Goal: Task Accomplishment & Management: Use online tool/utility

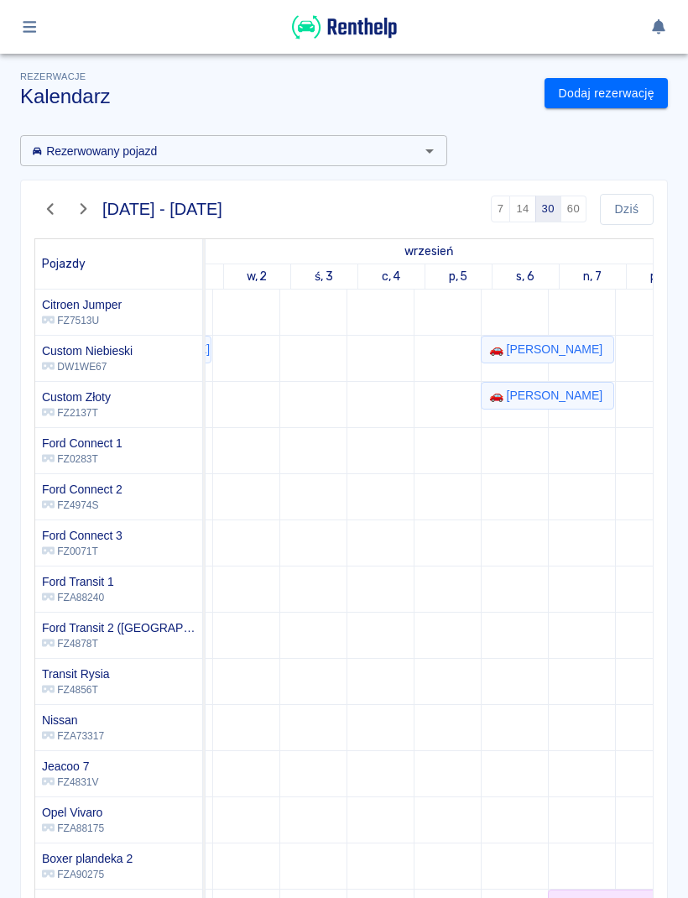
scroll to position [0, 695]
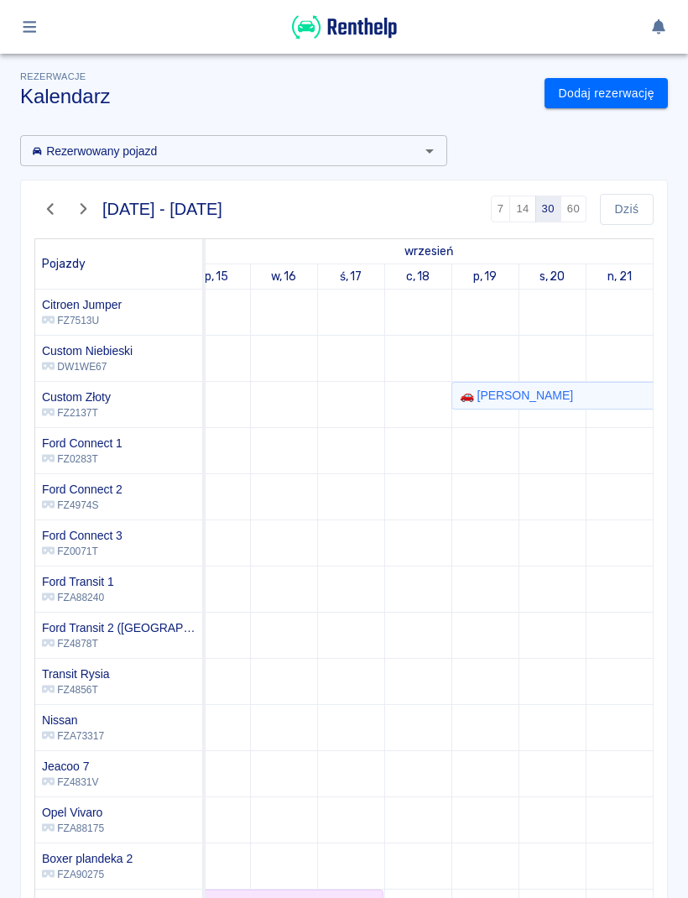
click at [640, 102] on link "Dodaj rezerwację" at bounding box center [606, 93] width 123 height 31
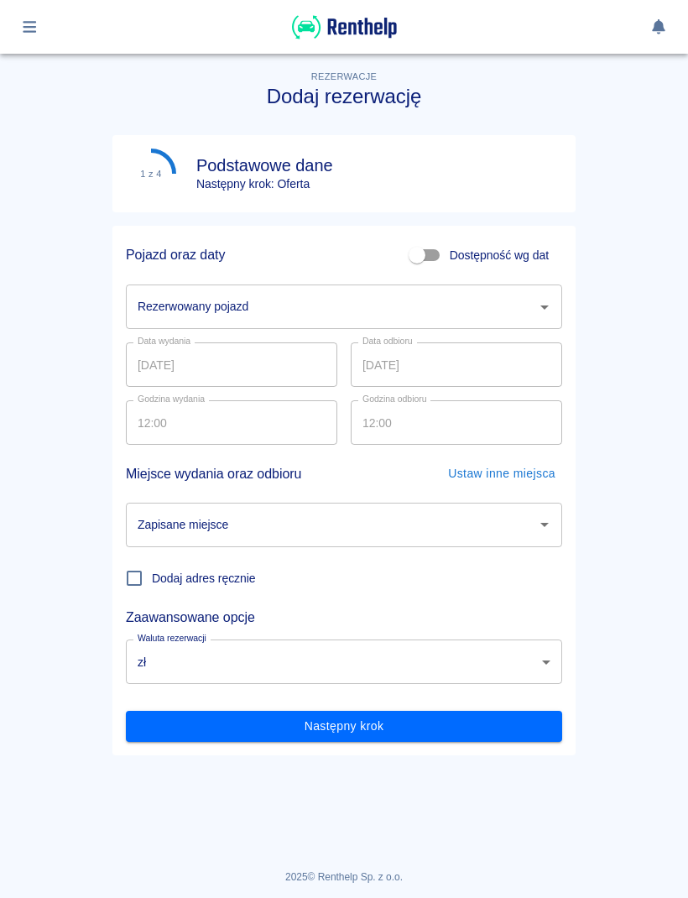
click at [529, 301] on input "Rezerwowany pojazd" at bounding box center [331, 306] width 396 height 29
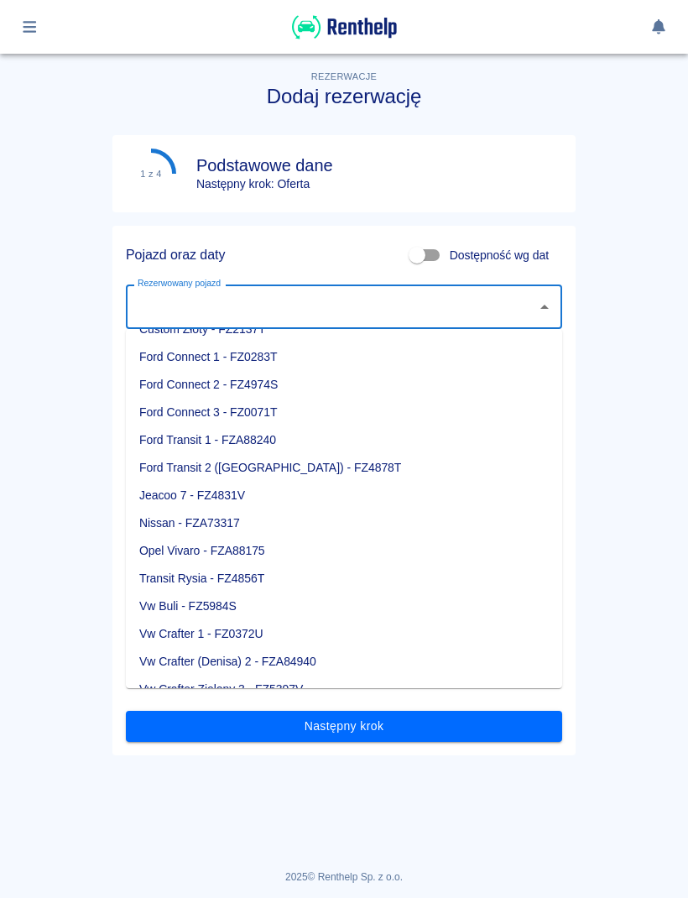
click at [70, 463] on main "Rezerwacje Dodaj rezerwację 1 z 4 Podstawowe dane Następny krok: Oferta Pojazd …" at bounding box center [344, 441] width 688 height 803
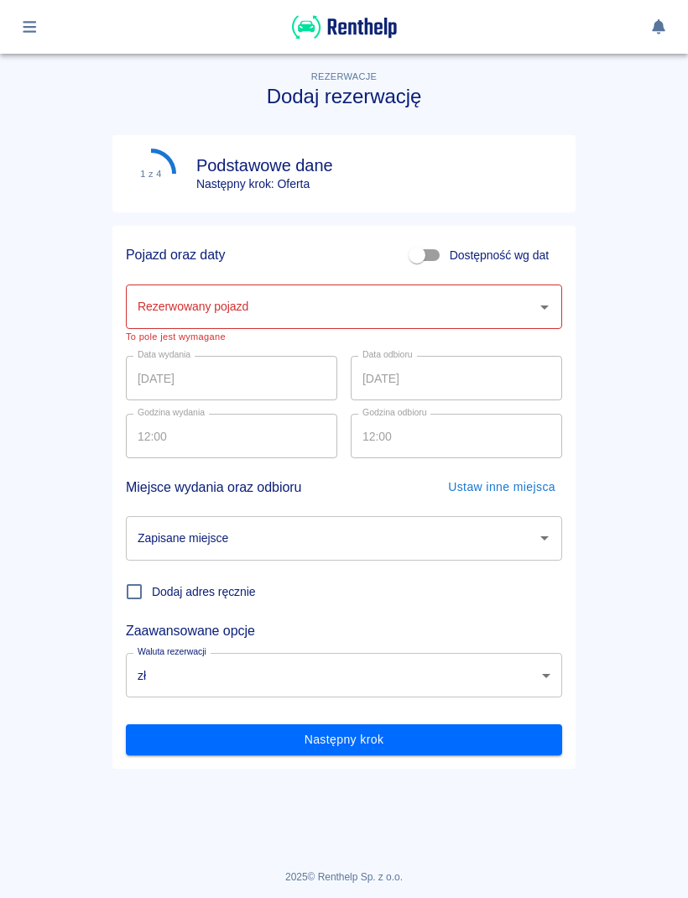
click at [321, 300] on input "Rezerwowany pojazd" at bounding box center [331, 306] width 396 height 29
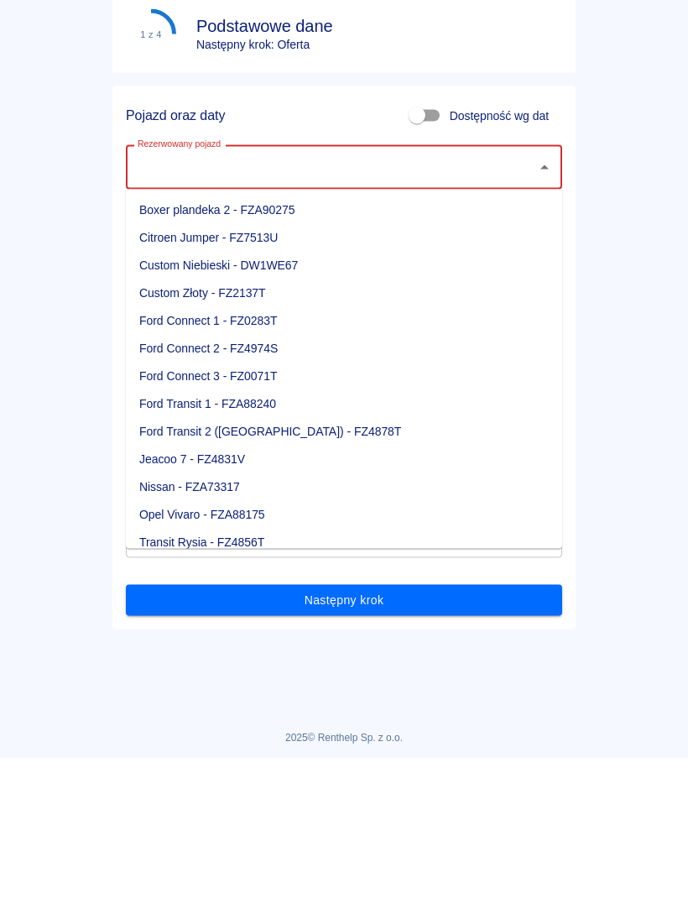
click at [287, 391] on li "Custom Niebieski - DW1WE67" at bounding box center [344, 405] width 437 height 28
type input "Custom Niebieski - DW1WE67"
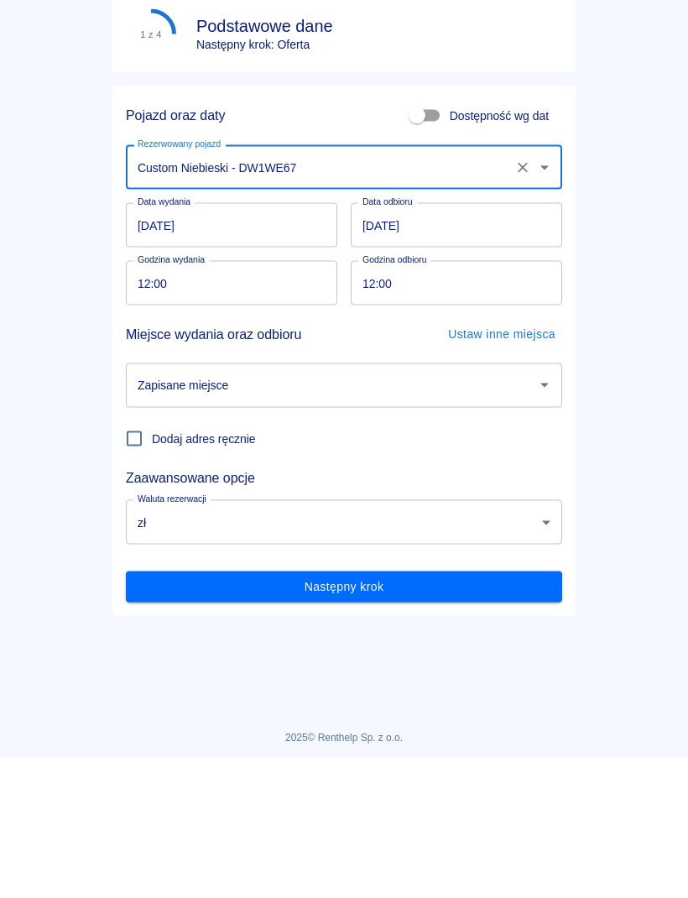
click at [314, 343] on input "23.08.2025" at bounding box center [232, 365] width 212 height 44
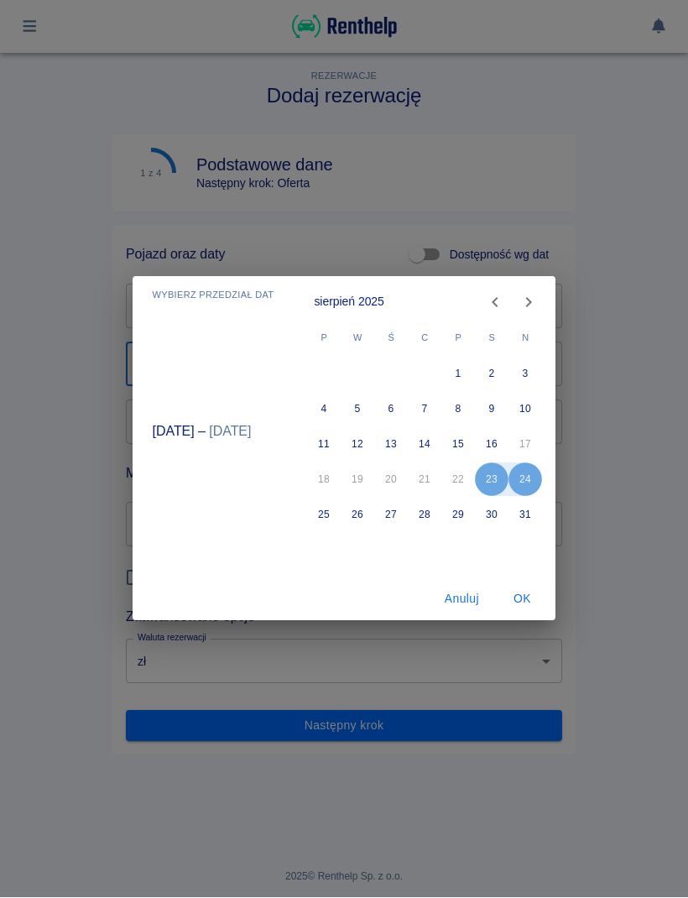
click at [534, 309] on icon "Next month" at bounding box center [529, 303] width 20 height 20
click at [494, 444] on button "20" at bounding box center [493, 445] width 34 height 34
type input "20.09.2025"
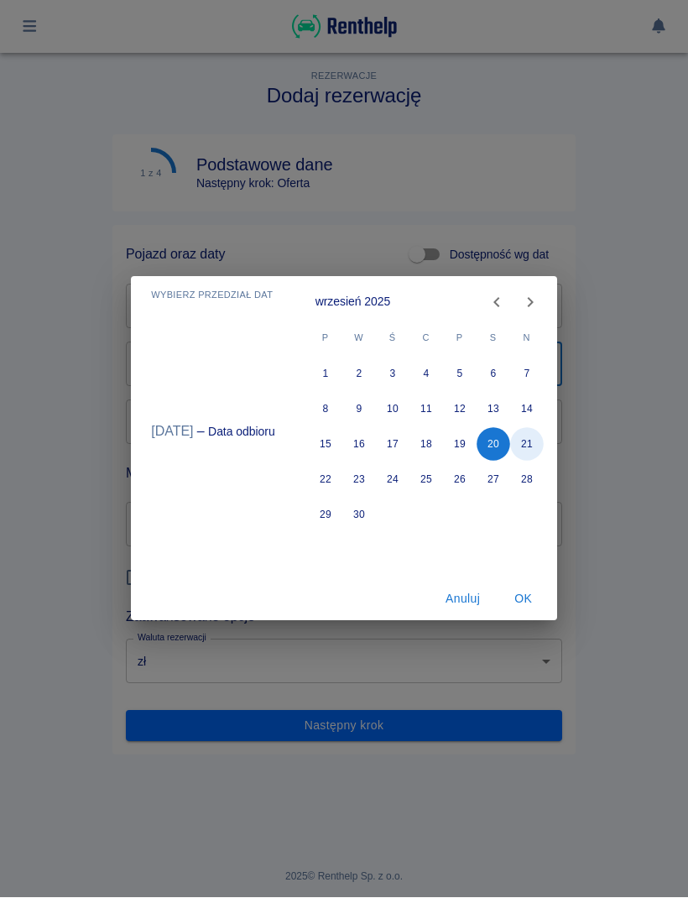
click at [531, 443] on button "21" at bounding box center [527, 445] width 34 height 34
type input "21.09.2025"
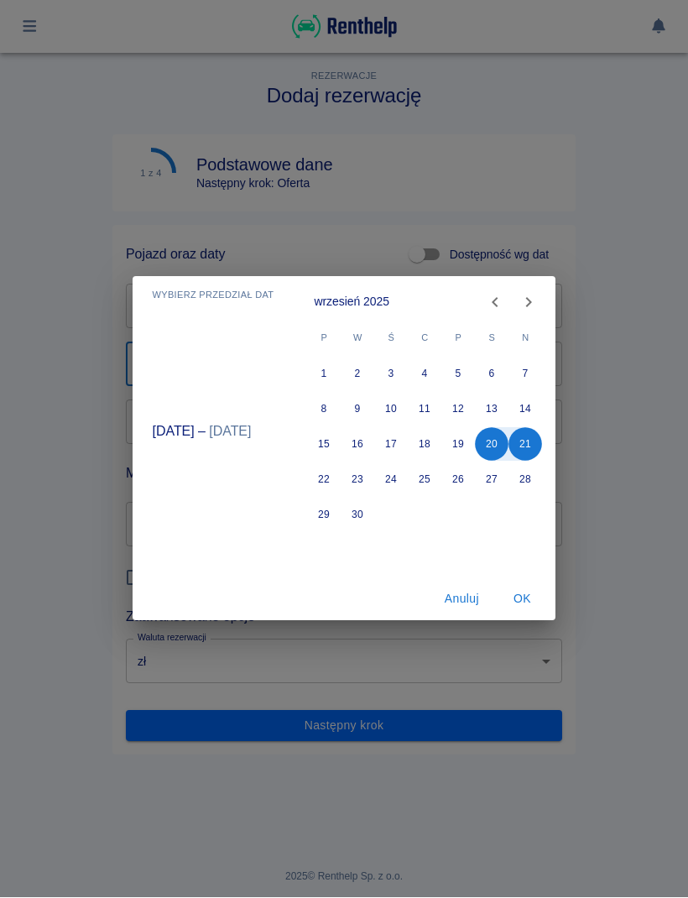
click at [542, 606] on button "OK" at bounding box center [522, 599] width 54 height 31
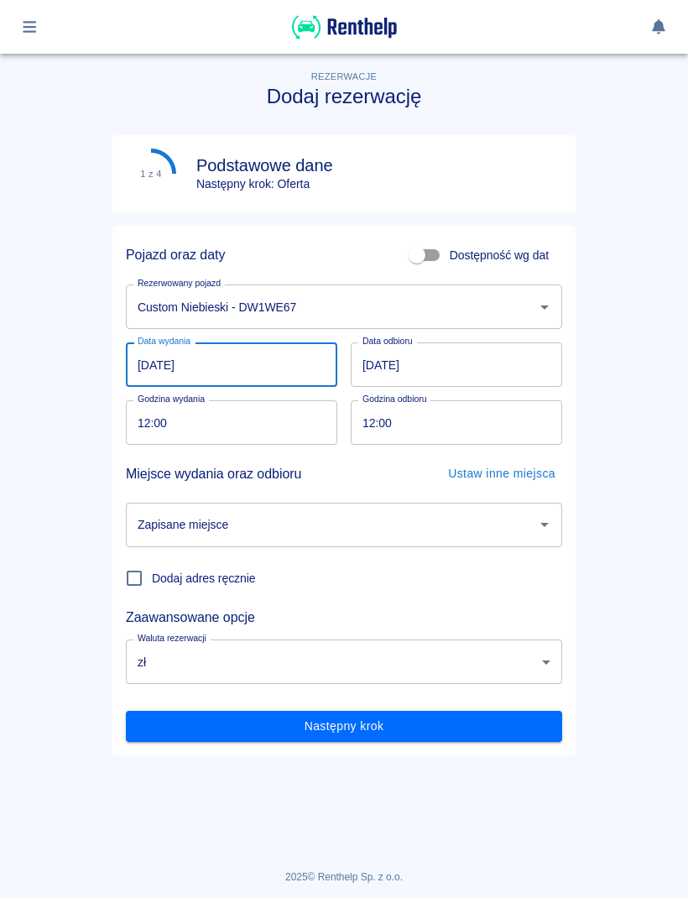
click at [277, 426] on input "12:00" at bounding box center [226, 422] width 200 height 44
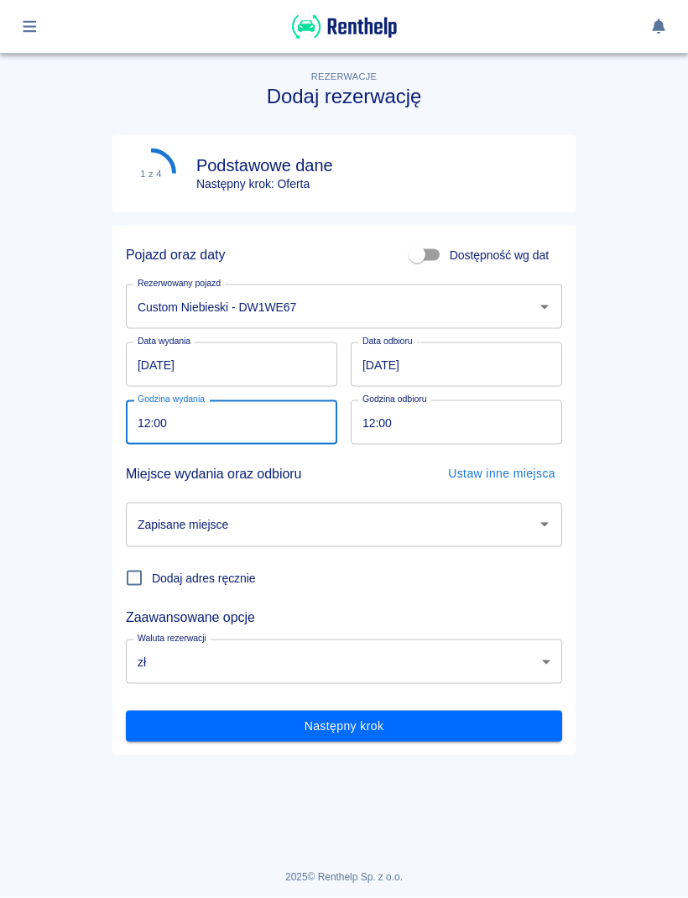
click at [290, 427] on input "12:00" at bounding box center [226, 422] width 200 height 44
click at [284, 432] on input "12:00" at bounding box center [226, 422] width 200 height 44
type input "09:00"
click at [516, 427] on input "12:00" at bounding box center [451, 422] width 200 height 44
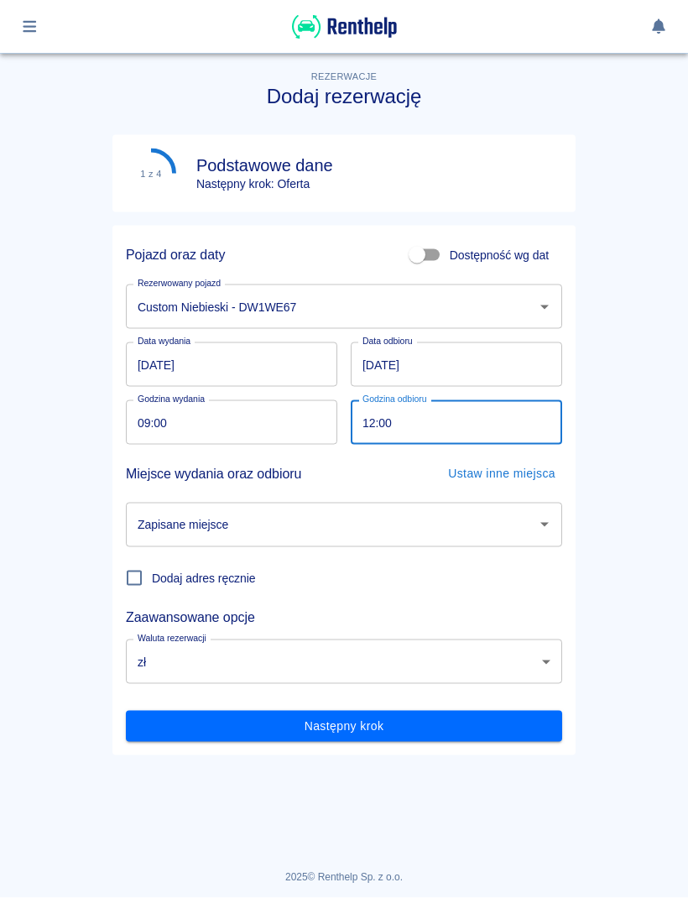
type input "09:00"
click at [508, 535] on input "Zapisane miejsce" at bounding box center [331, 524] width 396 height 29
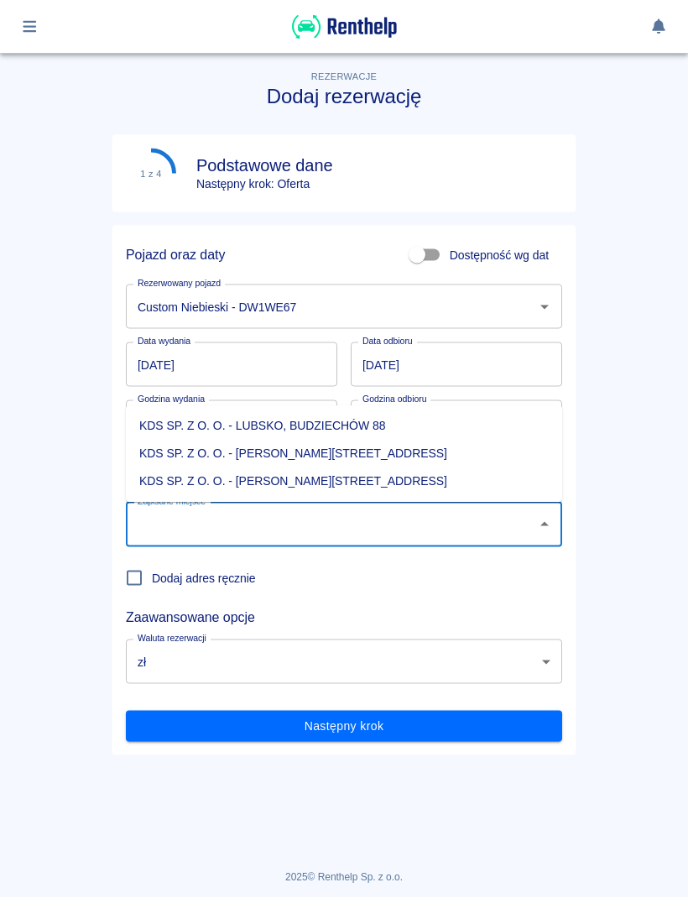
click at [343, 489] on li "KDS SP. Z O. O. - Jasień, Sienkiewicza 52" at bounding box center [344, 482] width 437 height 28
type input "KDS SP. Z O. O. - Jasień, Sienkiewicza 52"
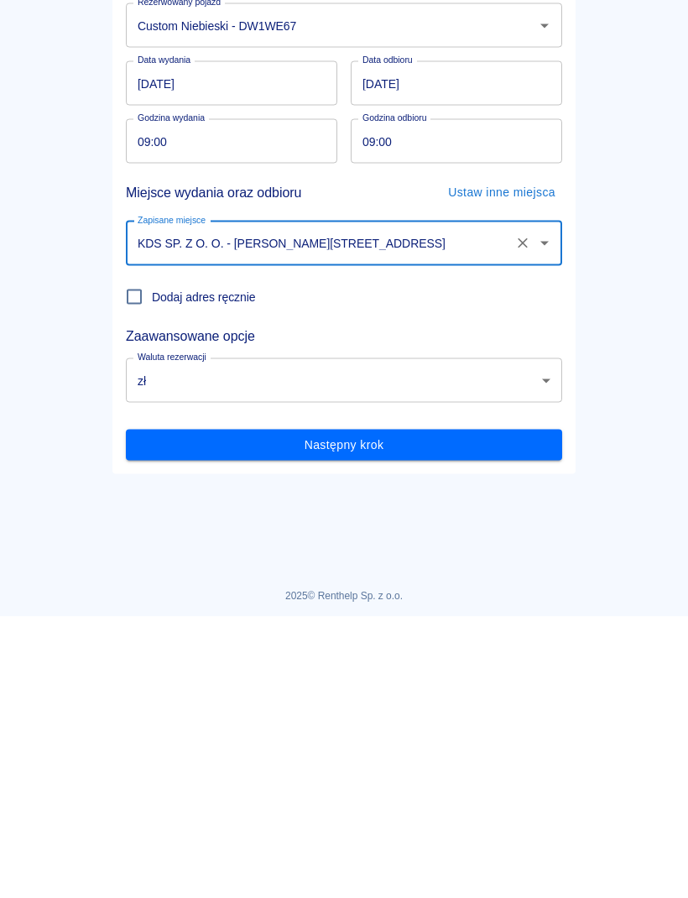
click at [531, 711] on button "Następny krok" at bounding box center [344, 726] width 437 height 31
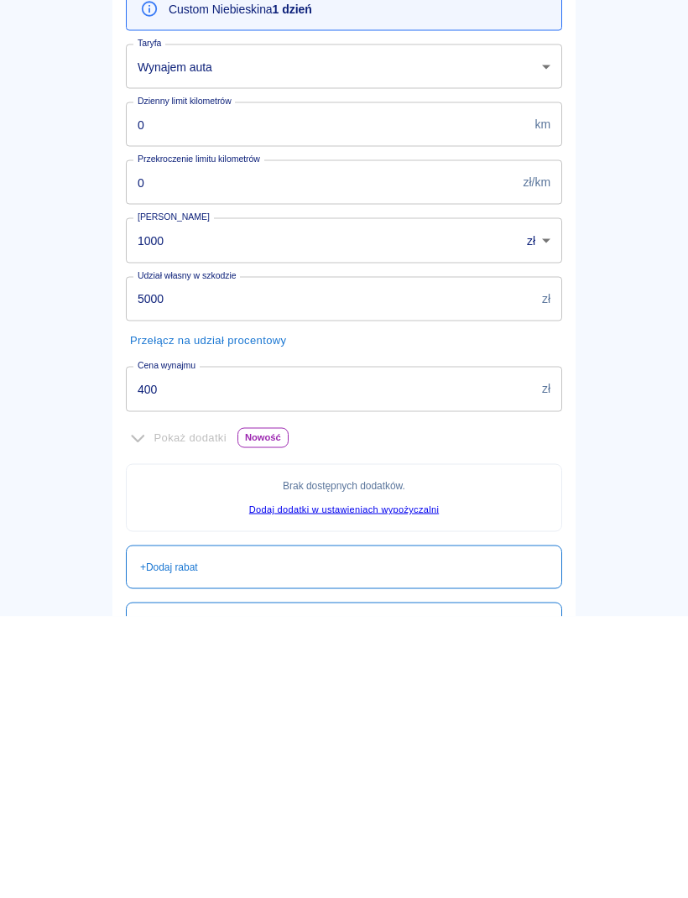
click at [421, 665] on input "400" at bounding box center [331, 670] width 410 height 44
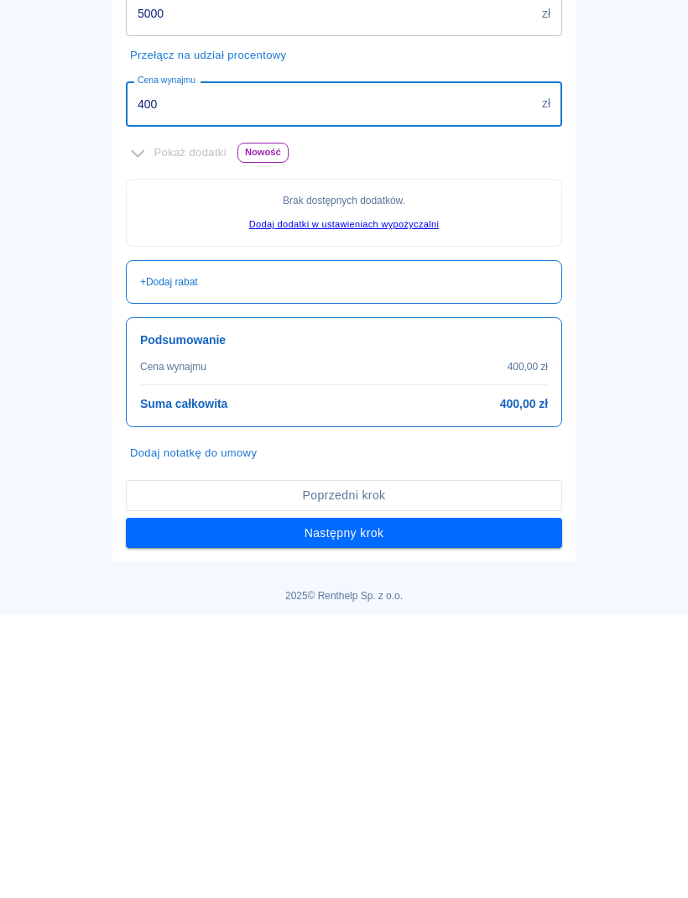
scroll to position [1, 0]
click at [468, 802] on button "Następny krok" at bounding box center [344, 817] width 437 height 31
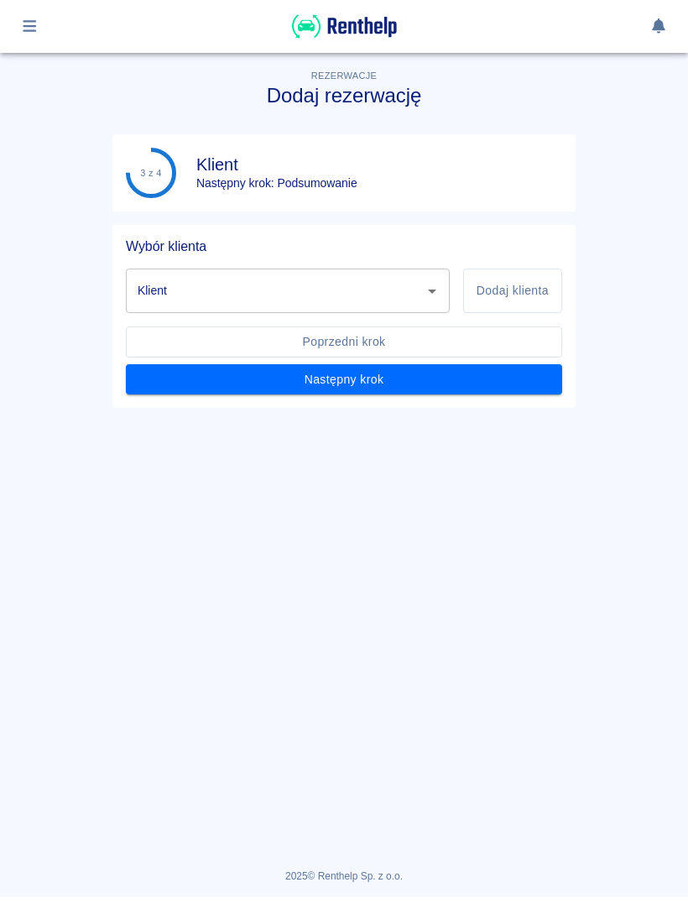
click at [441, 286] on icon "Otwórz" at bounding box center [432, 292] width 20 height 20
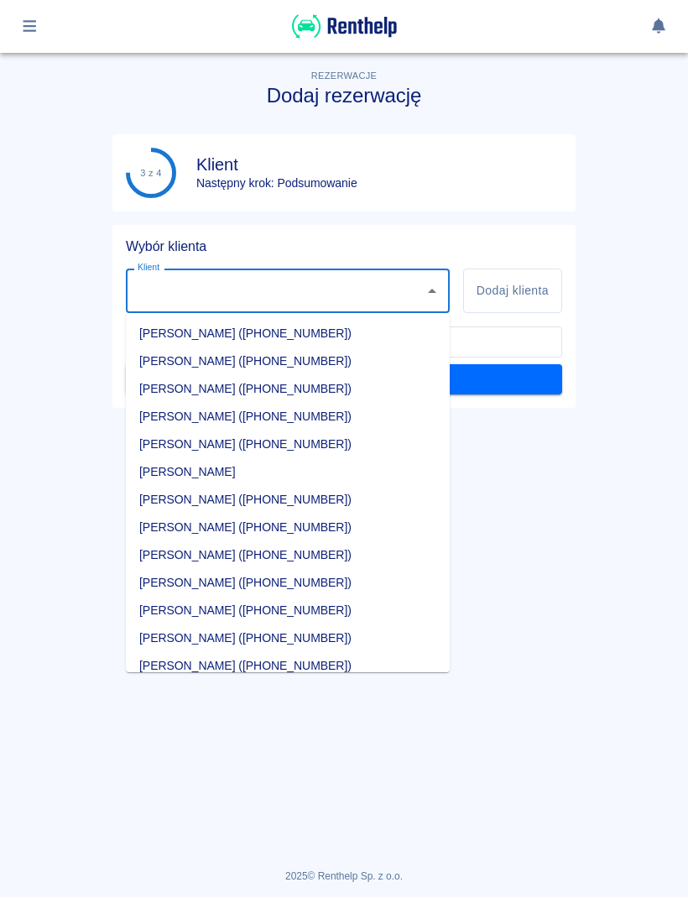
click at [526, 290] on button "Dodaj klienta" at bounding box center [512, 291] width 99 height 44
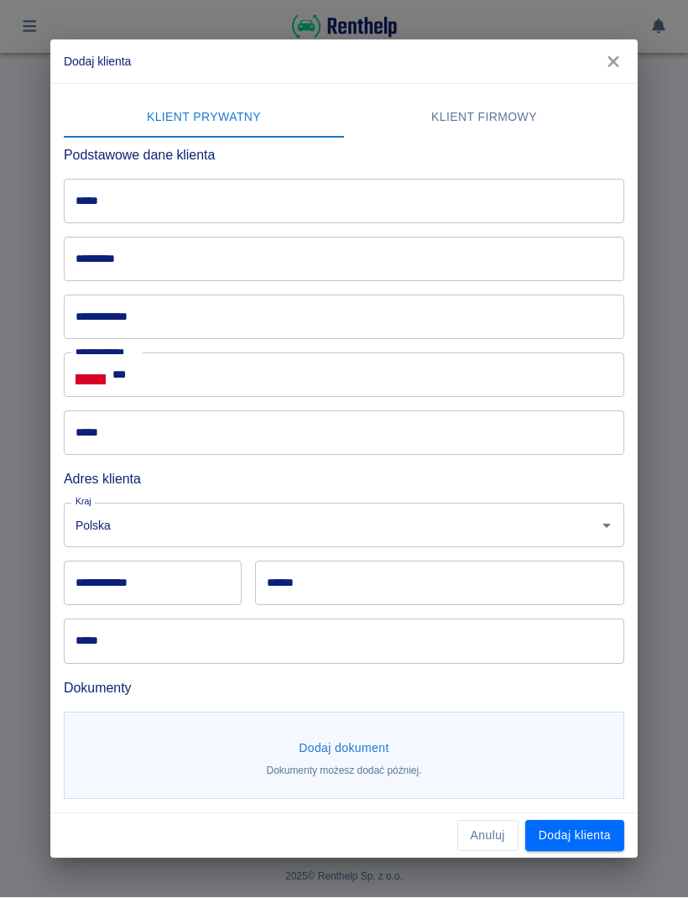
click at [496, 204] on input "*****" at bounding box center [344, 202] width 561 height 44
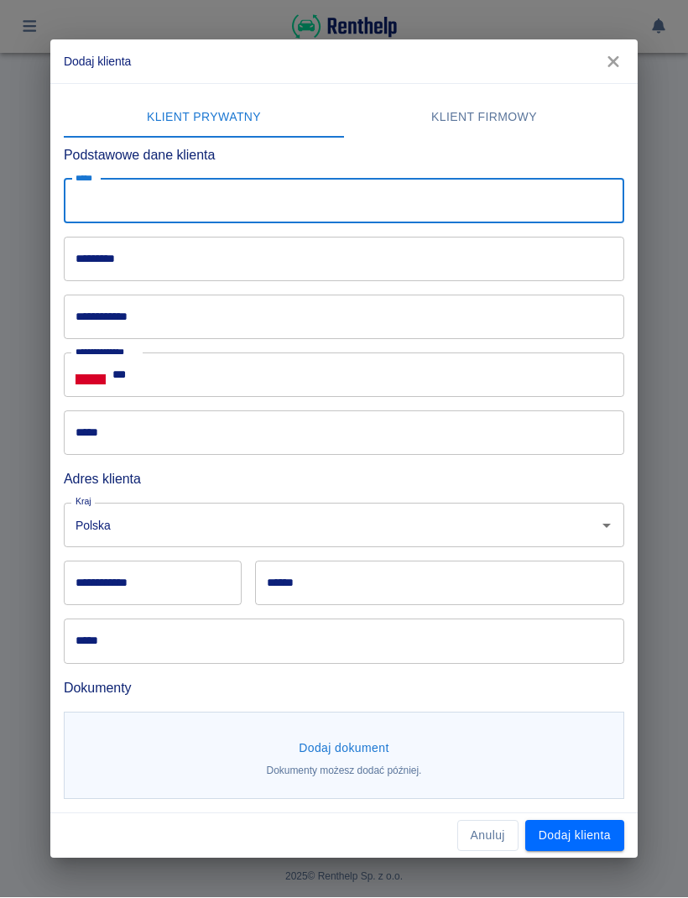
click at [411, 211] on input "*****" at bounding box center [344, 202] width 561 height 44
click at [479, 218] on input "******" at bounding box center [344, 202] width 561 height 44
type input "********"
click at [251, 240] on input "*********" at bounding box center [344, 260] width 561 height 44
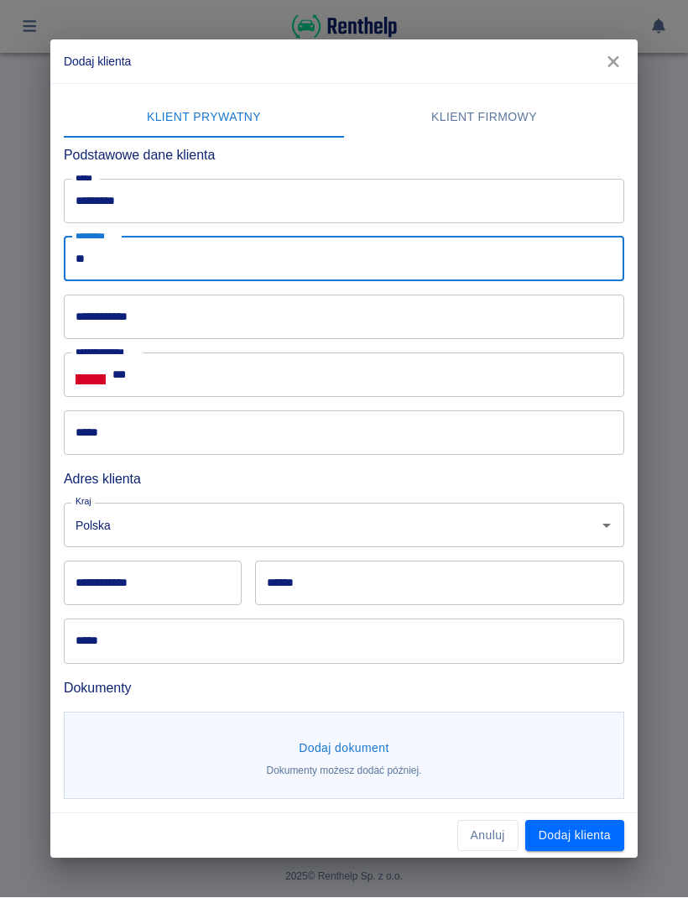
type input "*"
type input "******"
click at [251, 318] on input "**********" at bounding box center [344, 318] width 561 height 44
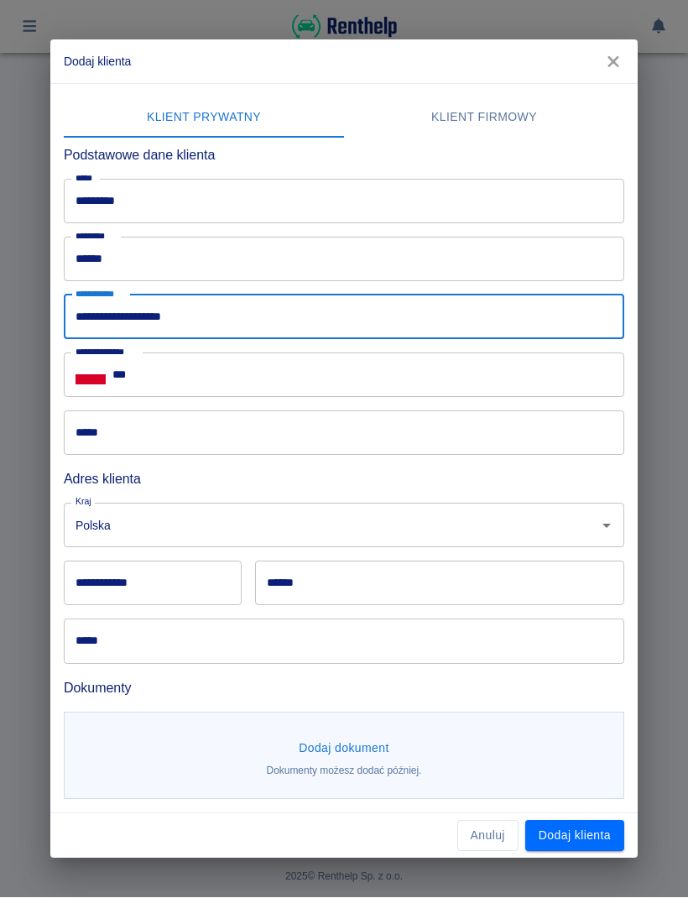
type input "**********"
click at [484, 387] on input "***" at bounding box center [369, 375] width 512 height 44
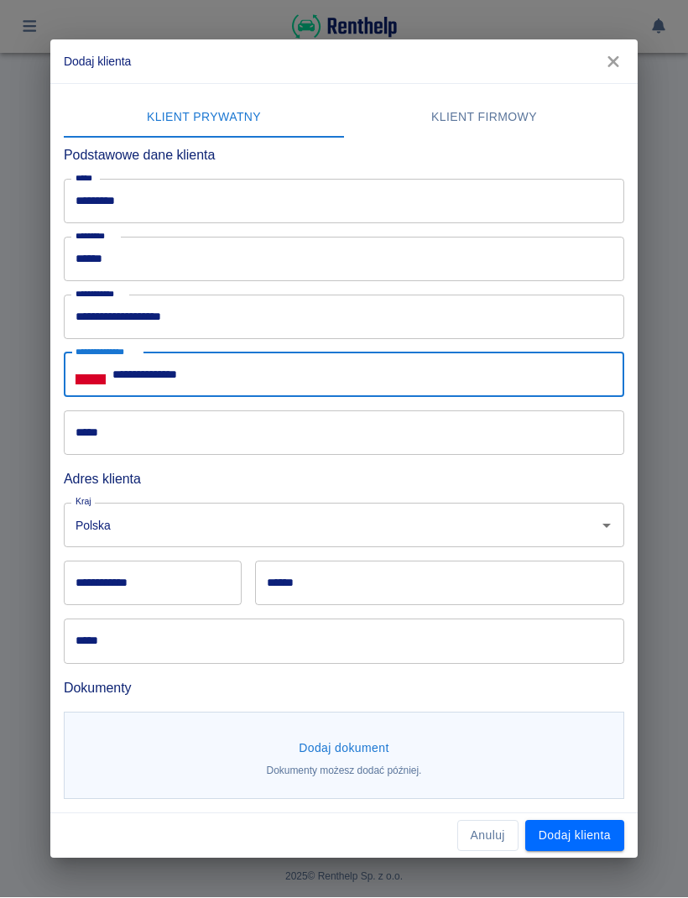
type input "**********"
click at [407, 434] on input "*****" at bounding box center [344, 433] width 561 height 44
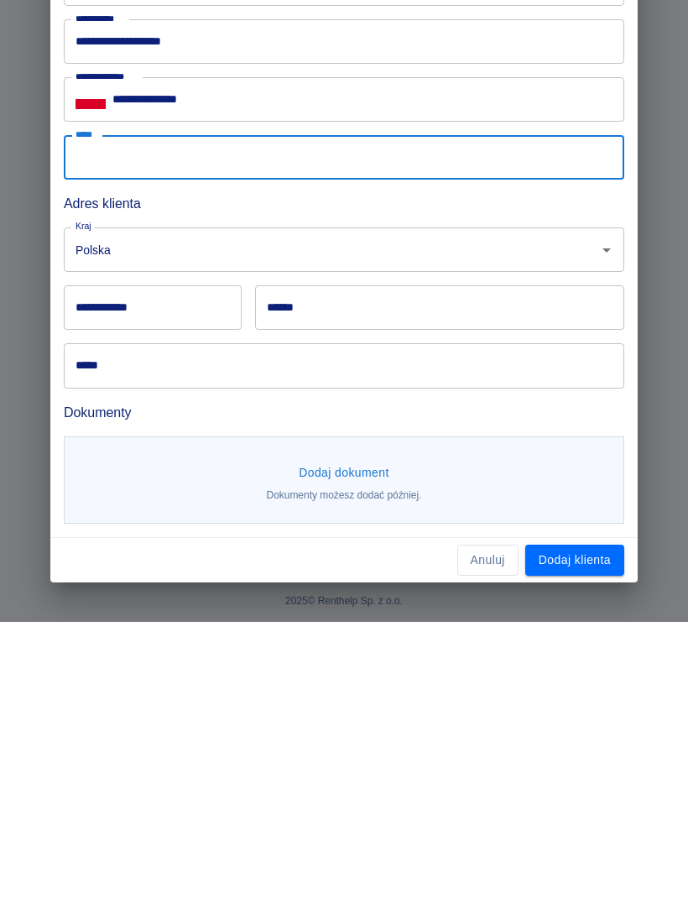
click at [599, 821] on button "Dodaj klienta" at bounding box center [575, 836] width 99 height 31
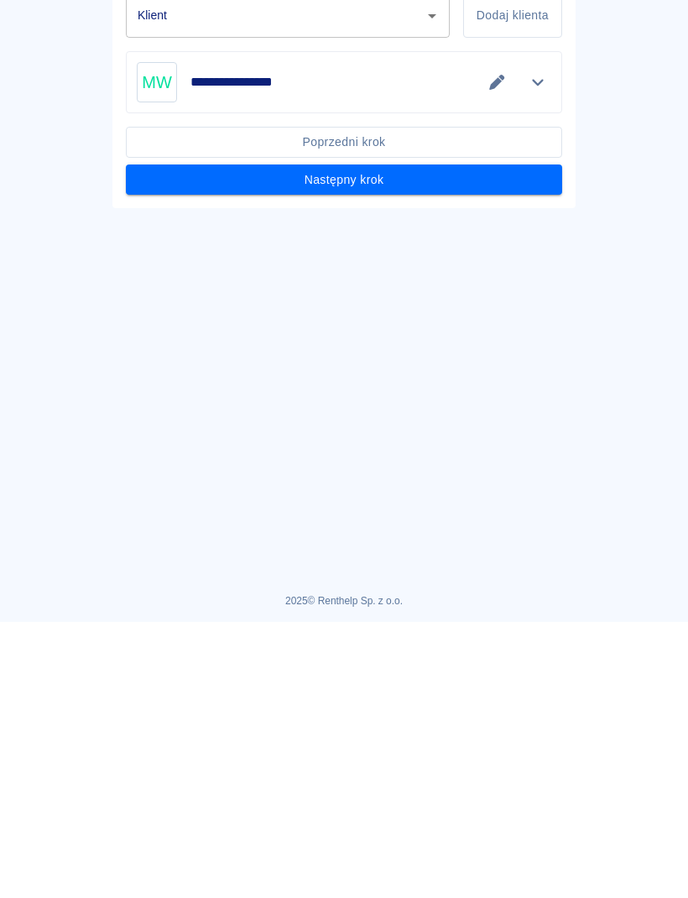
type input "Mirosław Wcisło (+48570660093)"
click at [523, 459] on button "Następny krok" at bounding box center [344, 456] width 437 height 31
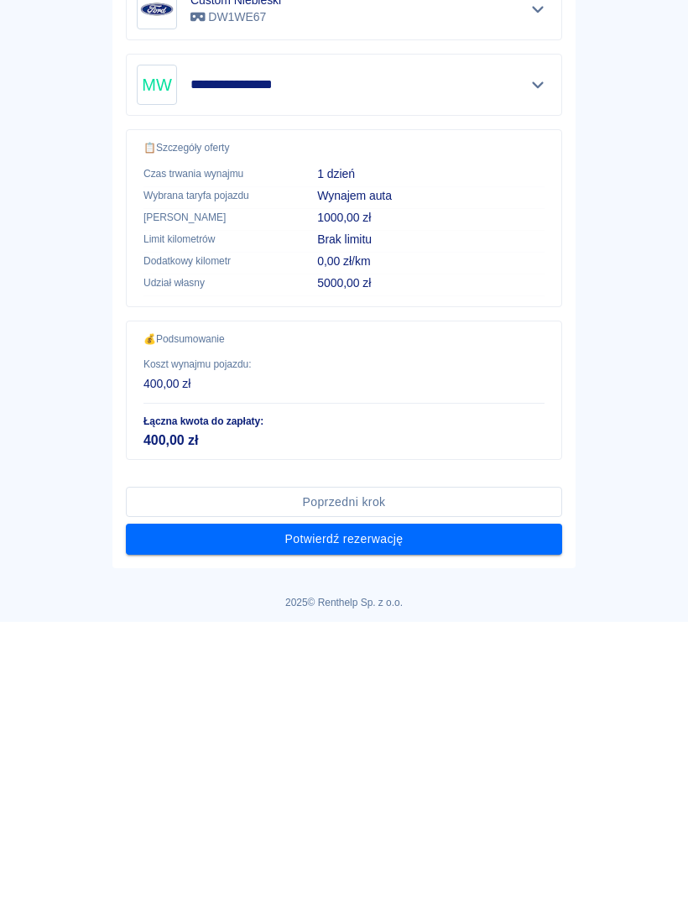
scroll to position [274, 0]
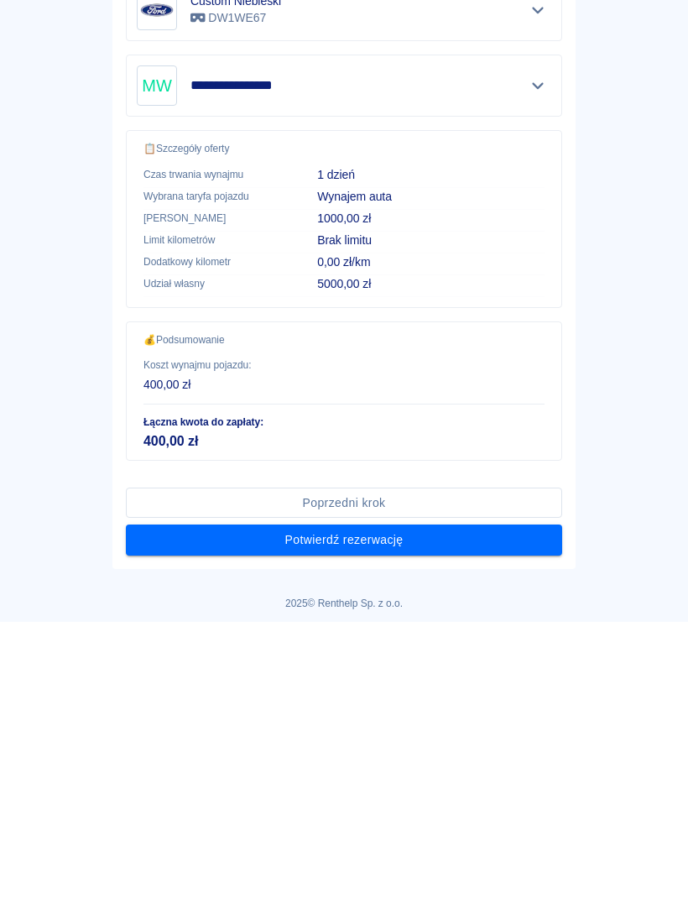
click at [515, 824] on button "Potwierdź rezerwację" at bounding box center [344, 816] width 437 height 31
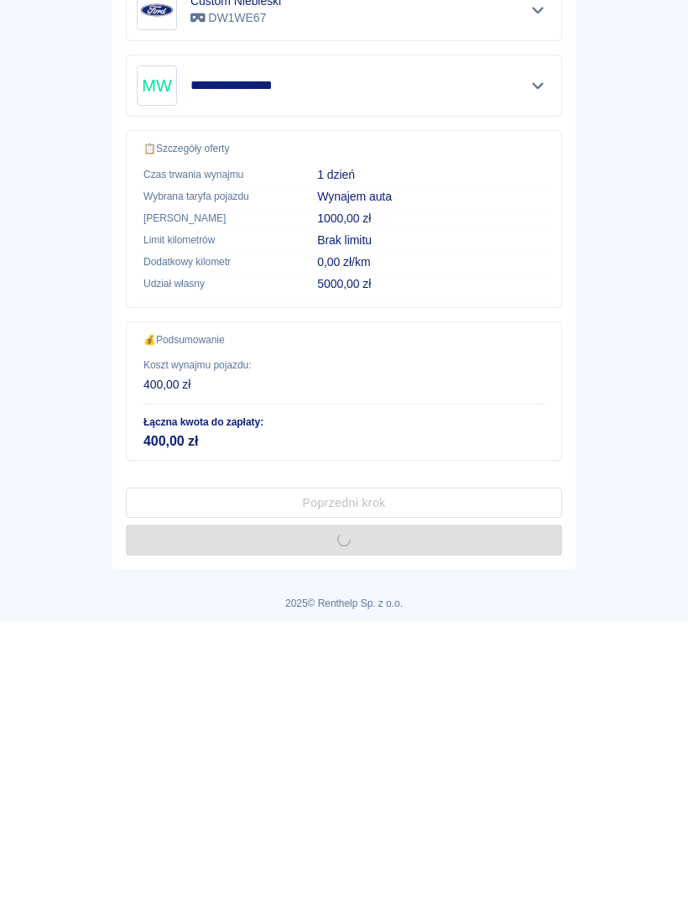
scroll to position [0, 0]
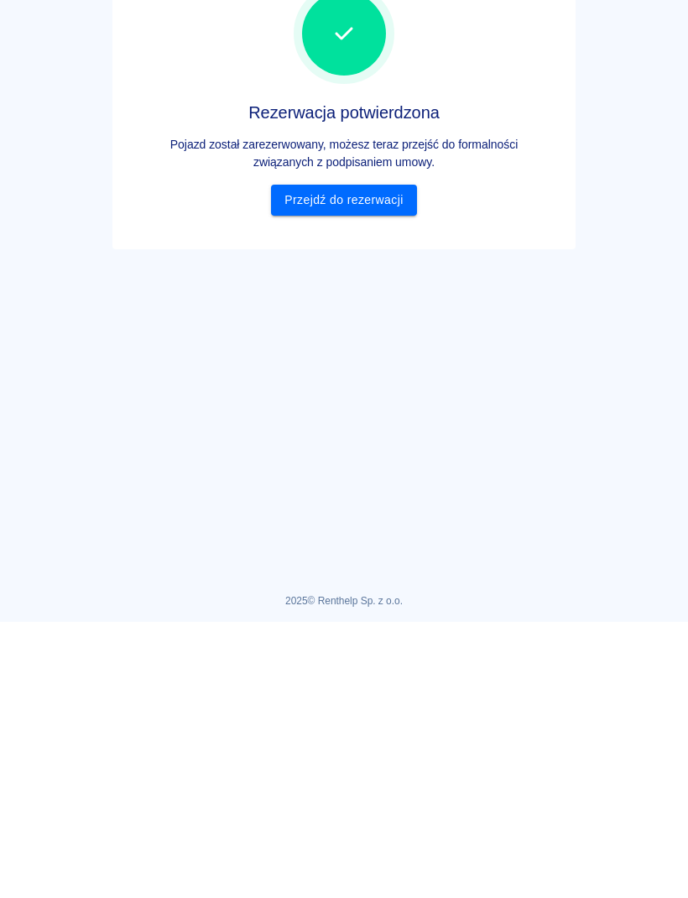
click at [370, 473] on link "Przejdź do rezerwacji" at bounding box center [343, 476] width 145 height 31
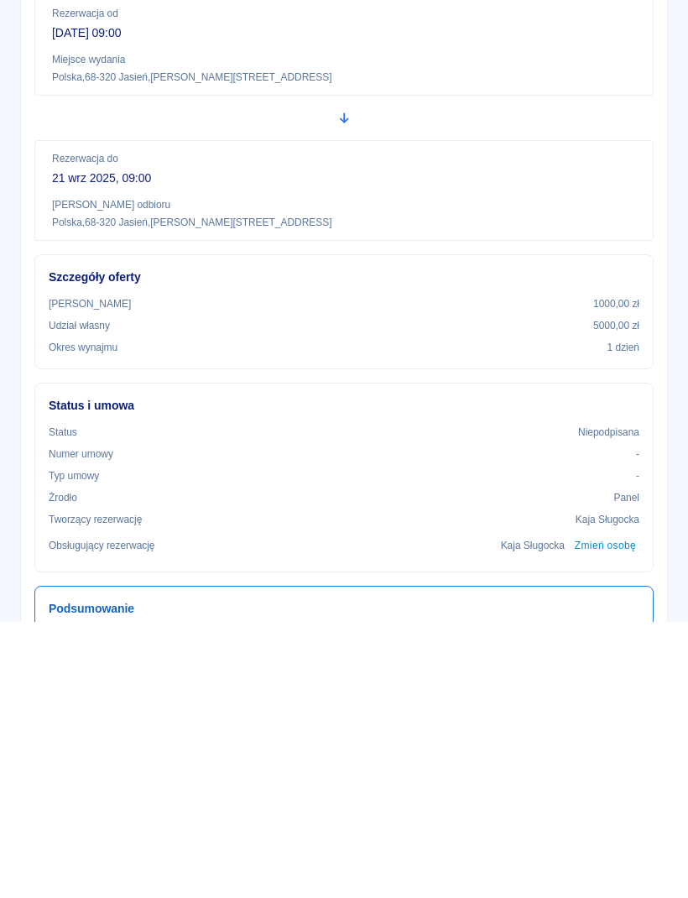
click at [645, 45] on icon at bounding box center [647, 40] width 15 height 12
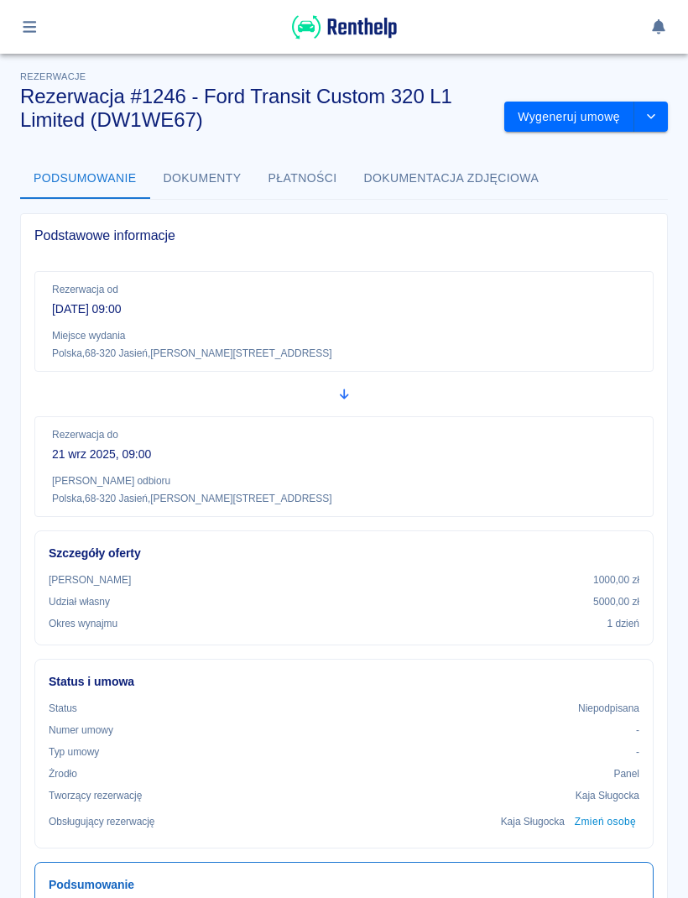
click at [368, 39] on img at bounding box center [344, 27] width 105 height 28
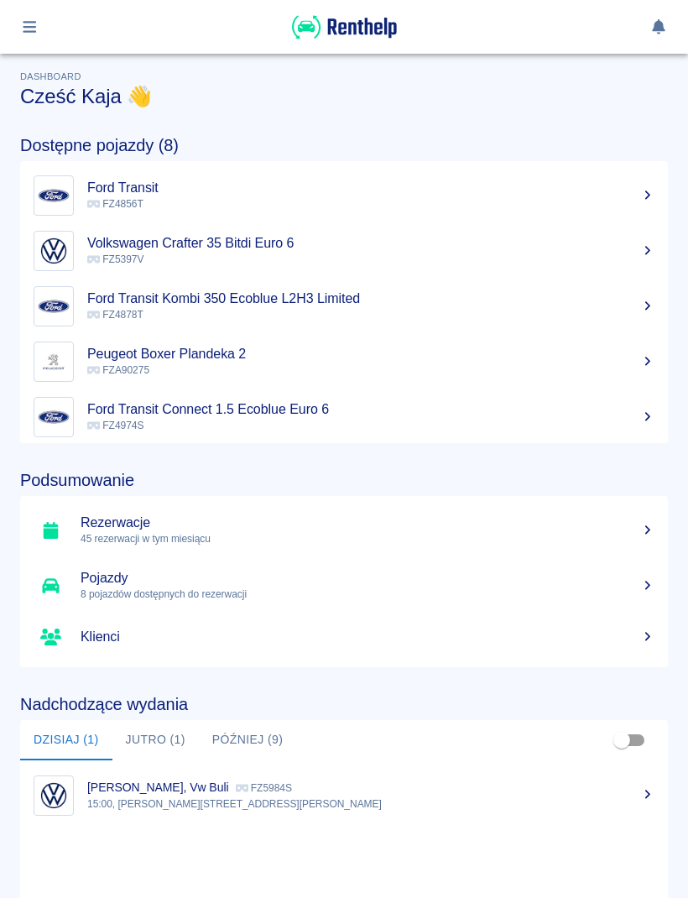
click at [33, 38] on button "button" at bounding box center [29, 27] width 33 height 29
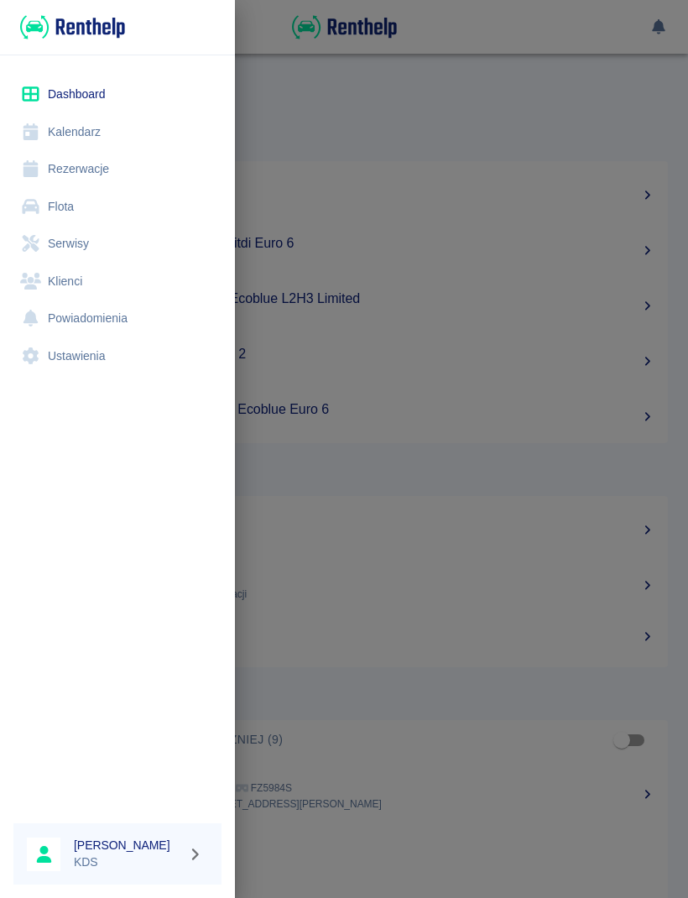
click at [92, 131] on link "Kalendarz" at bounding box center [117, 132] width 208 height 38
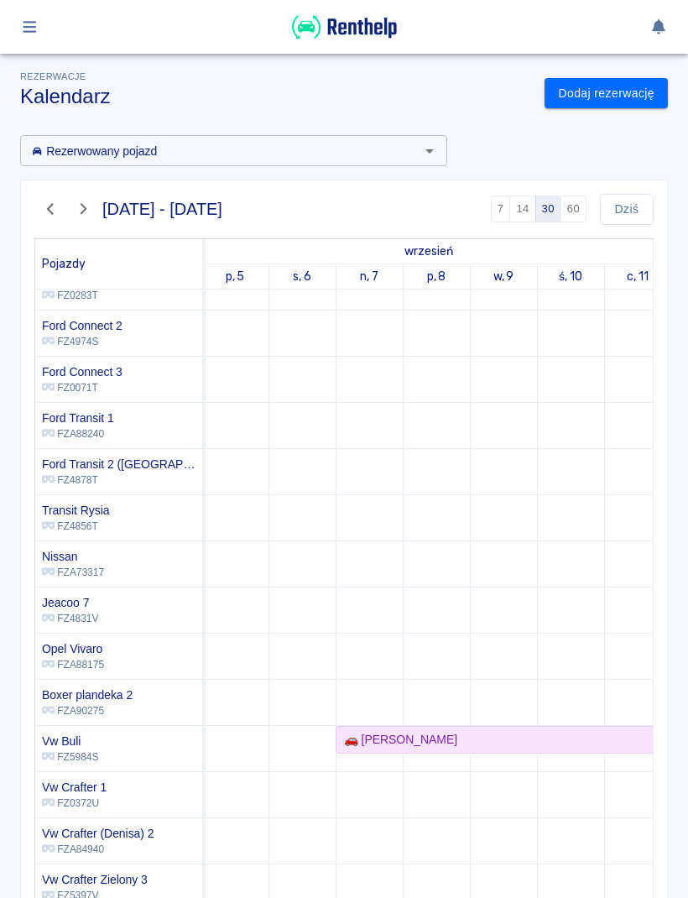
click at [32, 38] on button "button" at bounding box center [29, 27] width 33 height 29
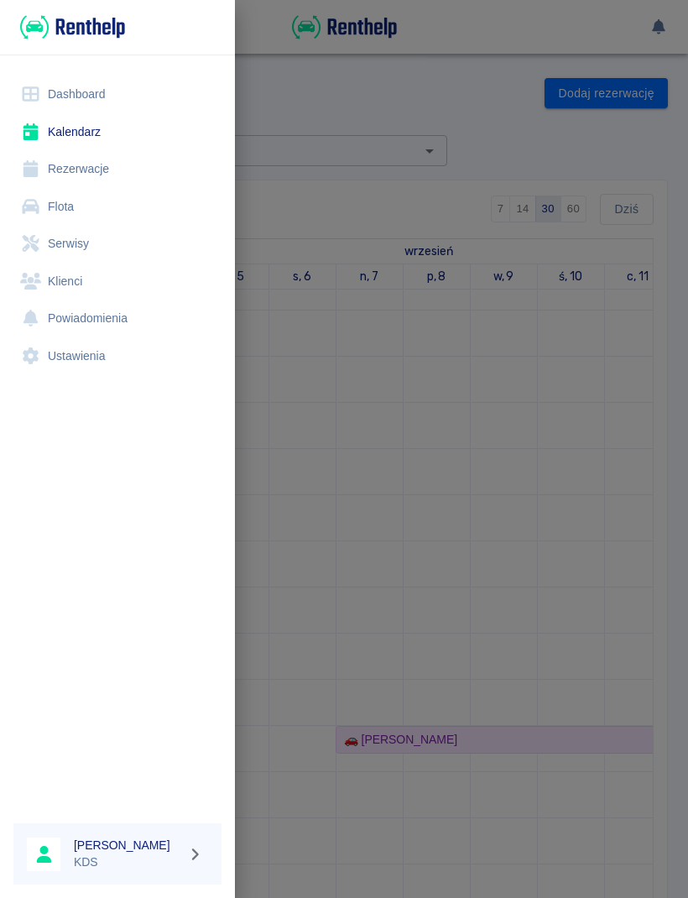
click at [100, 133] on link "Kalendarz" at bounding box center [117, 132] width 208 height 38
click at [91, 142] on link "Kalendarz" at bounding box center [117, 132] width 208 height 38
click at [521, 571] on div at bounding box center [344, 449] width 688 height 898
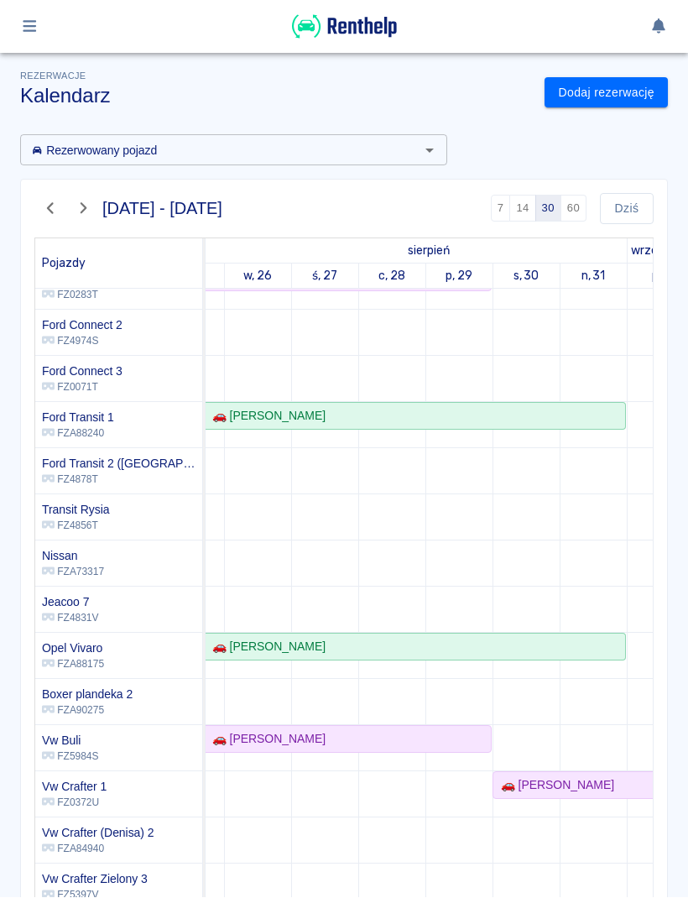
scroll to position [164, 183]
click at [386, 736] on div "🚗 [PERSON_NAME]" at bounding box center [257, 740] width 466 height 18
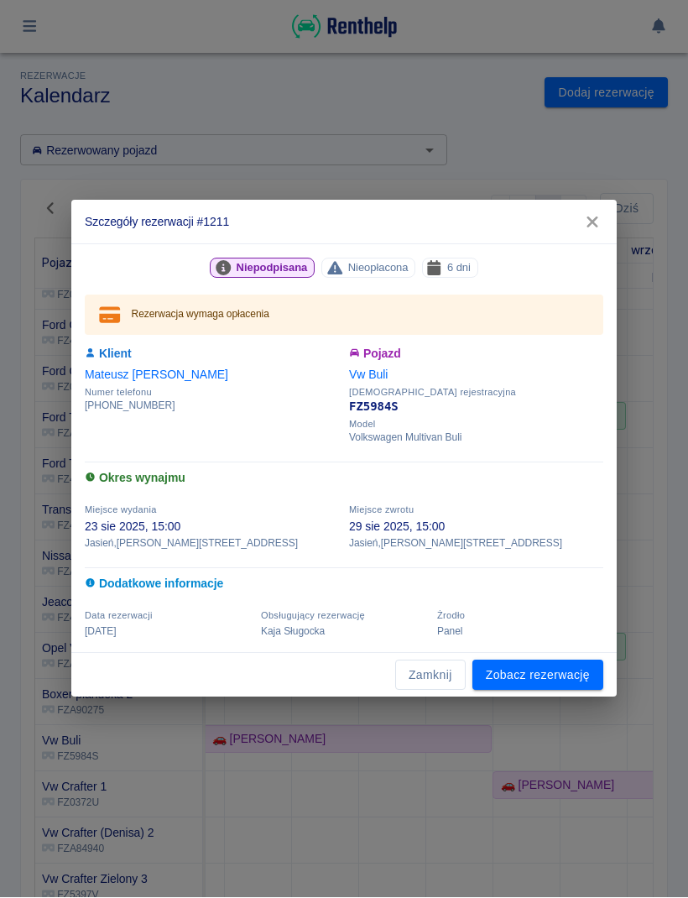
click at [577, 688] on link "Zobacz rezerwację" at bounding box center [538, 676] width 131 height 31
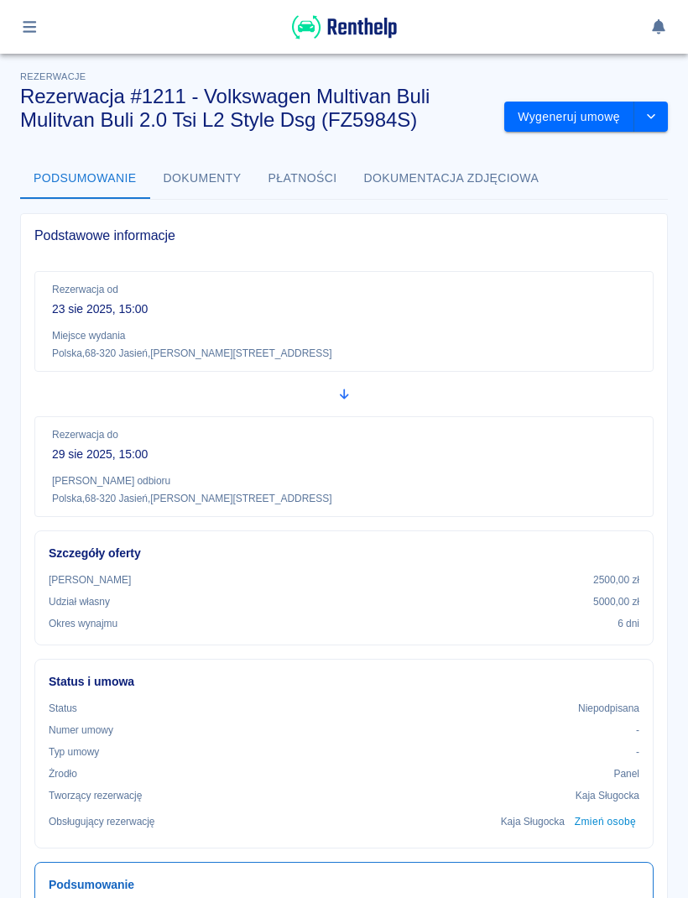
click at [570, 117] on button "Wygeneruj umowę" at bounding box center [570, 117] width 130 height 31
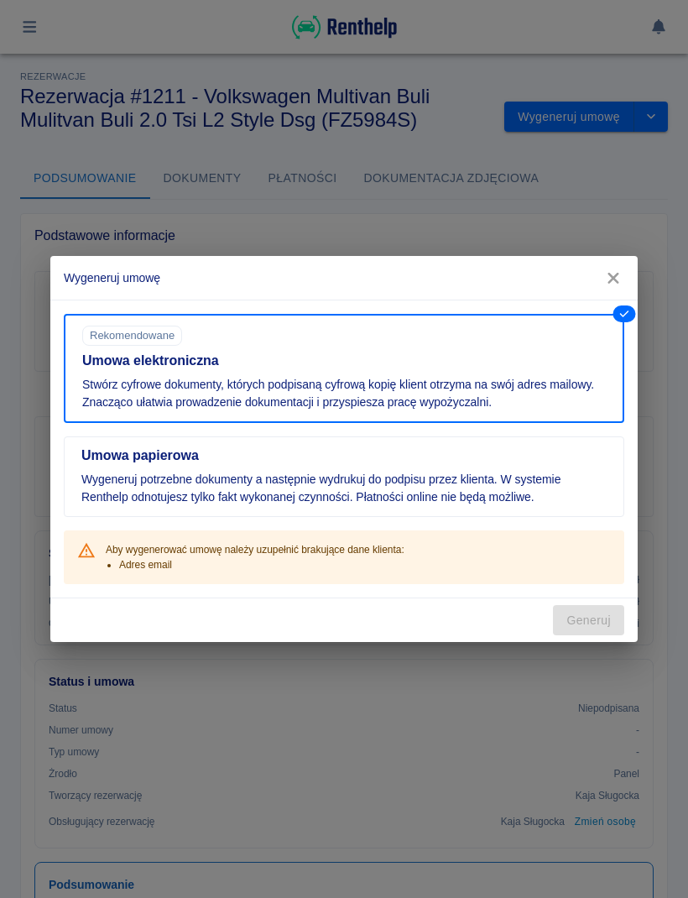
click at [619, 281] on icon "button" at bounding box center [614, 278] width 22 height 18
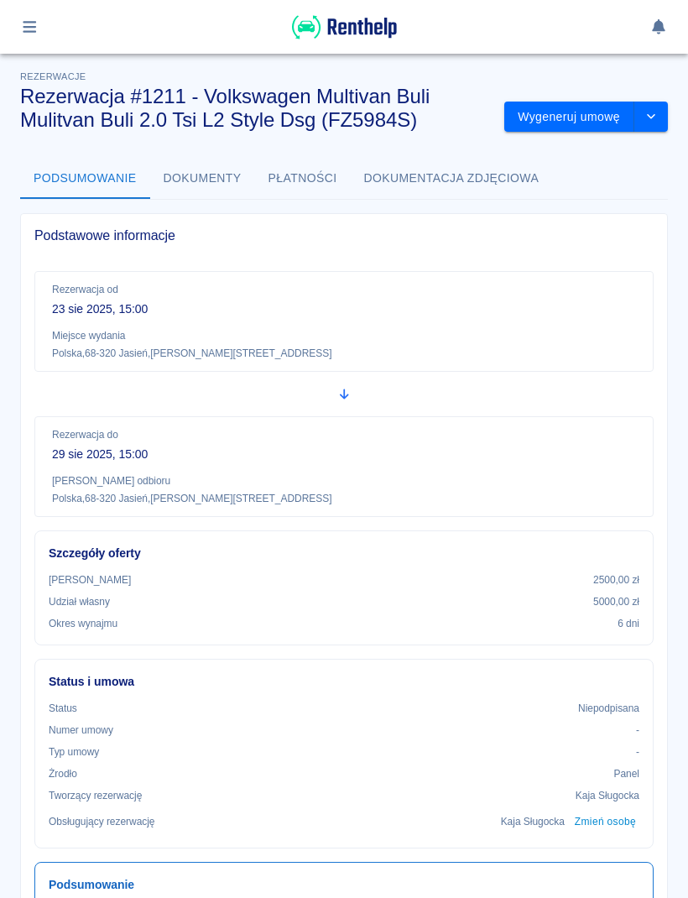
click at [667, 113] on button "drop-down" at bounding box center [652, 117] width 34 height 31
click at [622, 332] on p "Miejsce wydania" at bounding box center [344, 335] width 584 height 15
click at [666, 109] on button "drop-down" at bounding box center [652, 117] width 34 height 31
click at [616, 153] on li "Modyfikuj rezerwację" at bounding box center [587, 153] width 136 height 28
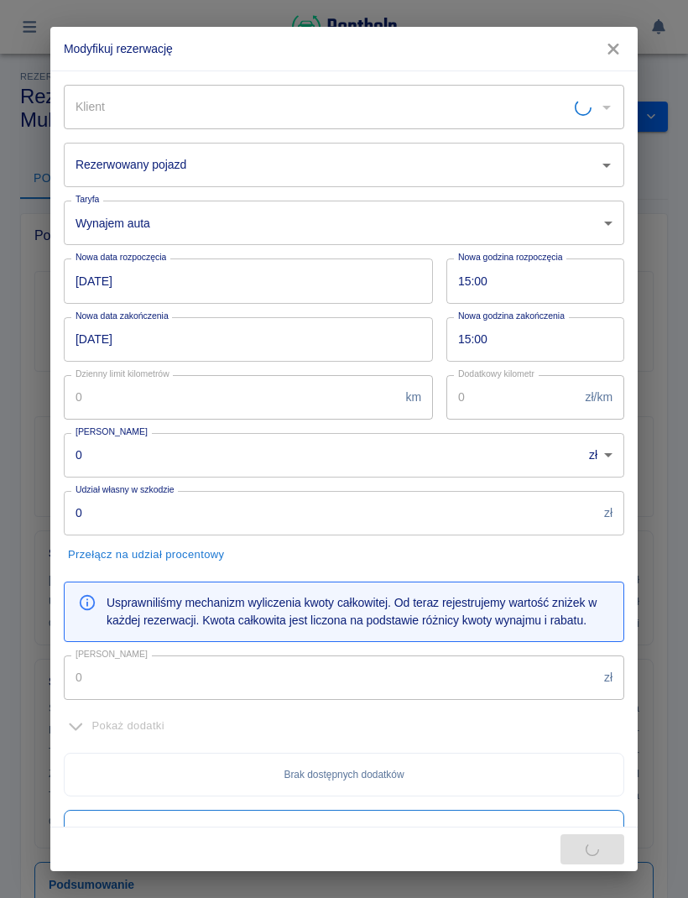
type input "Vw Buli - FZ5984S"
type input "[PERSON_NAME]"
type input "2500"
type input "5000"
type input "2400"
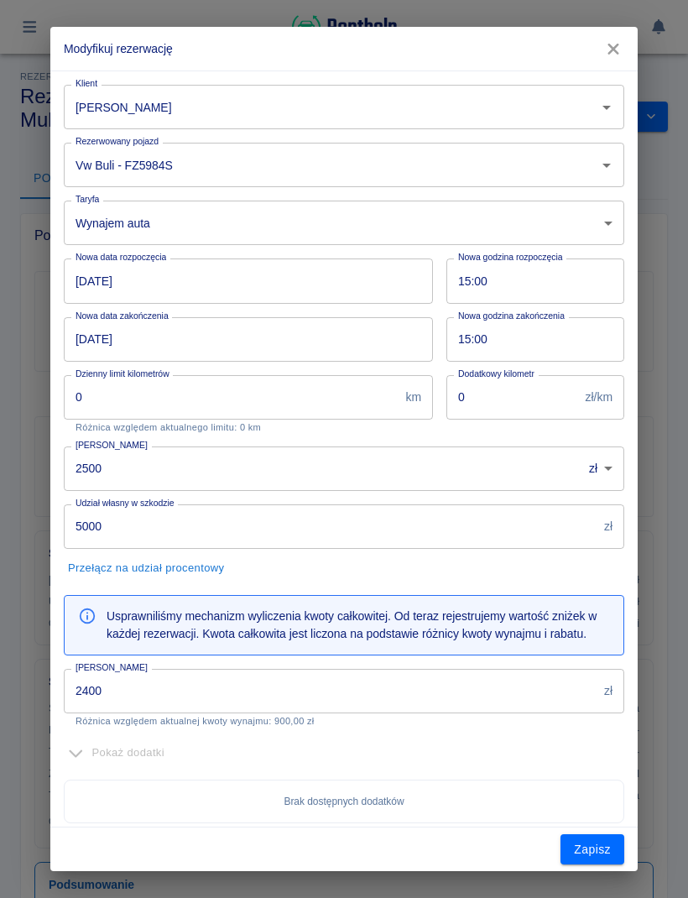
scroll to position [-1, 0]
click at [616, 51] on icon "button" at bounding box center [613, 49] width 11 height 11
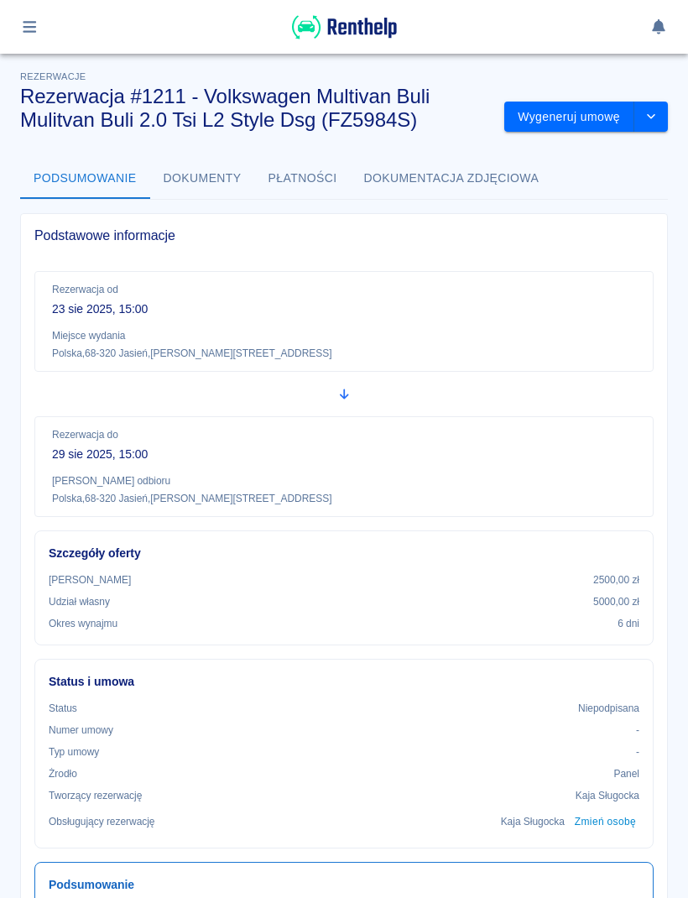
click at [660, 119] on button "drop-down" at bounding box center [652, 117] width 34 height 31
click at [599, 341] on p "Miejsce wydania" at bounding box center [344, 335] width 584 height 15
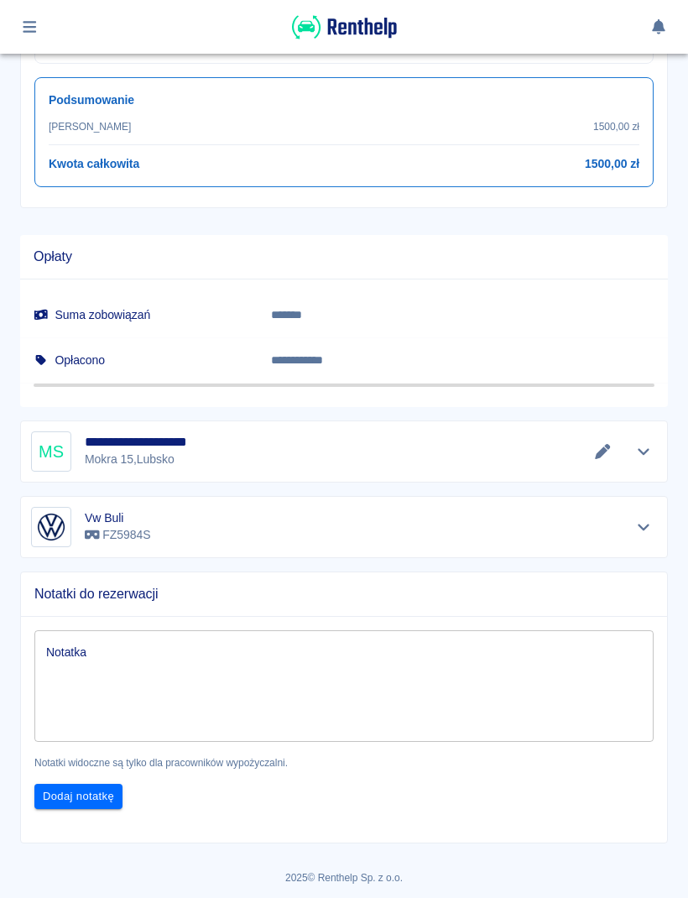
scroll to position [784, 0]
click at [644, 453] on icon "Pokaż szczegóły" at bounding box center [644, 452] width 12 height 7
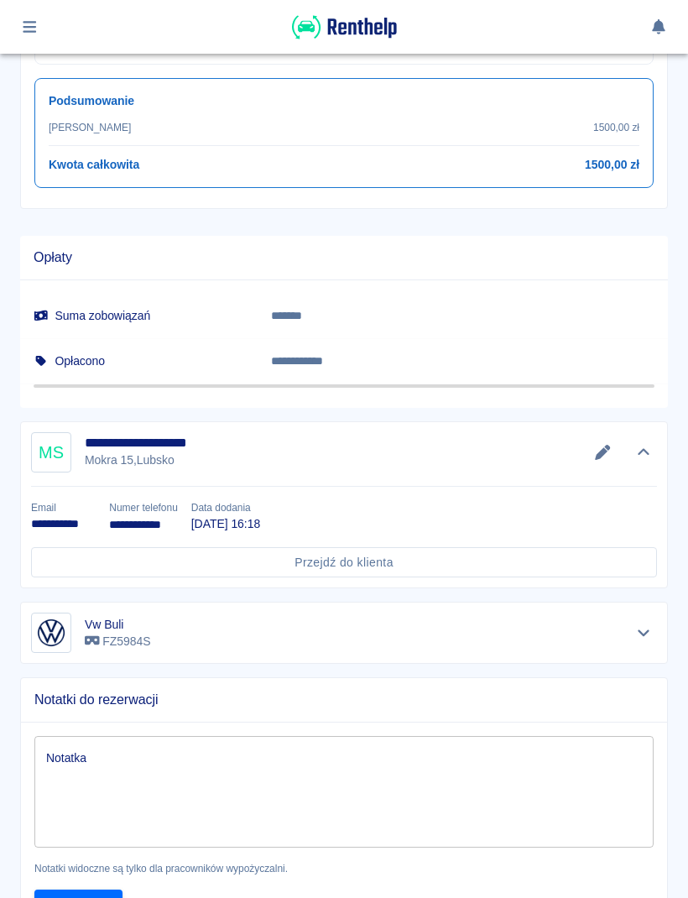
click at [600, 452] on icon "Edytuj dane" at bounding box center [602, 452] width 15 height 15
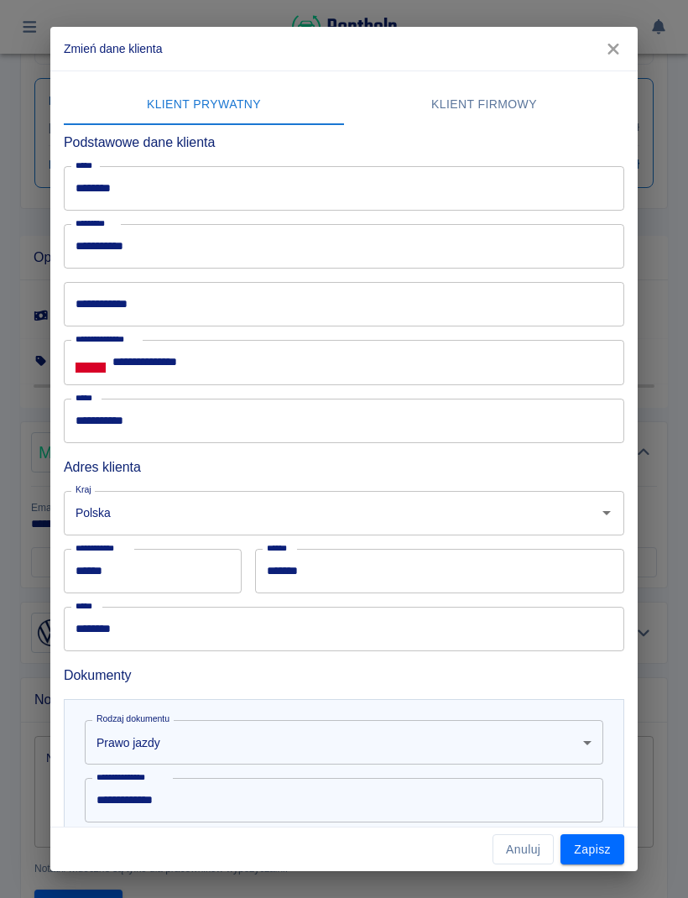
click at [421, 302] on input "**********" at bounding box center [344, 304] width 561 height 44
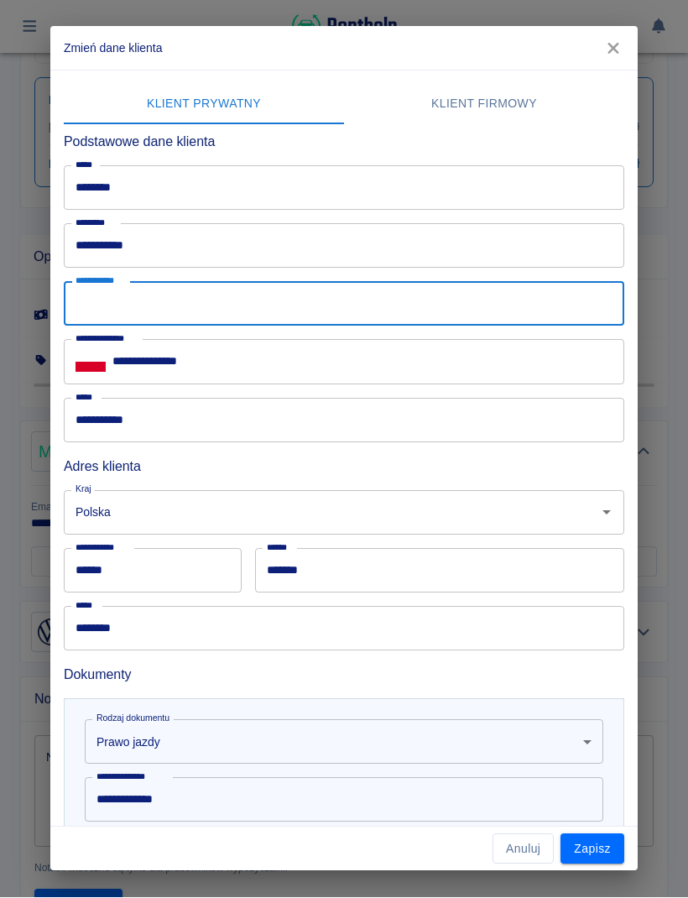
click at [555, 301] on input "**********" at bounding box center [344, 304] width 561 height 44
click at [567, 296] on input "**********" at bounding box center [344, 304] width 561 height 44
click at [576, 293] on input "**********" at bounding box center [344, 304] width 561 height 44
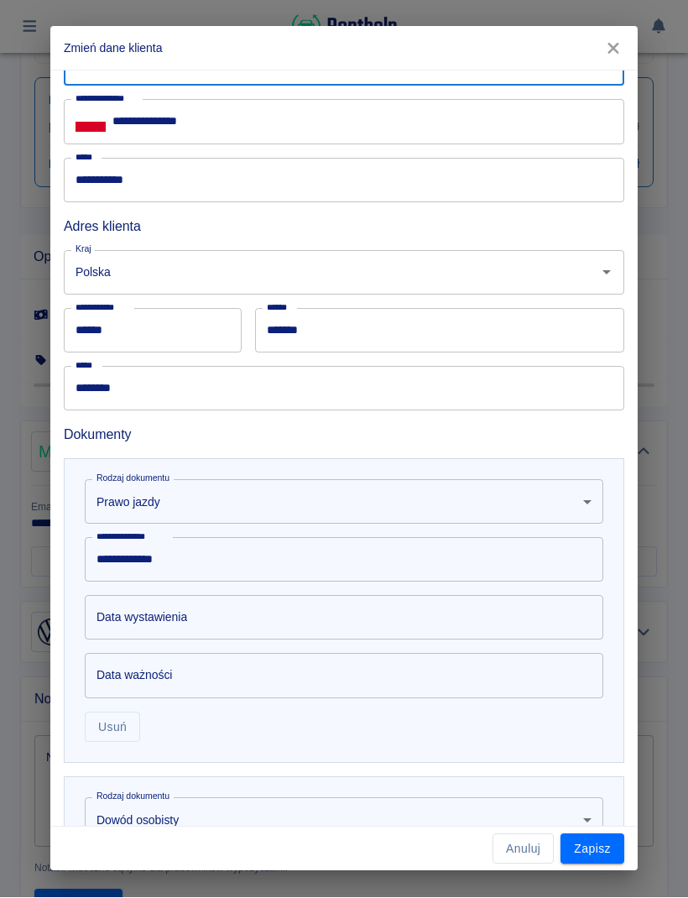
scroll to position [125, 0]
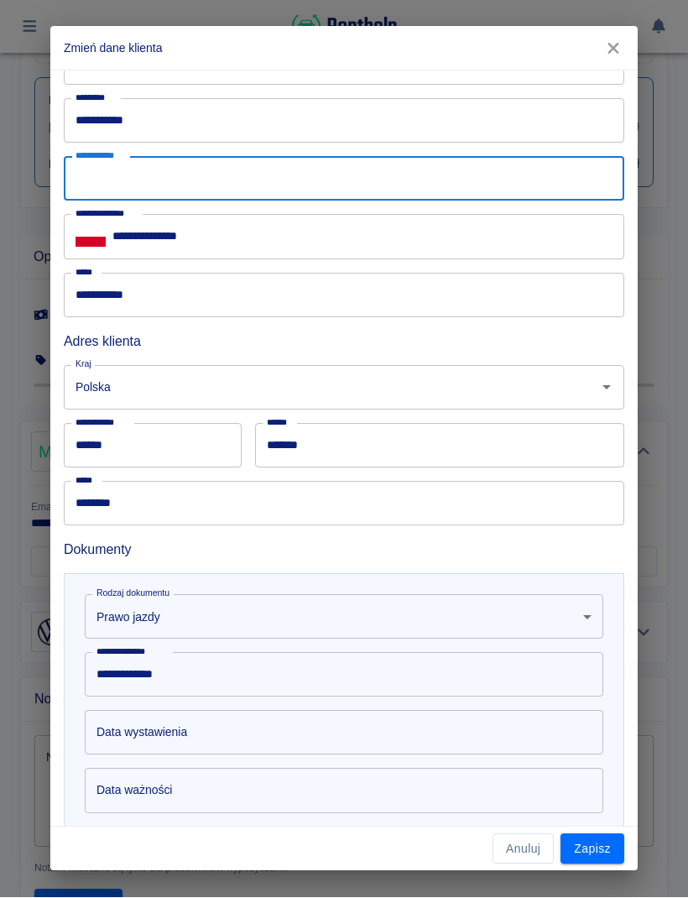
click at [509, 174] on input "**********" at bounding box center [344, 179] width 561 height 44
click at [521, 168] on input "**********" at bounding box center [344, 179] width 561 height 44
click at [536, 175] on input "**********" at bounding box center [344, 179] width 561 height 44
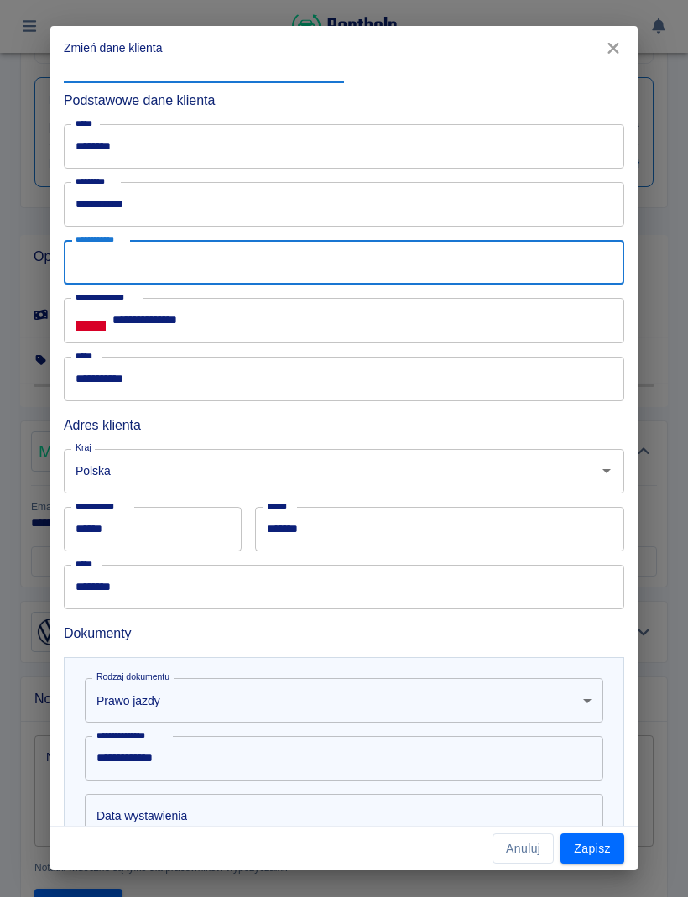
scroll to position [43, 0]
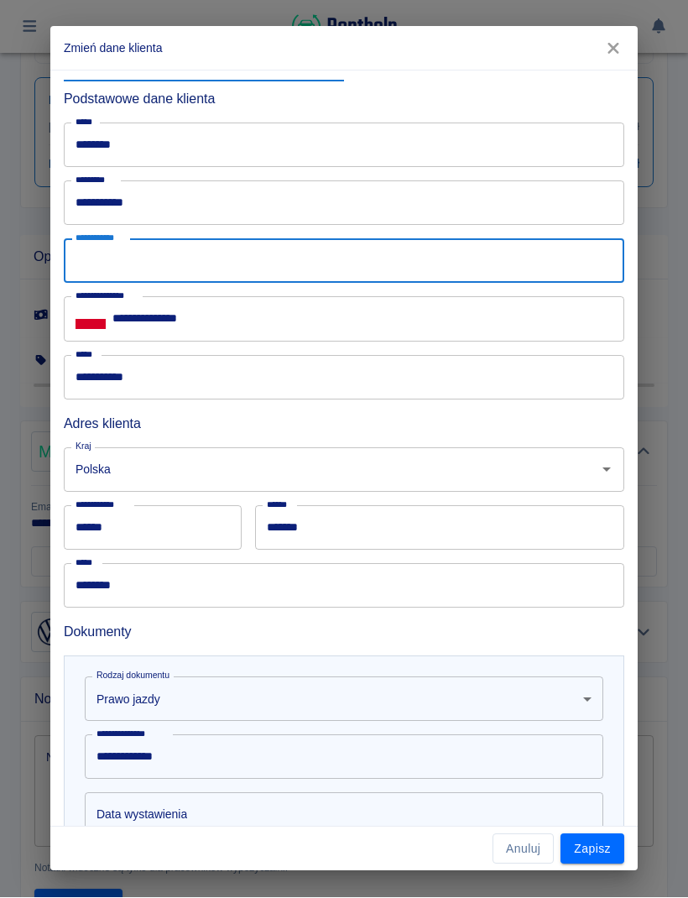
click at [494, 268] on input "**********" at bounding box center [344, 261] width 561 height 44
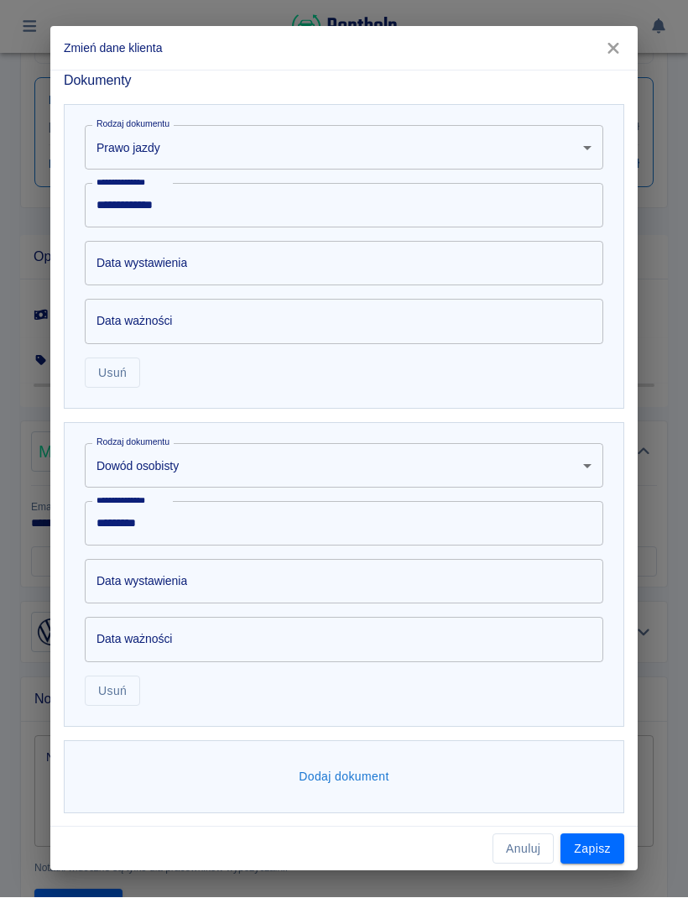
scroll to position [594, 0]
type input "**********"
click at [673, 555] on div "**********" at bounding box center [344, 449] width 688 height 898
click at [605, 850] on button "Zapisz" at bounding box center [593, 850] width 64 height 31
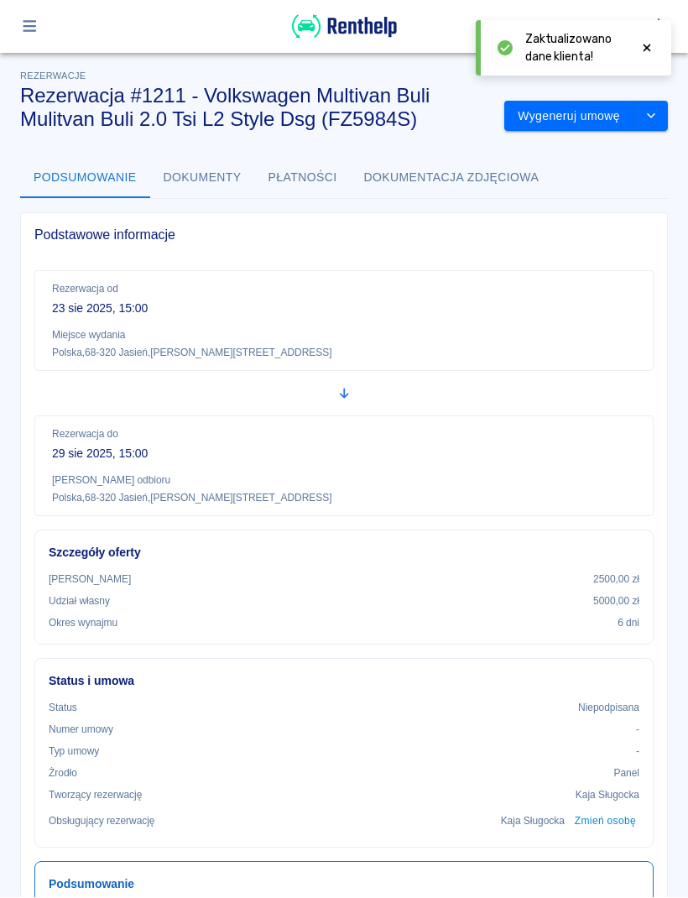
scroll to position [0, 0]
click at [577, 118] on button "Wygeneruj umowę" at bounding box center [570, 117] width 130 height 31
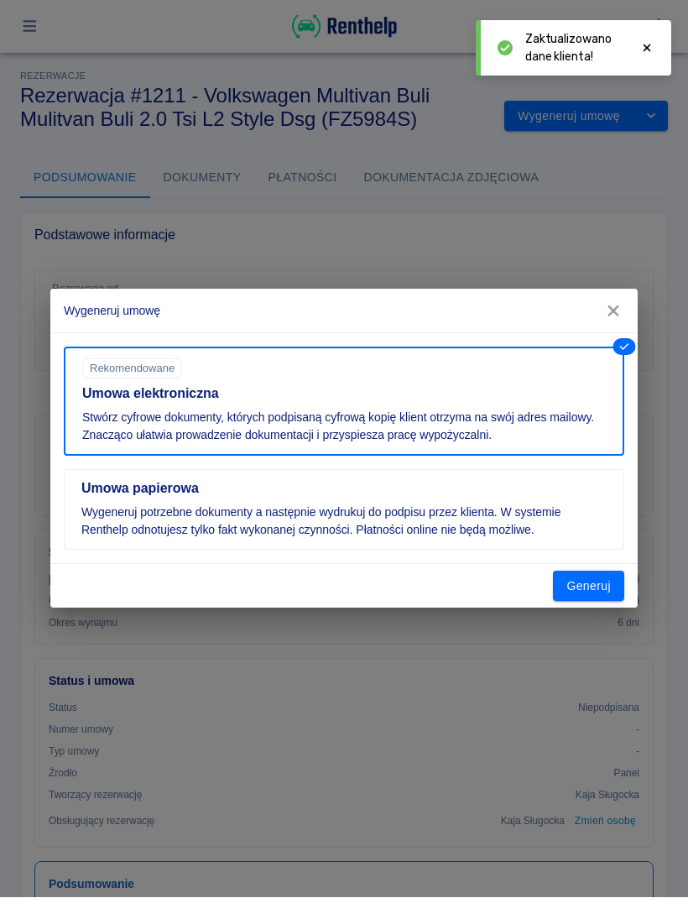
click at [576, 594] on button "Generuj" at bounding box center [588, 587] width 71 height 31
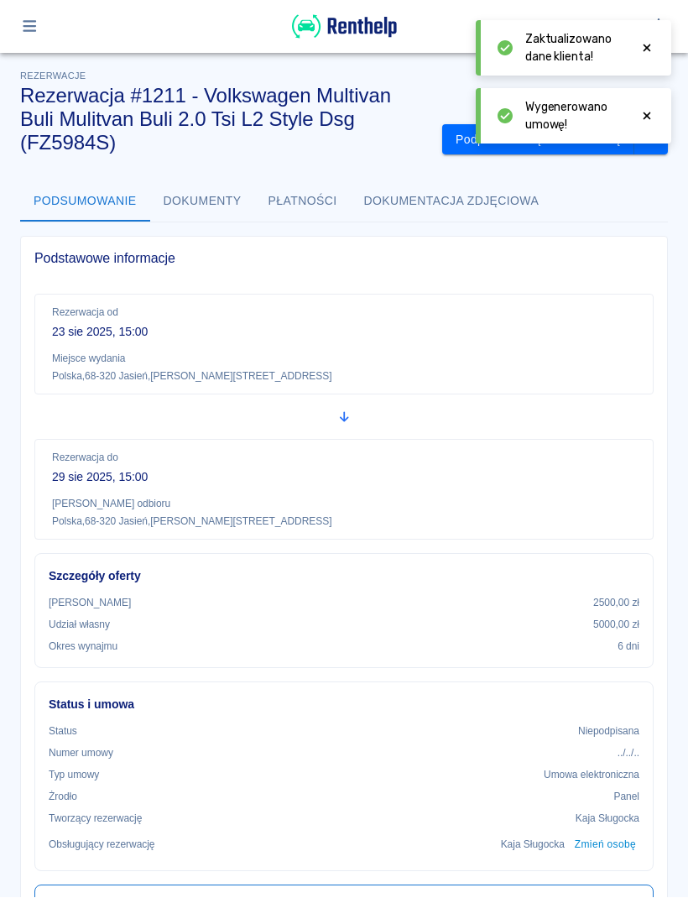
click at [653, 102] on div at bounding box center [647, 116] width 15 height 35
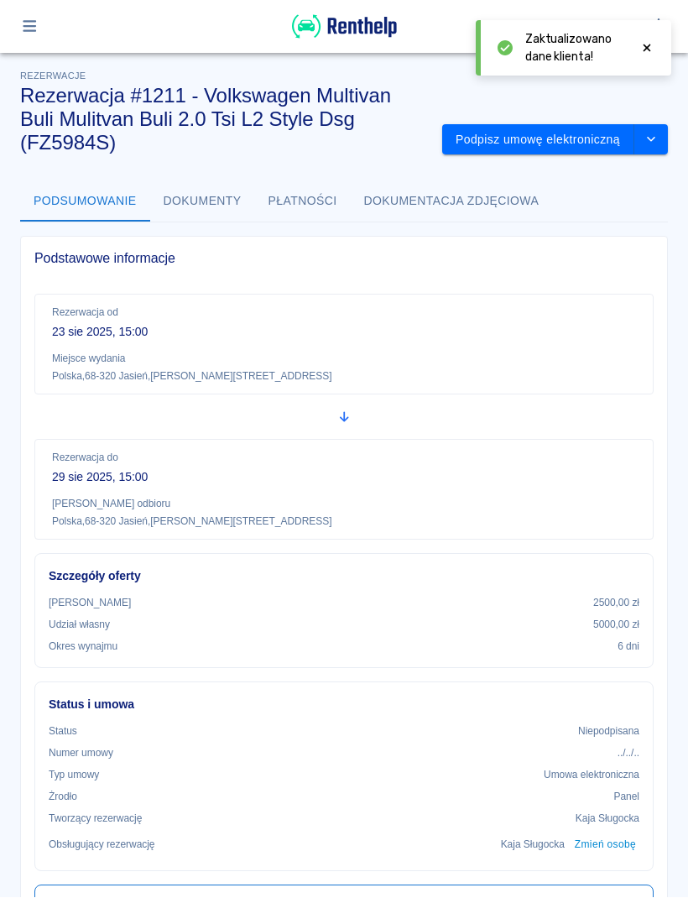
click at [547, 125] on button "Podpisz umowę elektroniczną" at bounding box center [538, 140] width 192 height 31
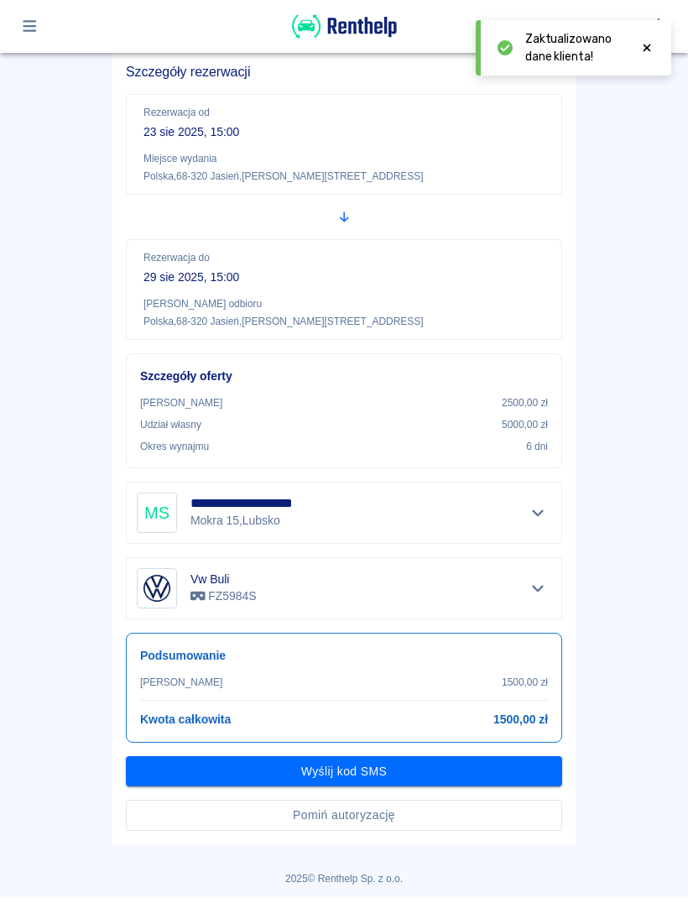
click at [531, 820] on button "Pomiń autoryzację" at bounding box center [344, 816] width 437 height 31
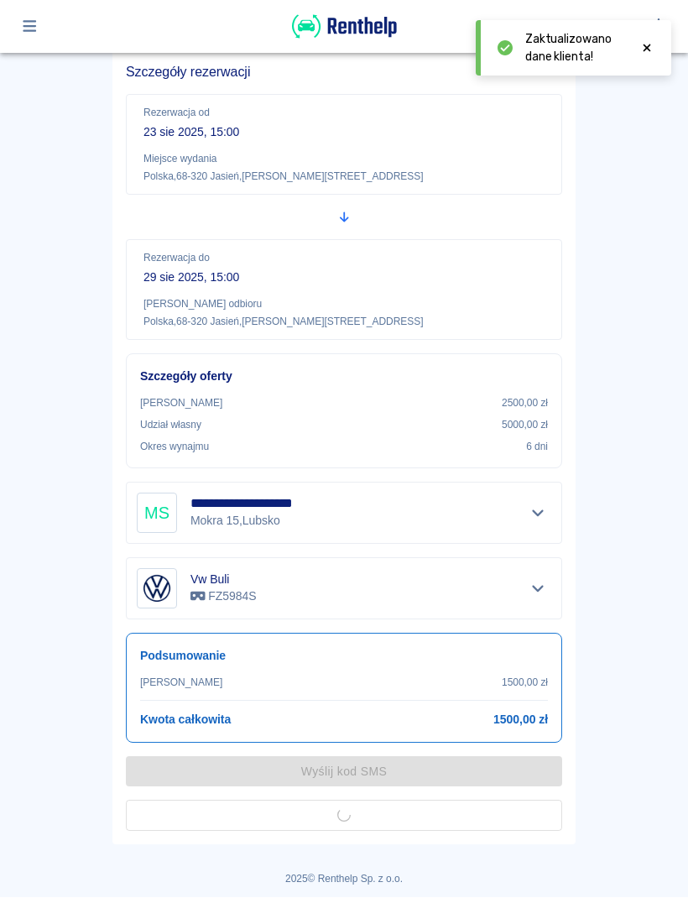
scroll to position [84, 0]
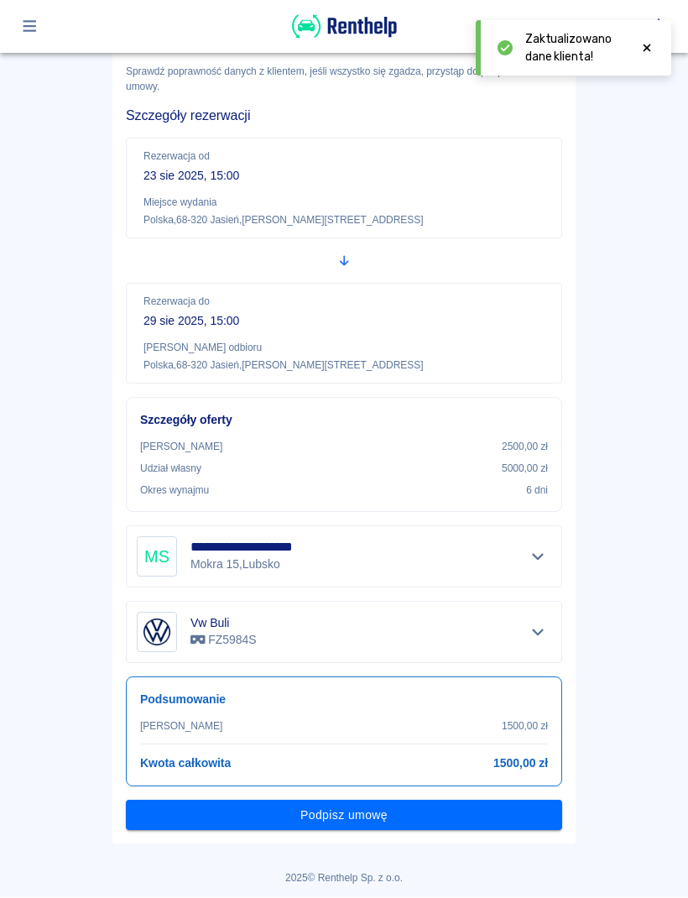
click at [458, 814] on button "Podpisz umowę" at bounding box center [344, 816] width 437 height 31
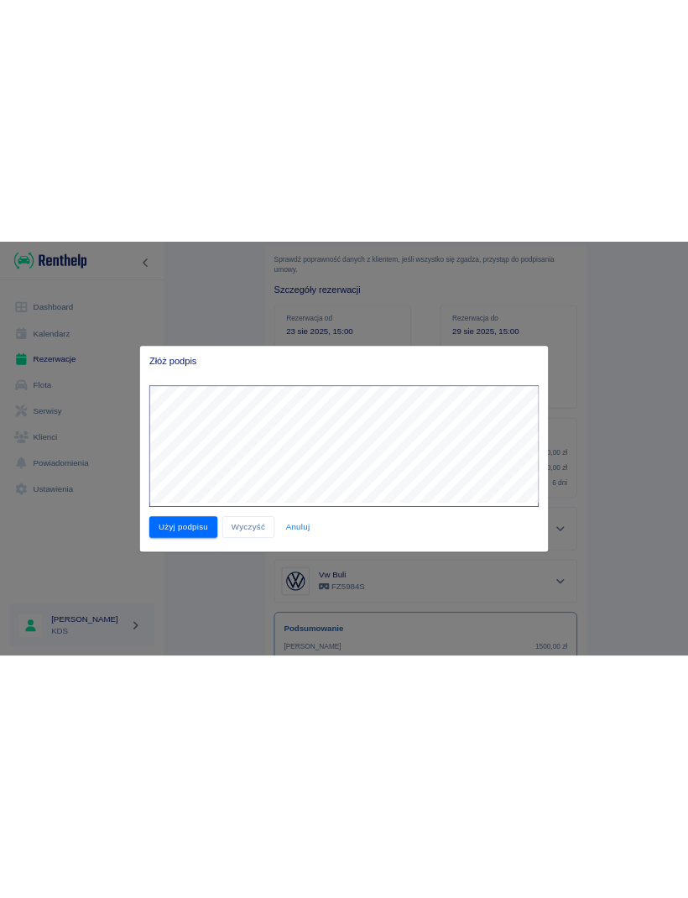
scroll to position [0, 0]
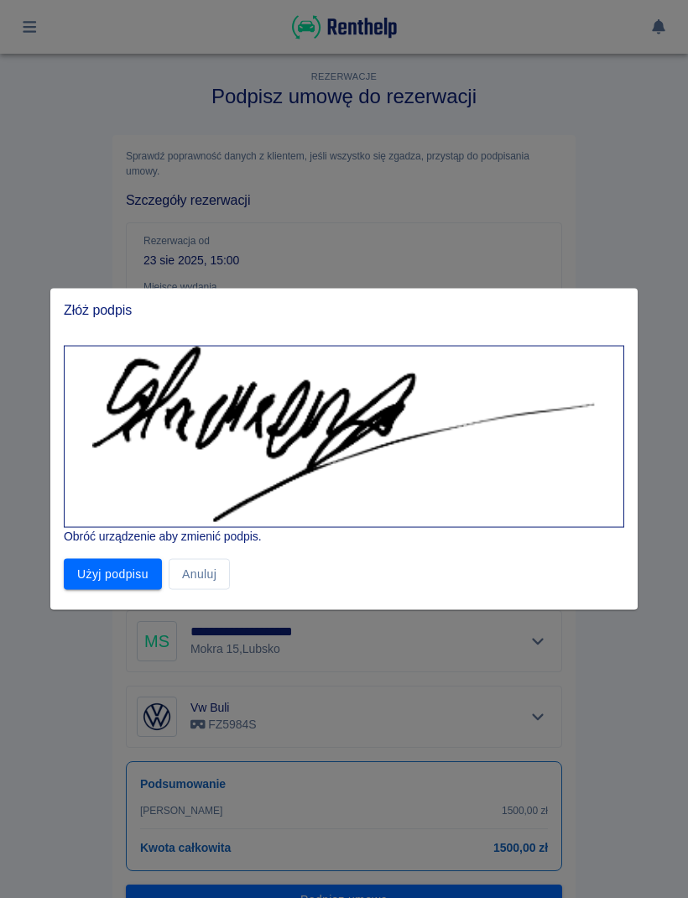
click at [103, 585] on button "Użyj podpisu" at bounding box center [113, 574] width 98 height 31
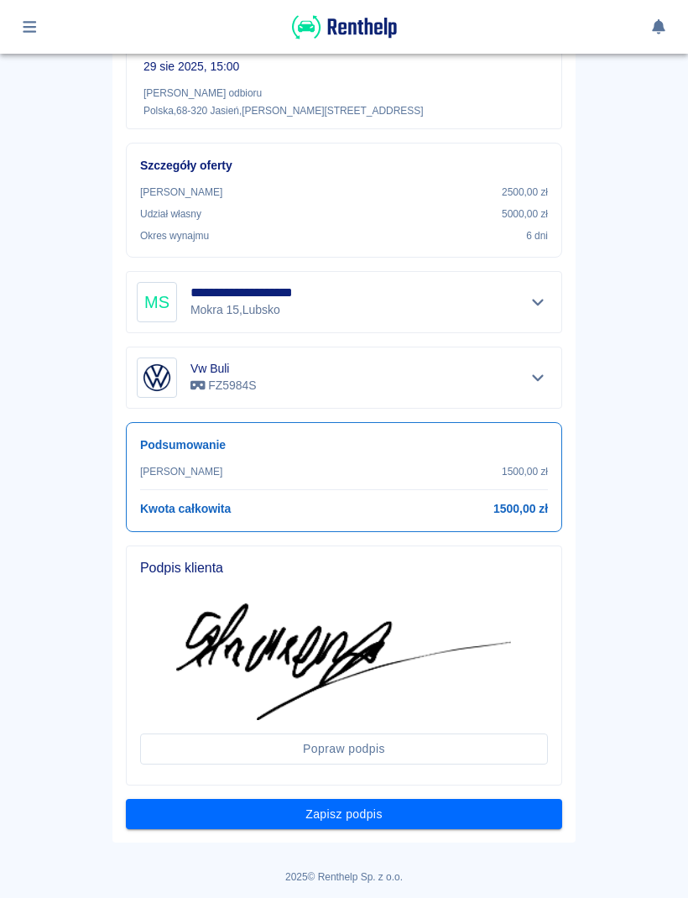
scroll to position [338, 0]
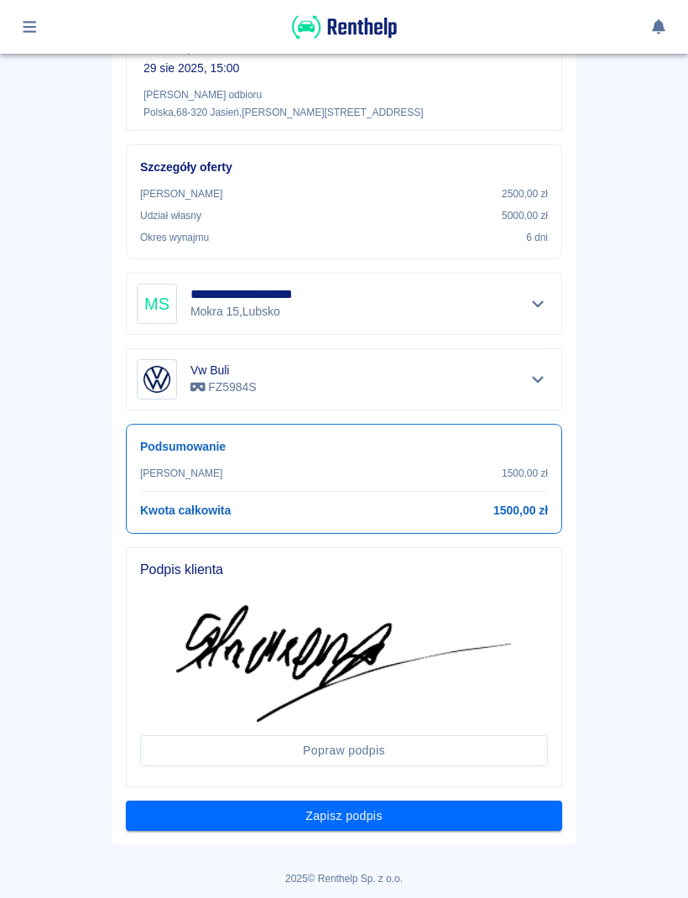
click at [522, 814] on button "Zapisz podpis" at bounding box center [344, 816] width 437 height 31
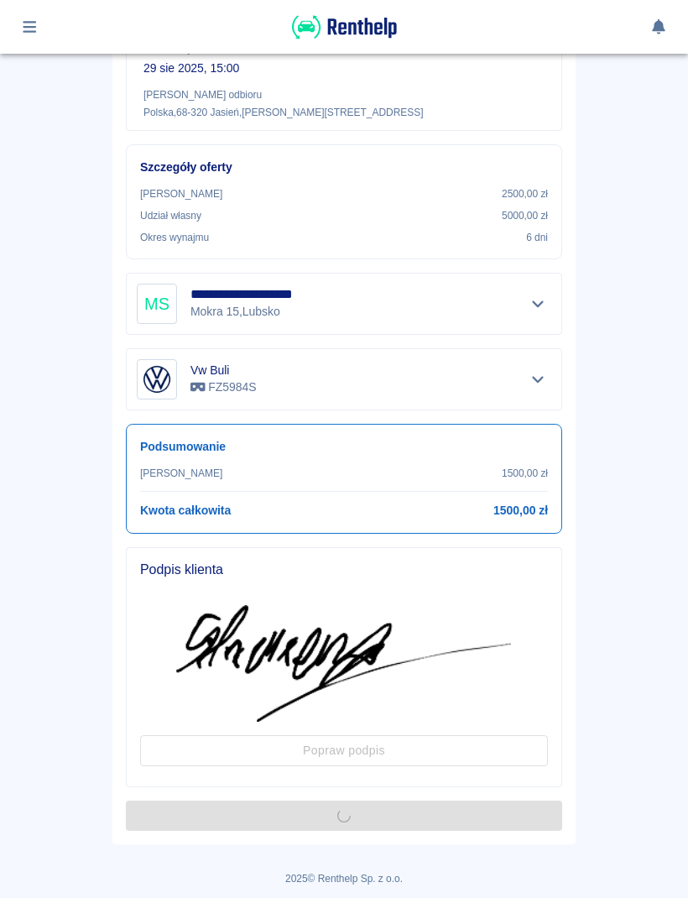
scroll to position [0, 0]
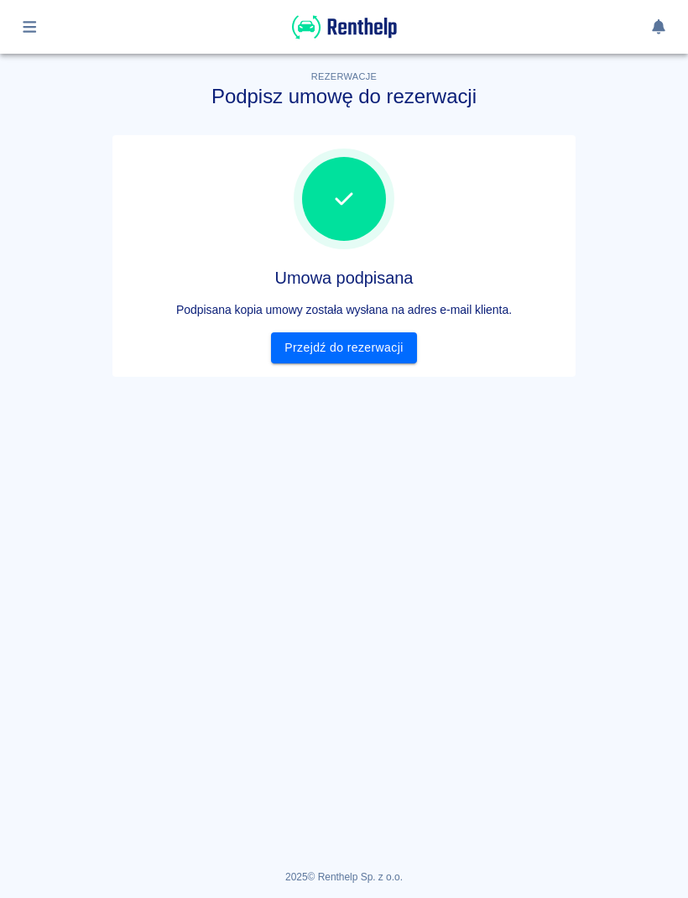
click at [375, 350] on link "Przejdź do rezerwacji" at bounding box center [343, 347] width 145 height 31
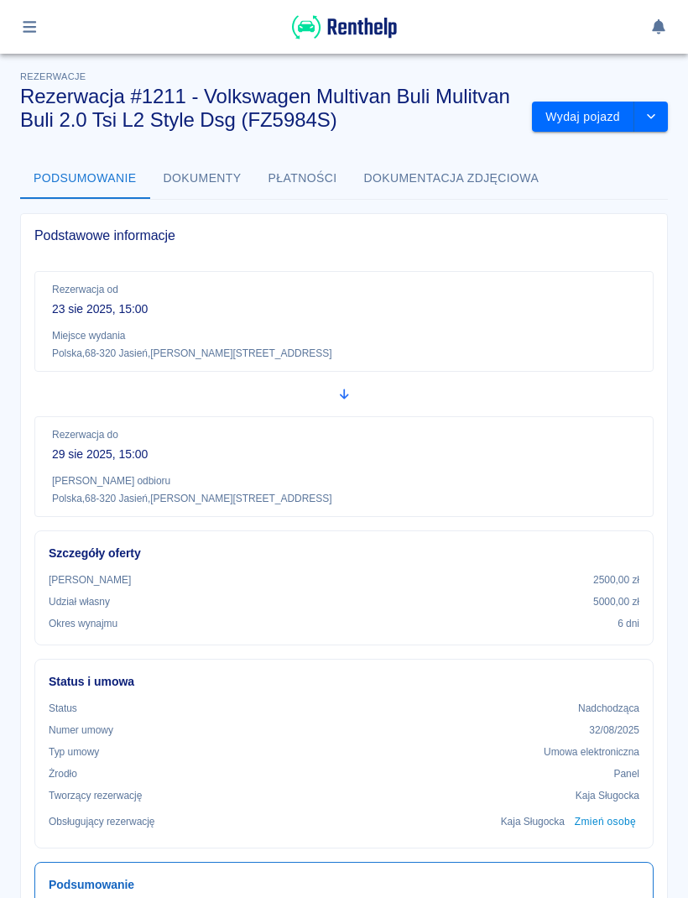
click at [587, 124] on button "Wydaj pojazd" at bounding box center [583, 117] width 102 height 31
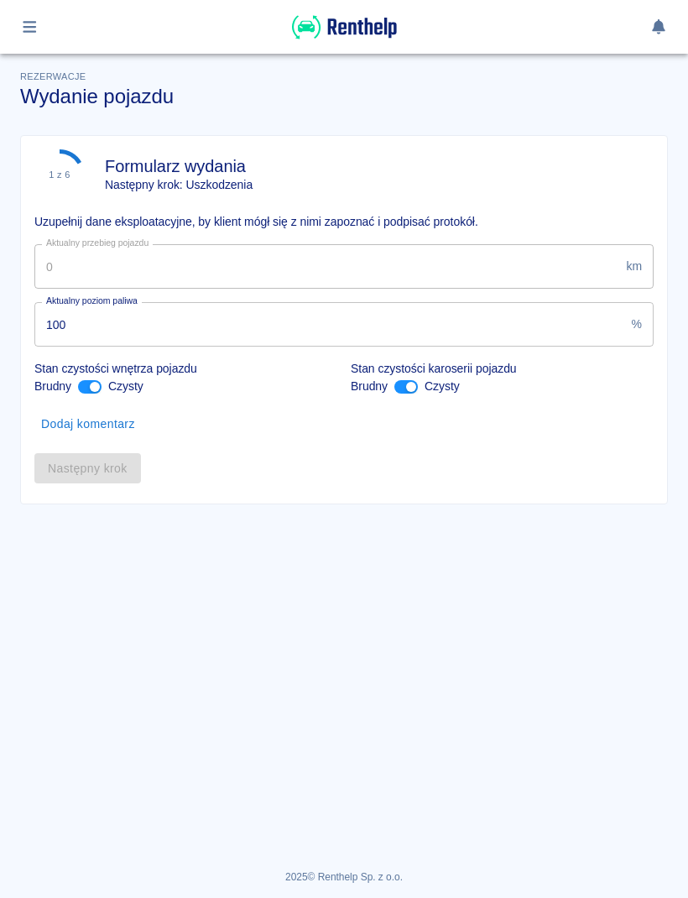
type input "110760"
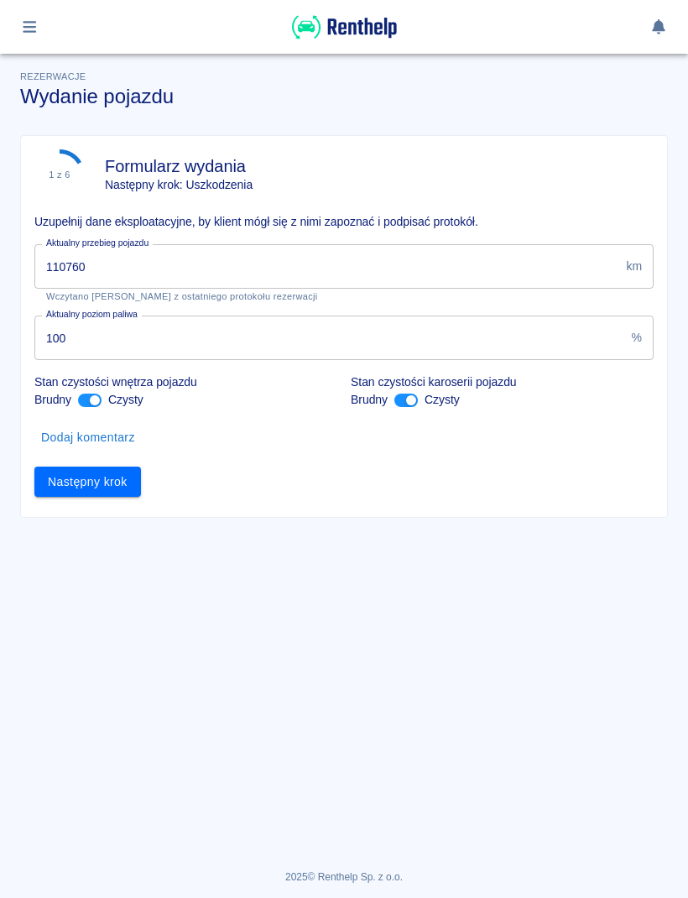
click at [109, 483] on button "Następny krok" at bounding box center [87, 482] width 107 height 31
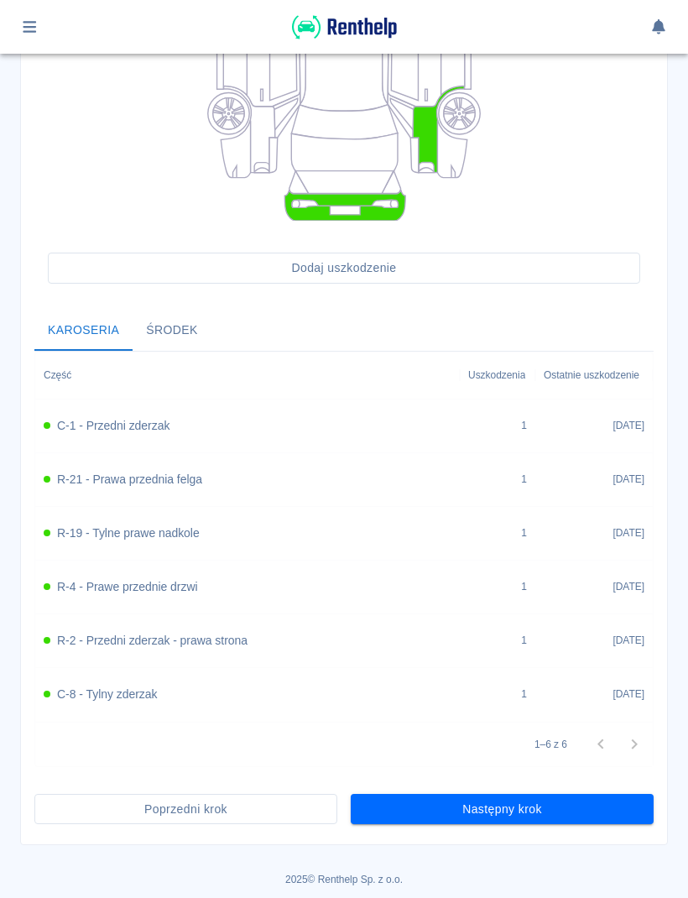
scroll to position [385, 0]
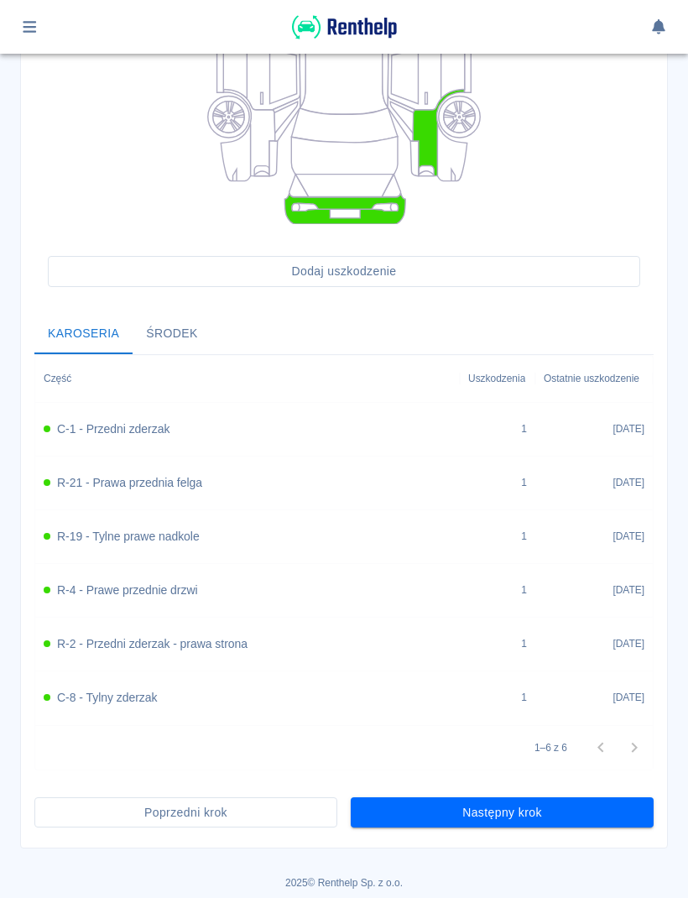
click at [629, 804] on button "Następny krok" at bounding box center [502, 813] width 303 height 31
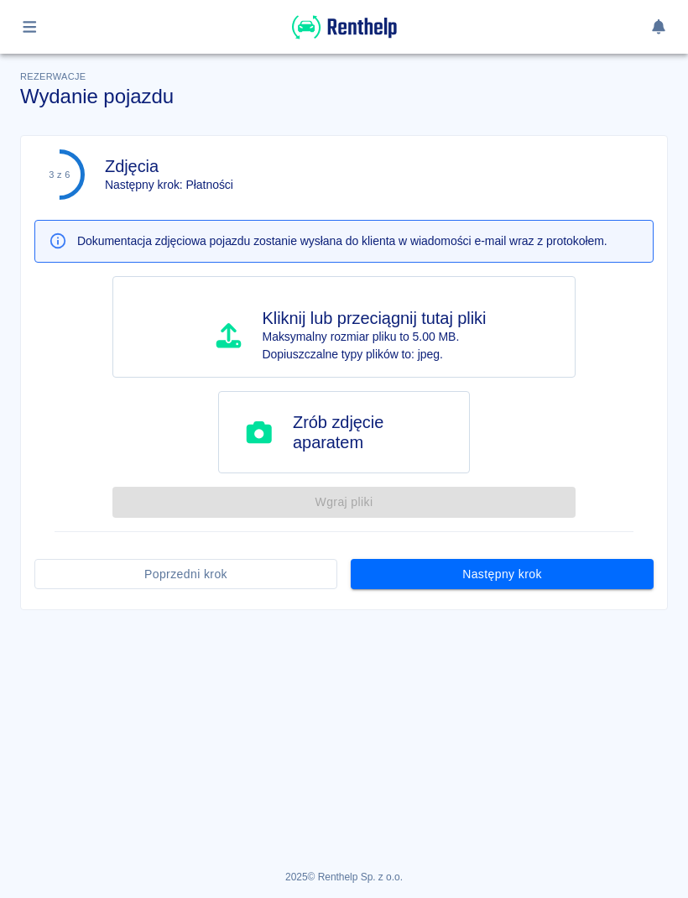
click at [619, 586] on button "Następny krok" at bounding box center [502, 574] width 303 height 31
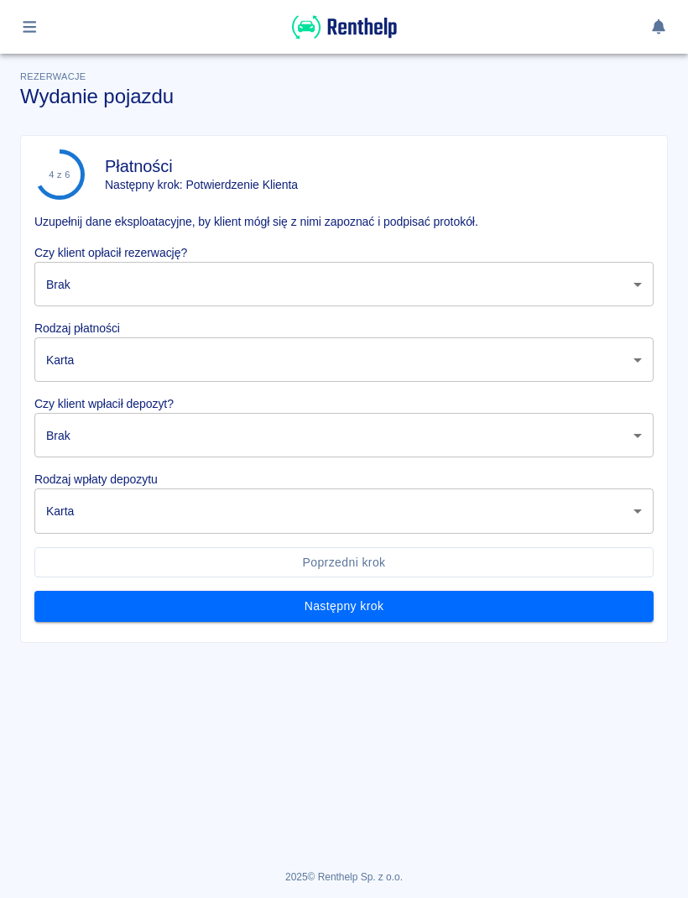
click at [574, 288] on body "Używamy plików Cookies, by zapewnić Ci najlepsze możliwe doświadczenie. Aby dow…" at bounding box center [344, 449] width 688 height 898
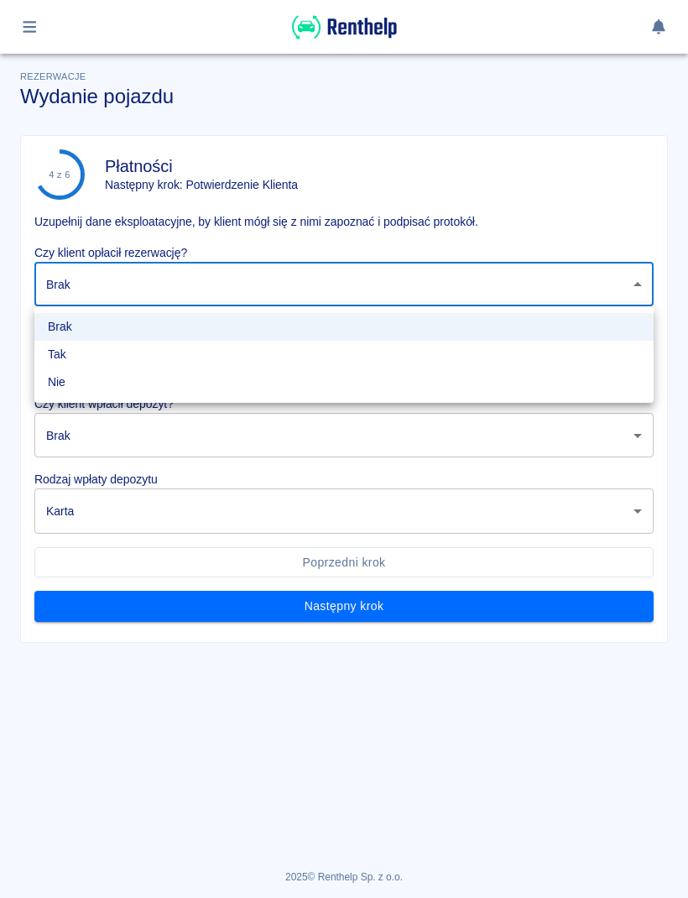
click at [239, 360] on li "Tak" at bounding box center [344, 355] width 620 height 28
type input "true"
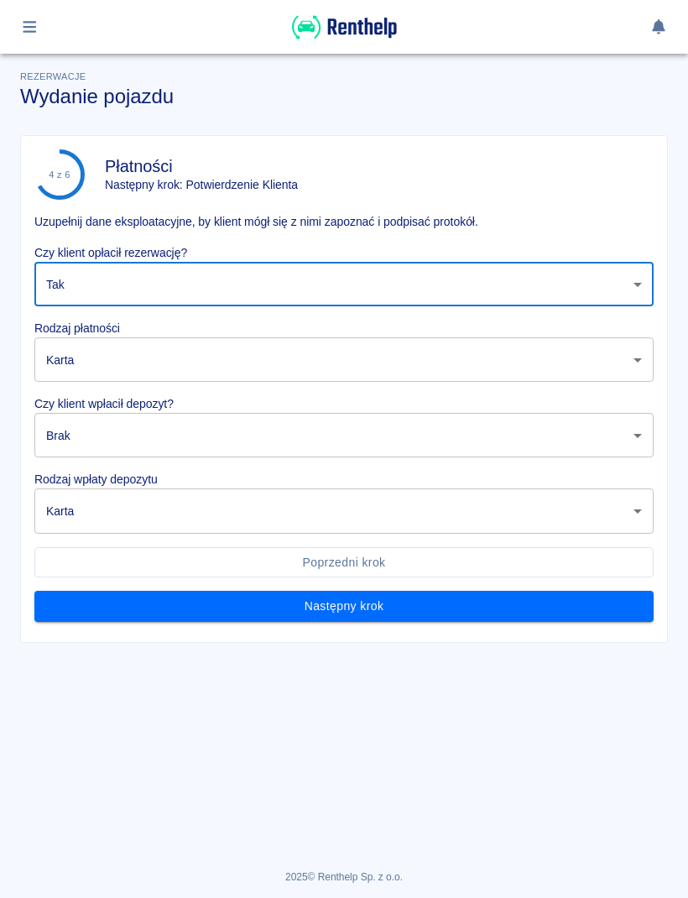
click at [235, 363] on body "Używamy plików Cookies, by zapewnić Ci najlepsze możliwe doświadczenie. Aby dow…" at bounding box center [344, 449] width 688 height 898
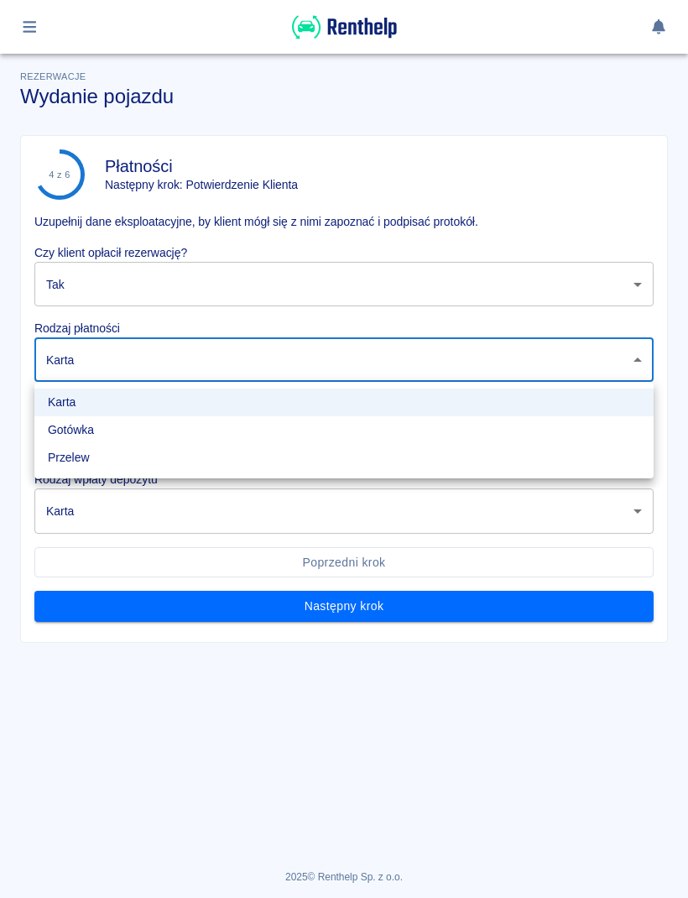
click at [162, 438] on li "Gotówka" at bounding box center [344, 430] width 620 height 28
type input "cash"
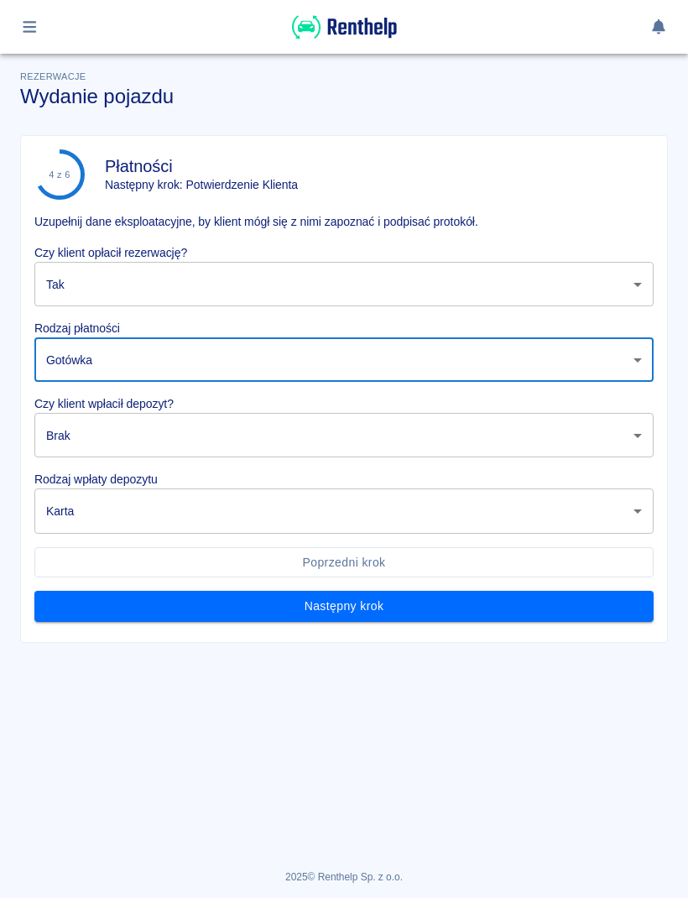
click at [179, 437] on body "Używamy plików Cookies, by zapewnić Ci najlepsze możliwe doświadczenie. Aby dow…" at bounding box center [344, 449] width 688 height 898
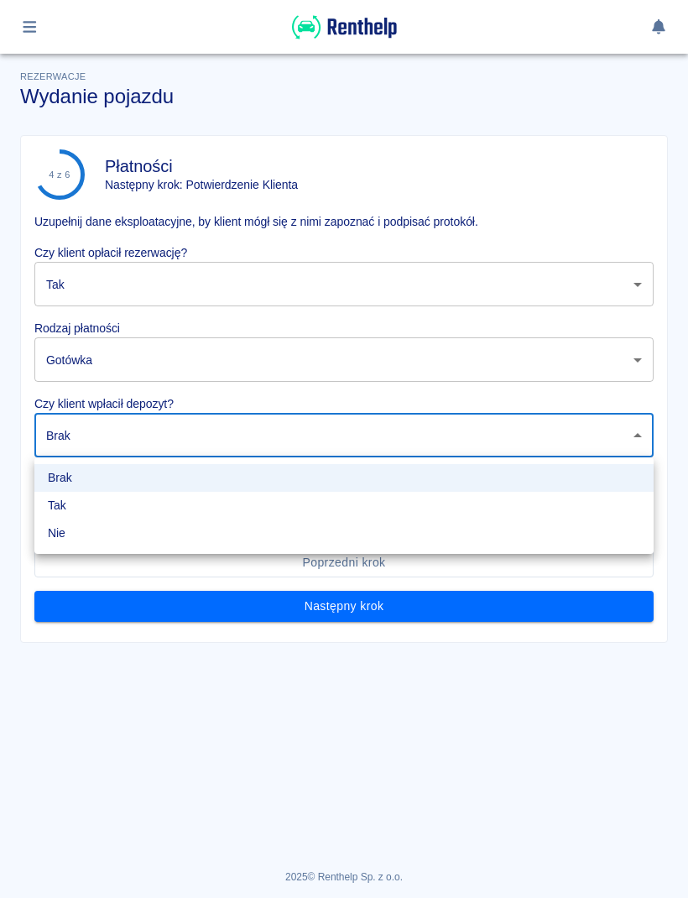
click at [135, 508] on li "Tak" at bounding box center [344, 506] width 620 height 28
type input "true"
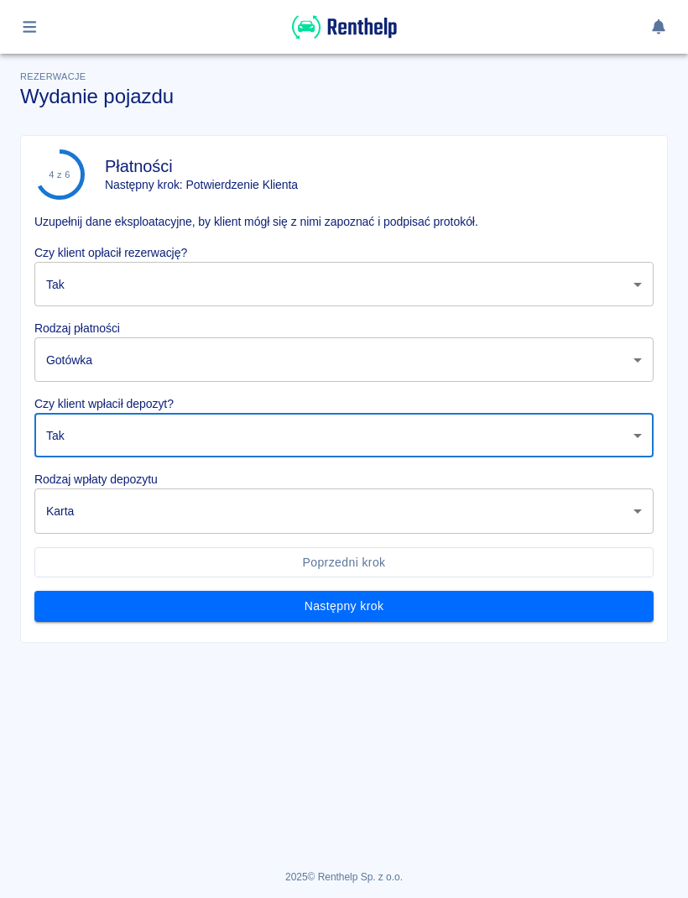
click at [173, 505] on body "Używamy plików Cookies, by zapewnić Ci najlepsze możliwe doświadczenie. Aby dow…" at bounding box center [344, 449] width 688 height 898
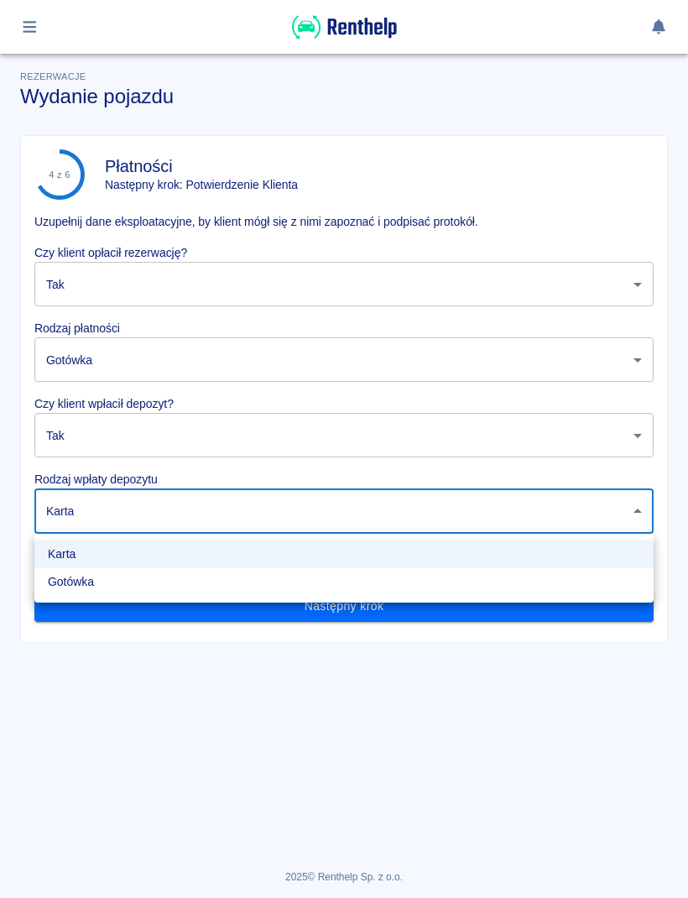
click at [155, 578] on li "Gotówka" at bounding box center [344, 582] width 620 height 28
type input "cash"
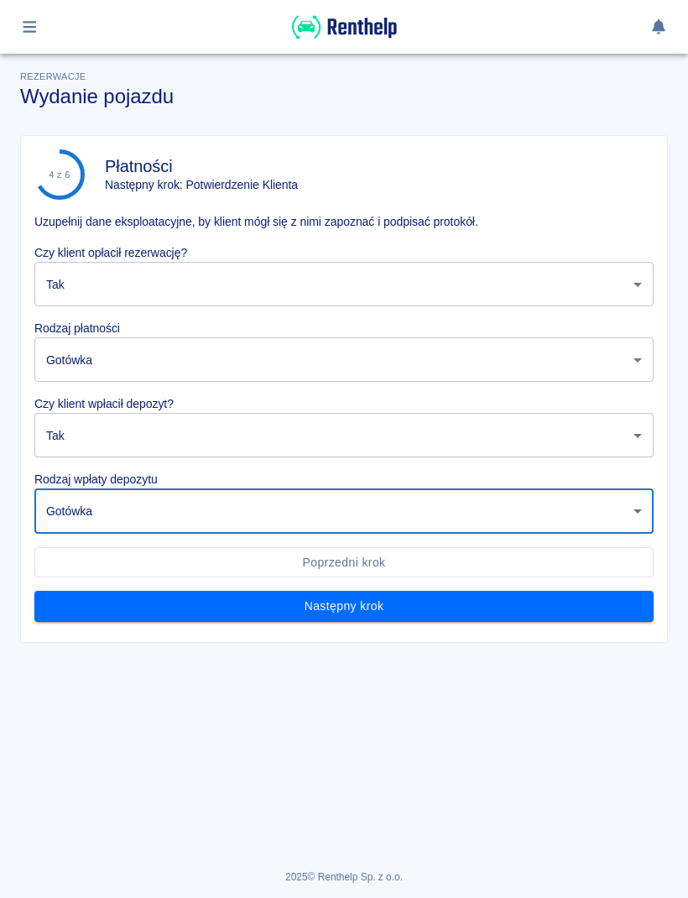
click at [400, 594] on button "Następny krok" at bounding box center [344, 606] width 620 height 31
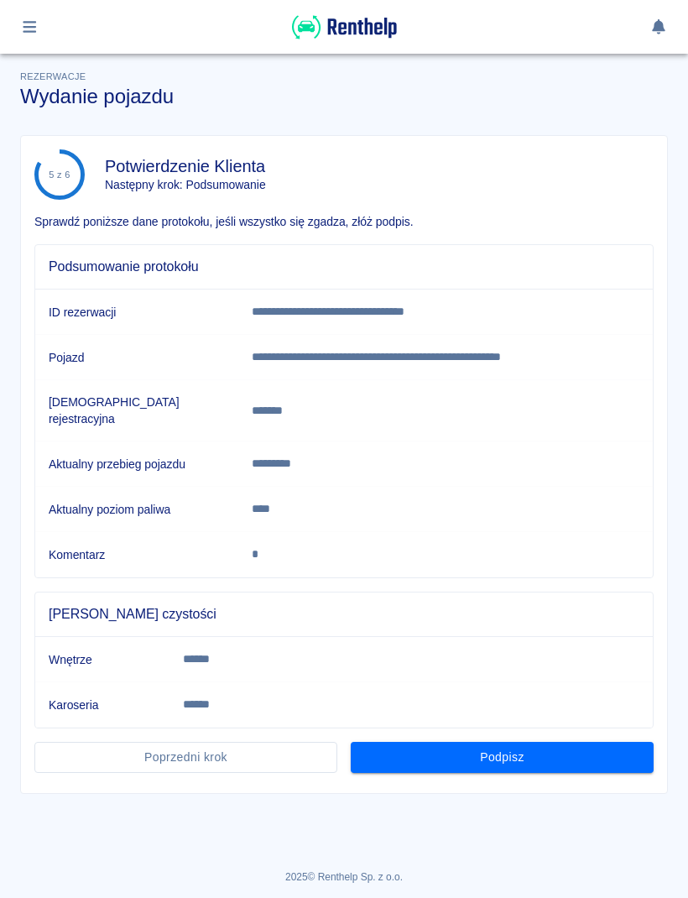
click at [563, 754] on button "Podpisz" at bounding box center [502, 757] width 303 height 31
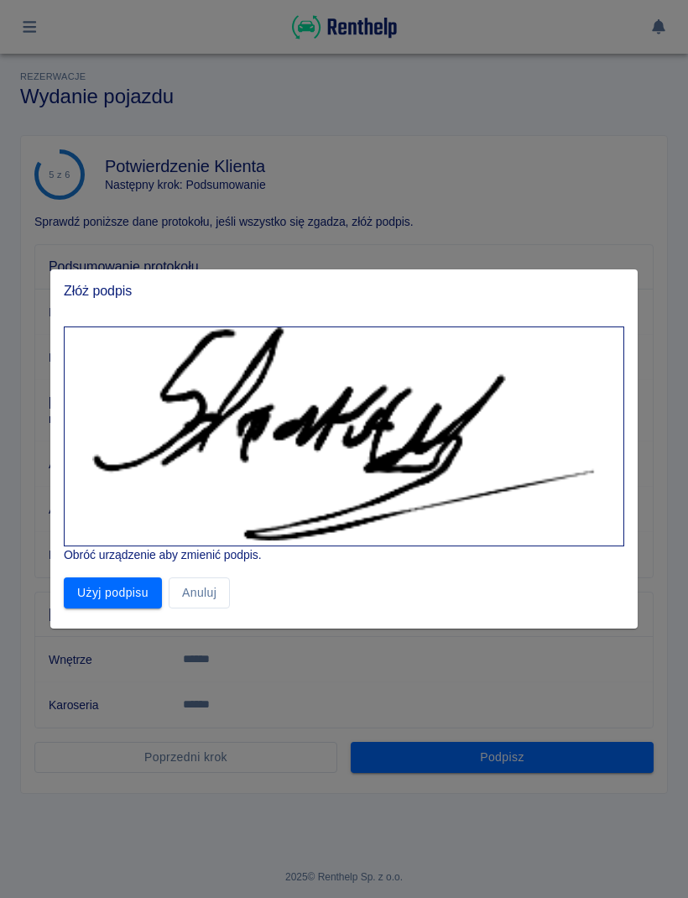
click at [123, 582] on button "Użyj podpisu" at bounding box center [113, 593] width 98 height 31
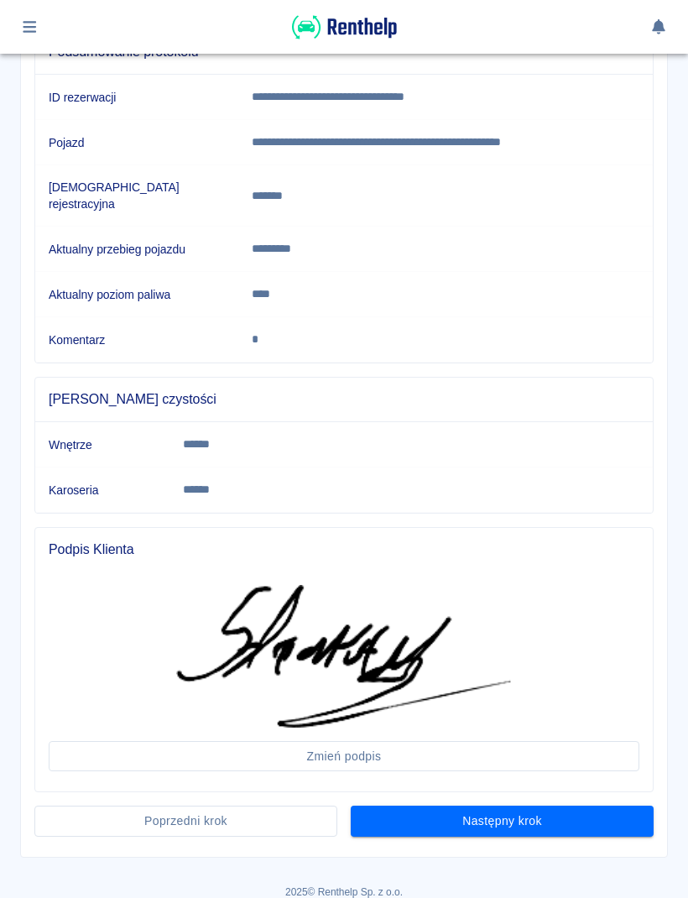
scroll to position [213, 0]
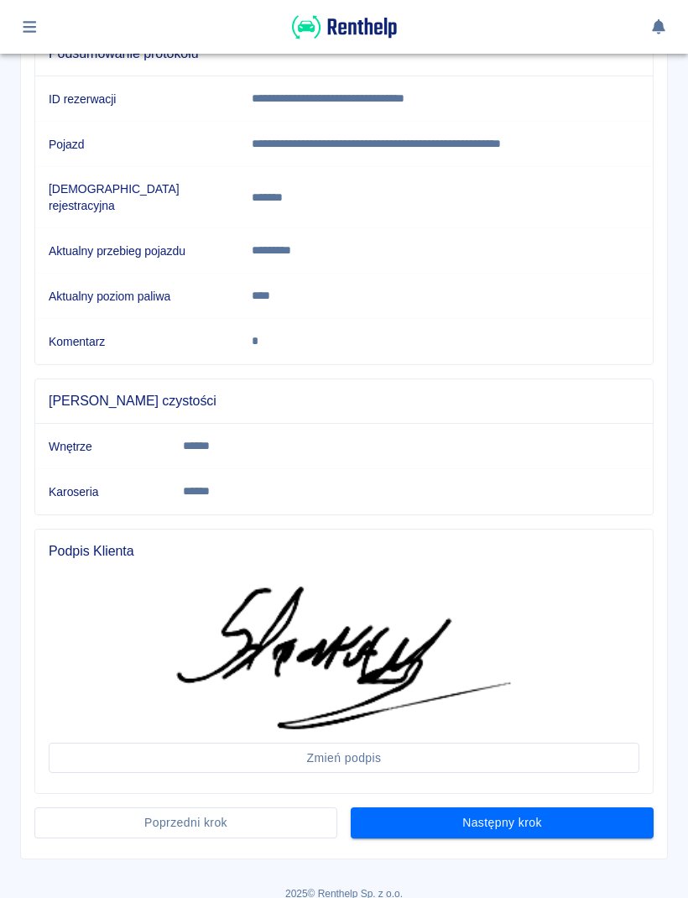
click at [570, 810] on button "Następny krok" at bounding box center [502, 823] width 303 height 31
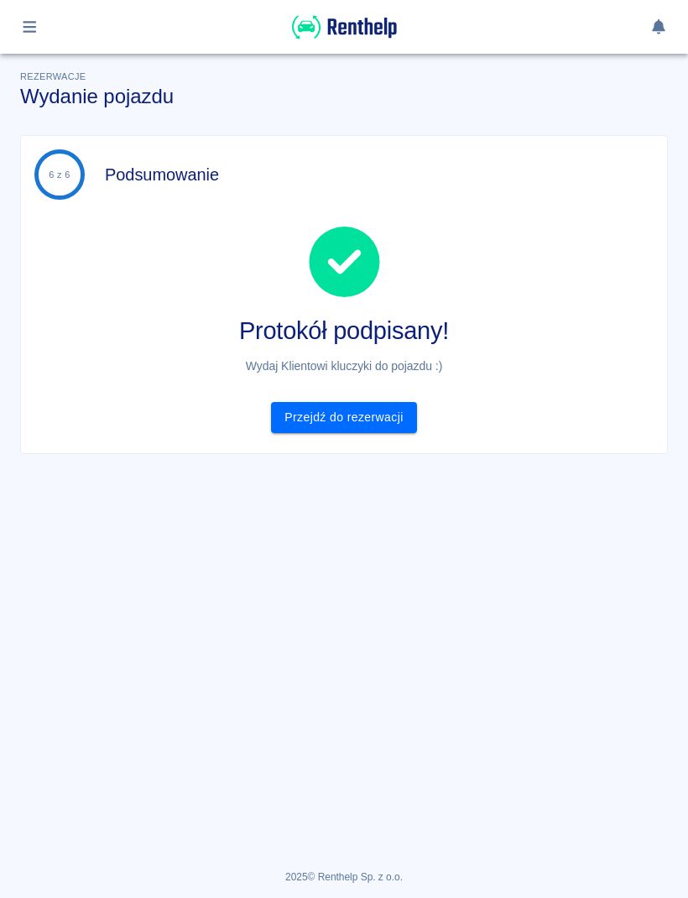
scroll to position [0, 0]
click at [389, 419] on link "Przejdź do rezerwacji" at bounding box center [343, 417] width 145 height 31
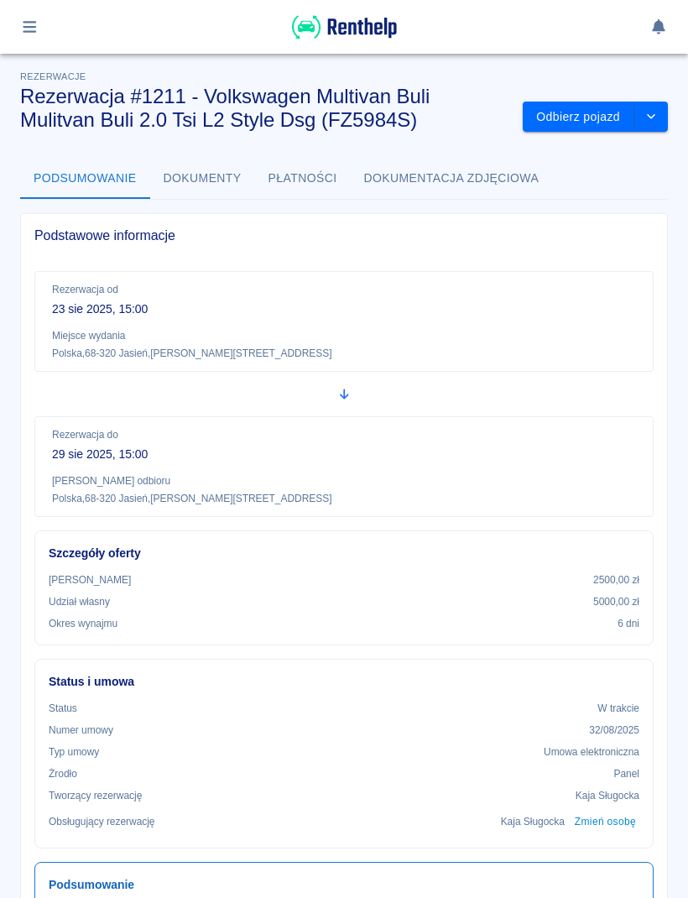
click at [379, 33] on img at bounding box center [344, 27] width 105 height 28
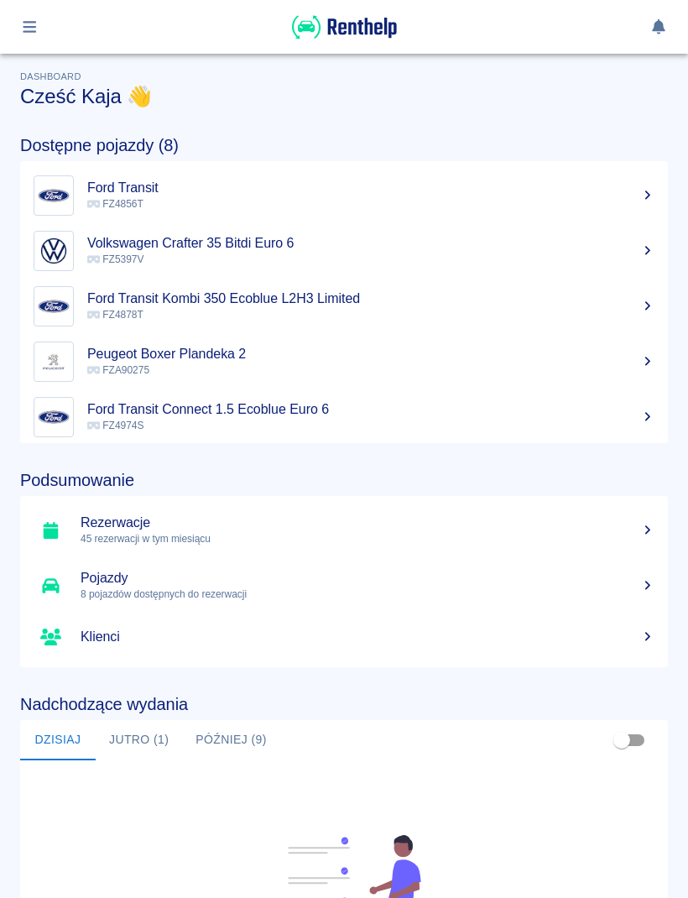
click at [44, 23] on button "button" at bounding box center [29, 27] width 33 height 29
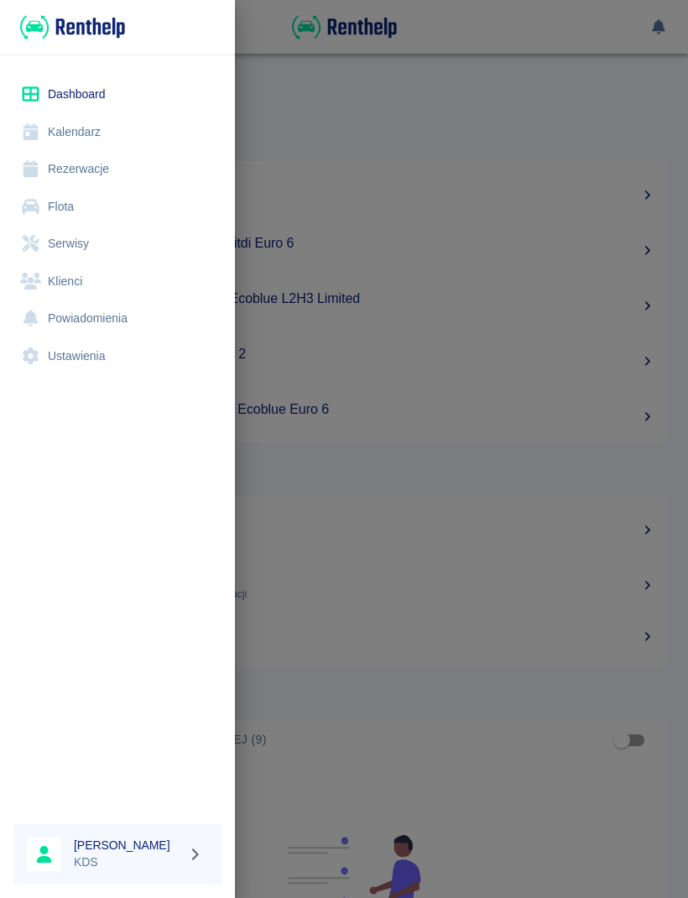
click at [83, 146] on link "Kalendarz" at bounding box center [117, 132] width 208 height 38
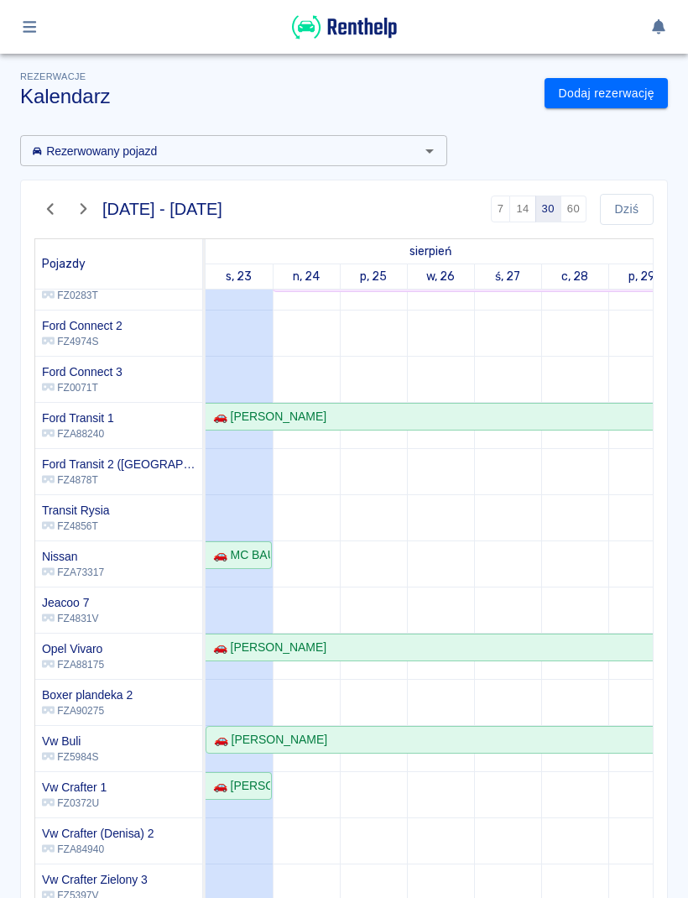
scroll to position [164, 0]
click at [255, 556] on div "🚗 MC BAU Service [PERSON_NAME] - [PERSON_NAME]" at bounding box center [239, 556] width 64 height 18
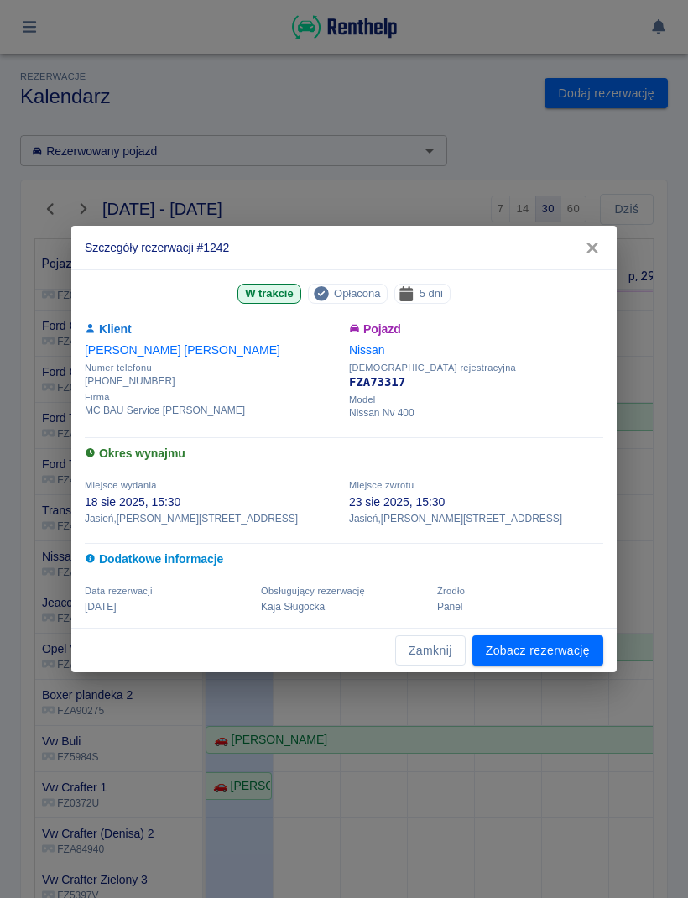
click at [533, 648] on link "Zobacz rezerwację" at bounding box center [538, 651] width 131 height 31
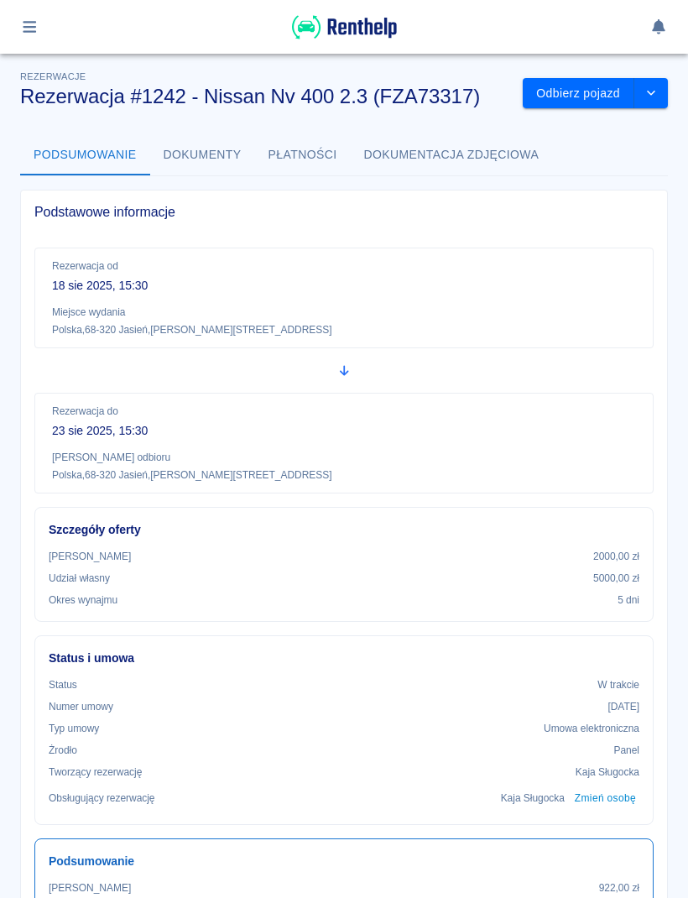
click at [605, 91] on button "Odbierz pojazd" at bounding box center [579, 93] width 112 height 31
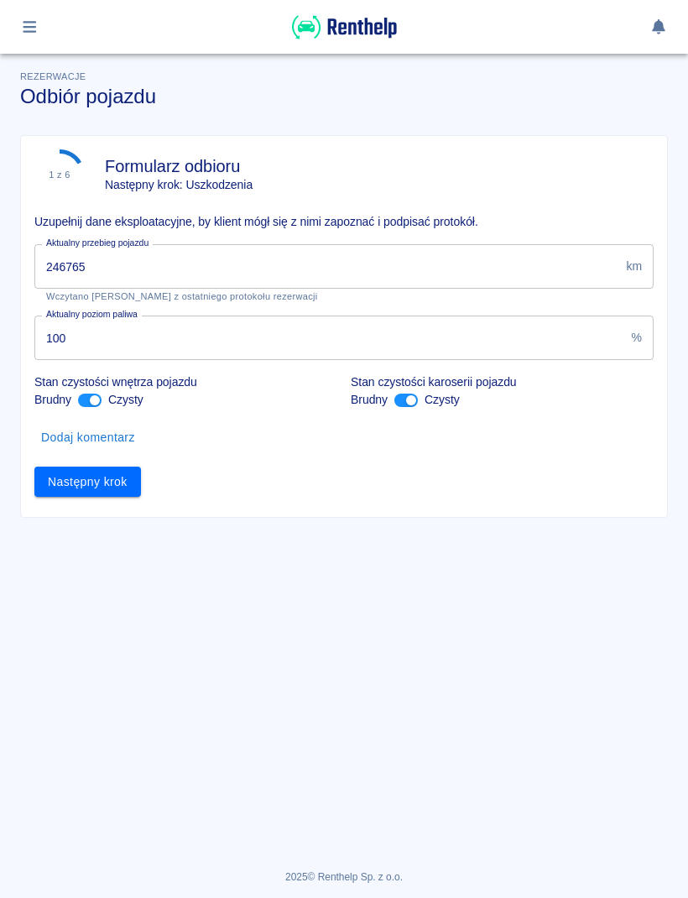
click at [520, 260] on input "246765" at bounding box center [326, 266] width 585 height 44
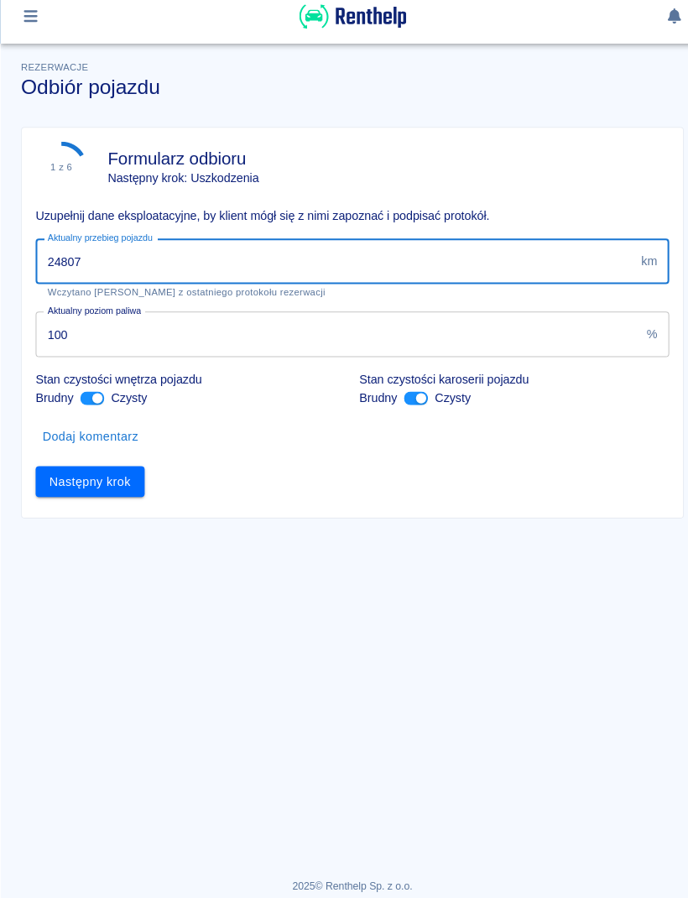
type input "248076"
click at [102, 479] on button "Następny krok" at bounding box center [87, 482] width 107 height 31
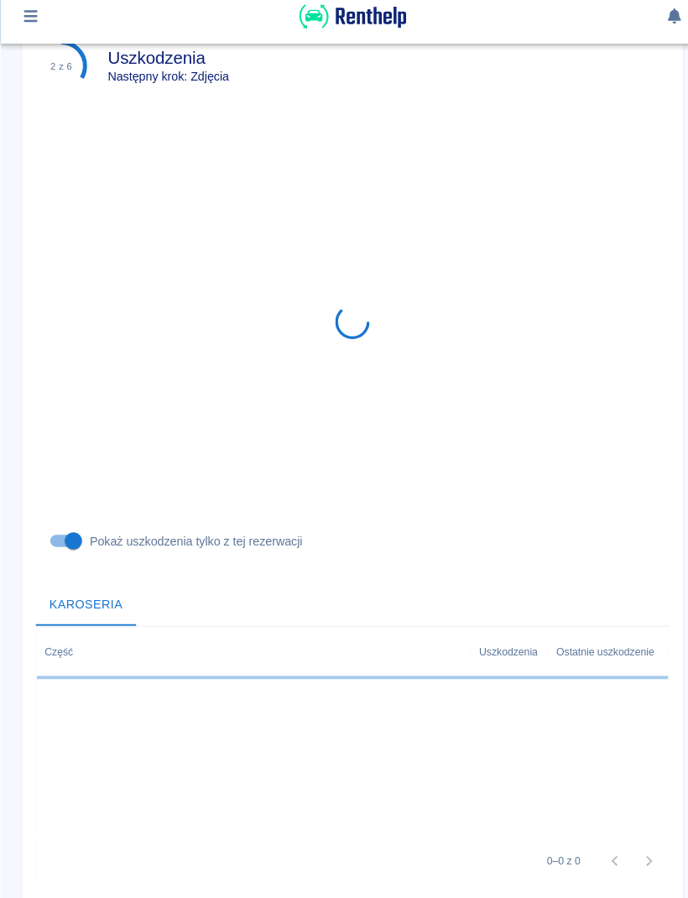
scroll to position [154, 0]
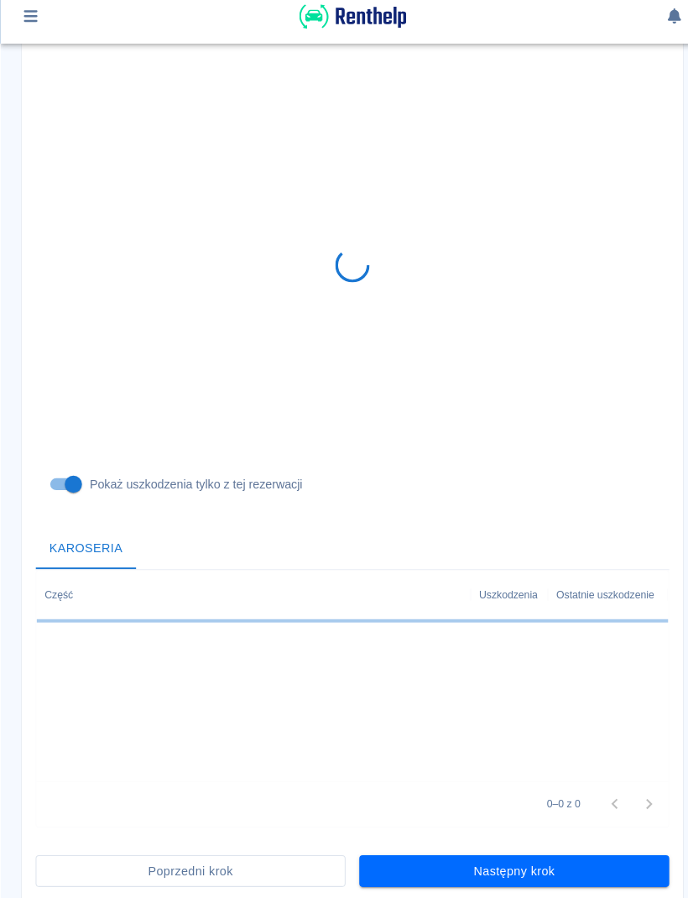
click at [556, 834] on div "Następny krok" at bounding box center [496, 856] width 317 height 44
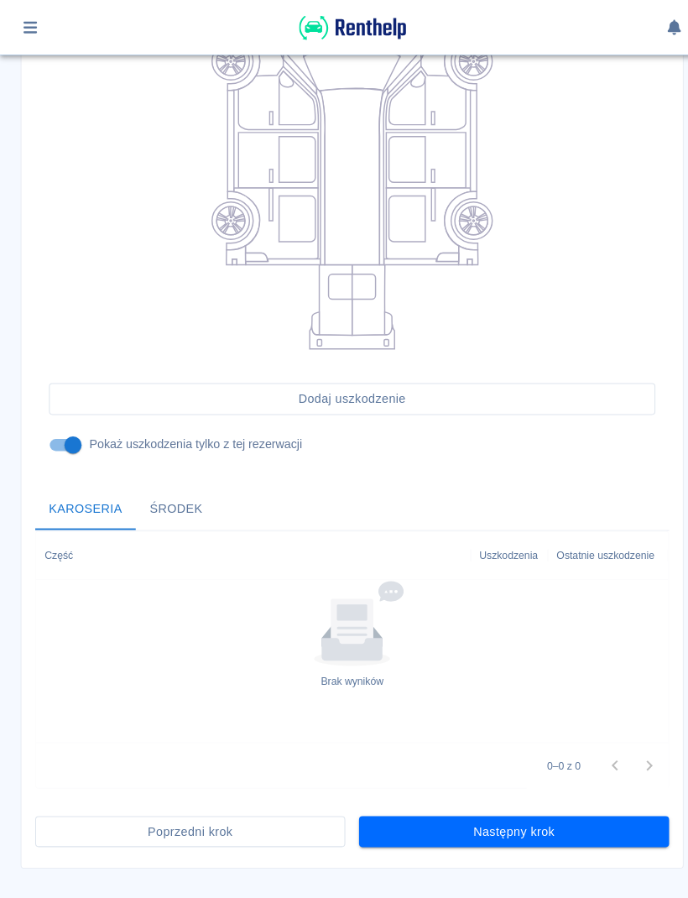
scroll to position [267, 0]
click at [566, 819] on button "Następny krok" at bounding box center [502, 813] width 303 height 31
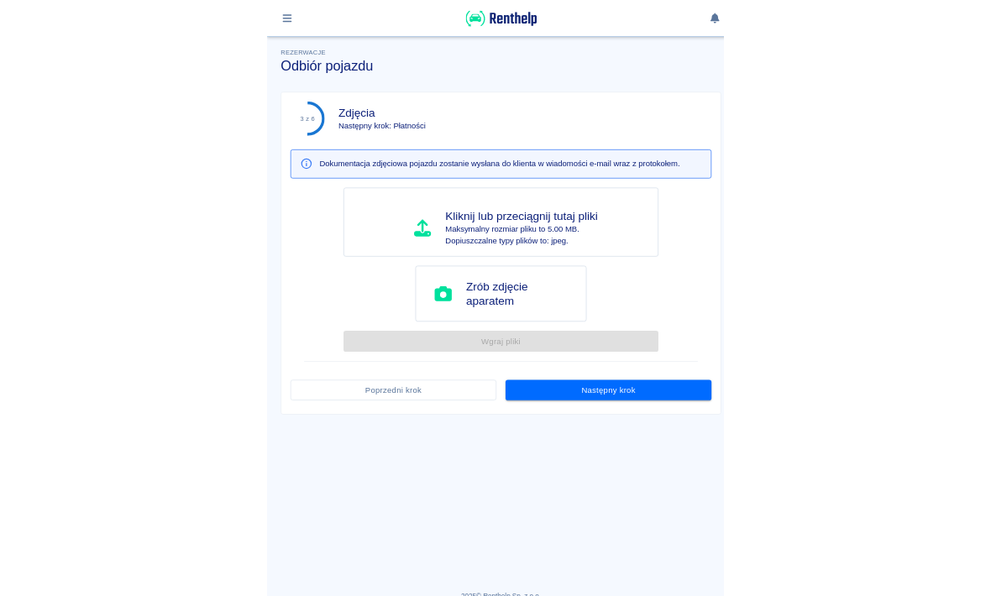
scroll to position [0, 0]
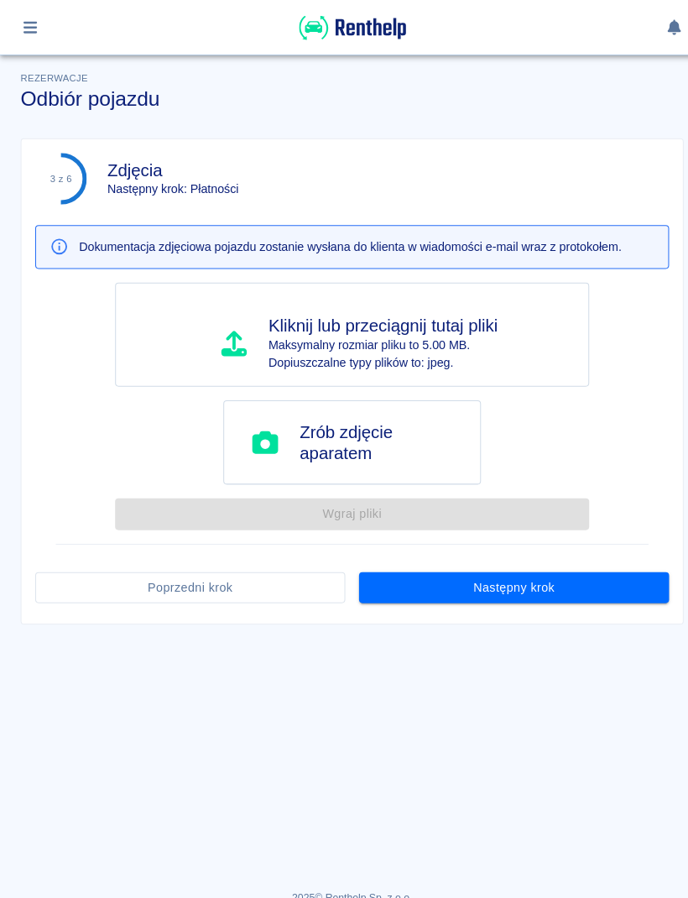
click at [602, 574] on button "Następny krok" at bounding box center [502, 574] width 303 height 31
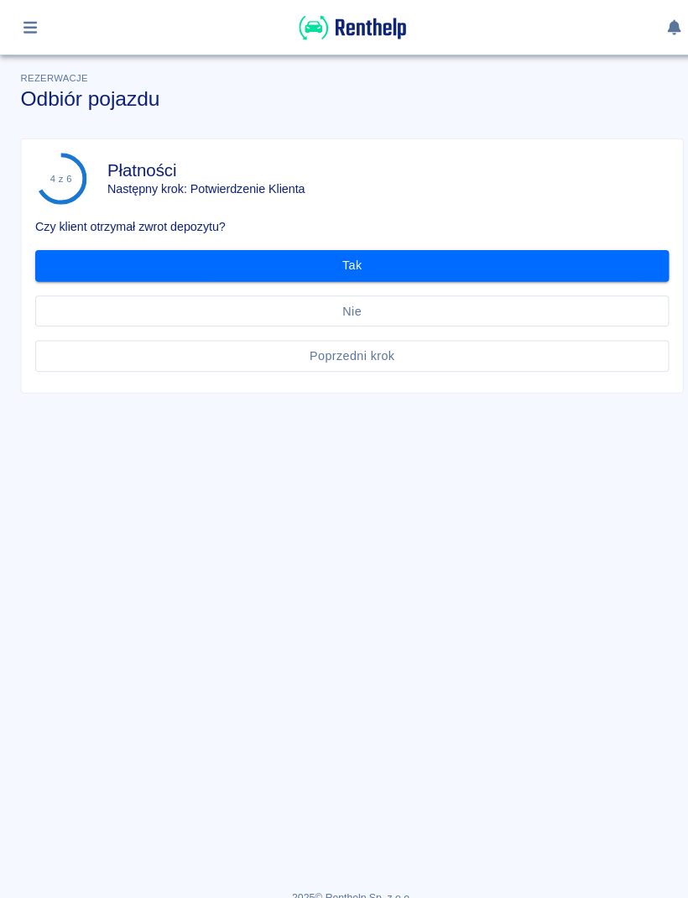
click at [572, 283] on div "Nie" at bounding box center [337, 297] width 633 height 44
click at [589, 272] on button "Tak" at bounding box center [344, 259] width 620 height 31
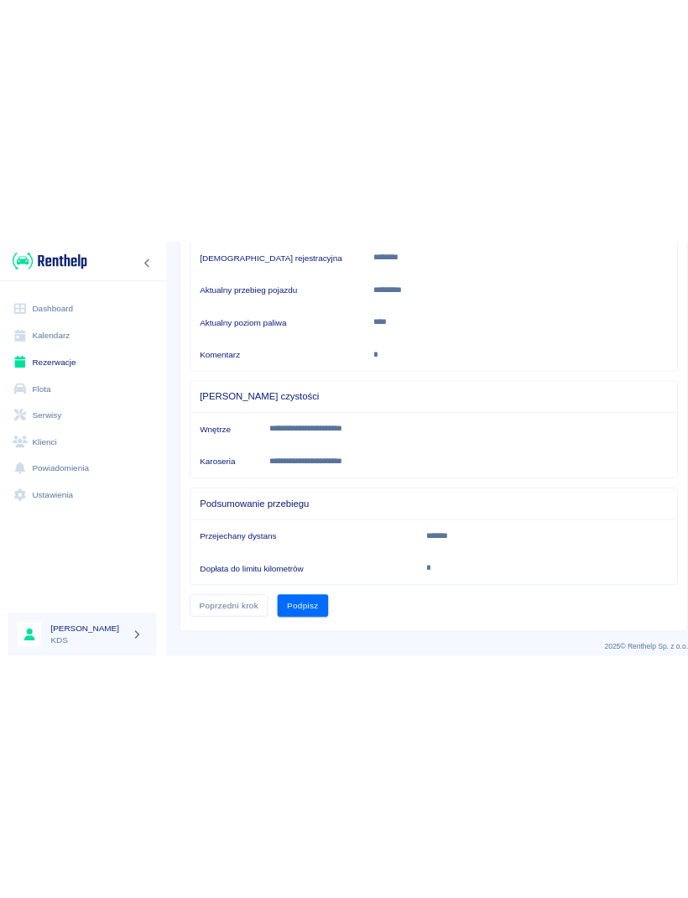
scroll to position [305, 0]
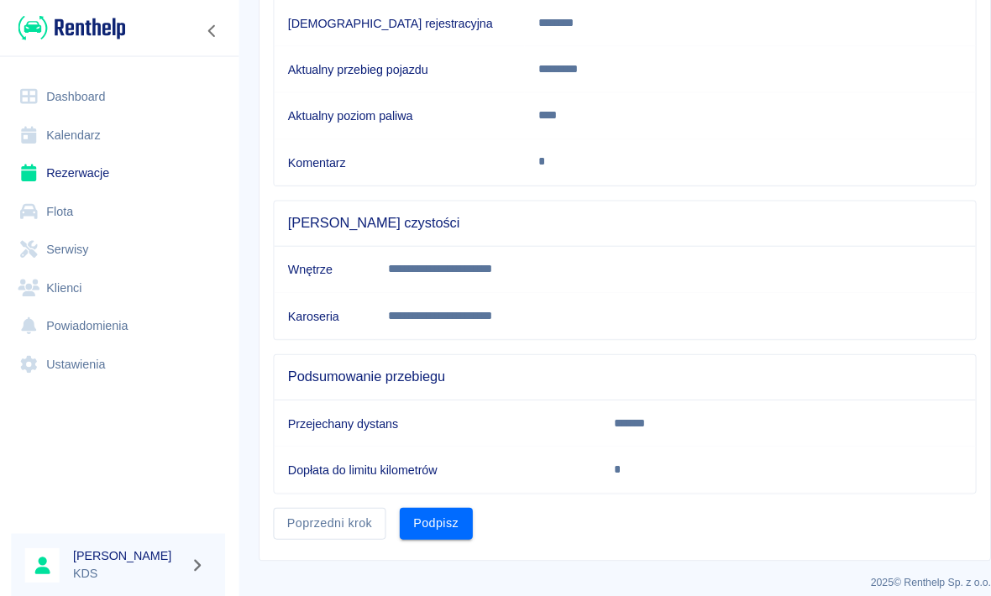
click at [432, 510] on button "Podpisz" at bounding box center [428, 511] width 71 height 31
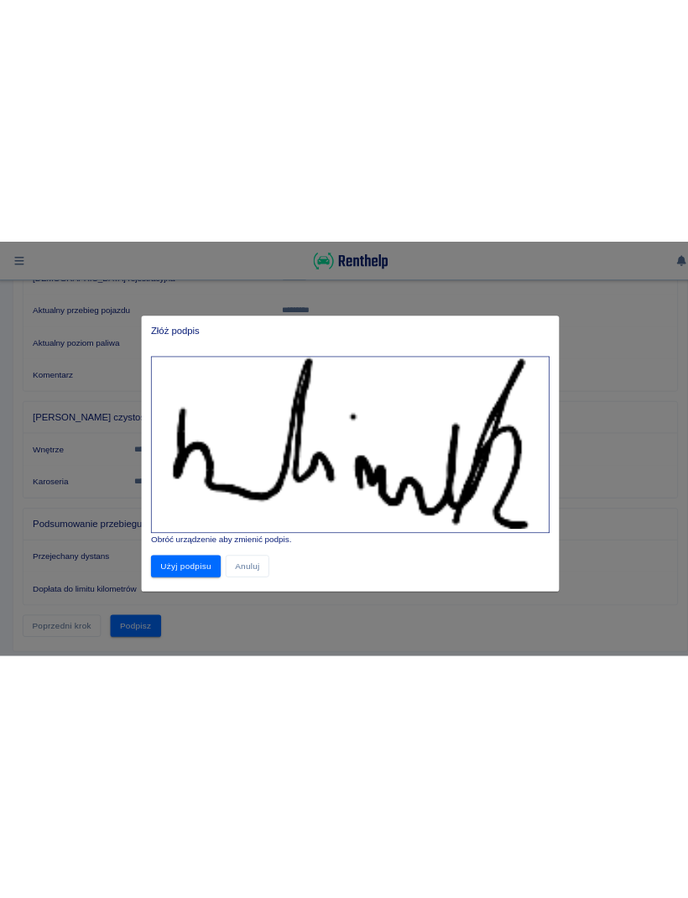
scroll to position [85, 0]
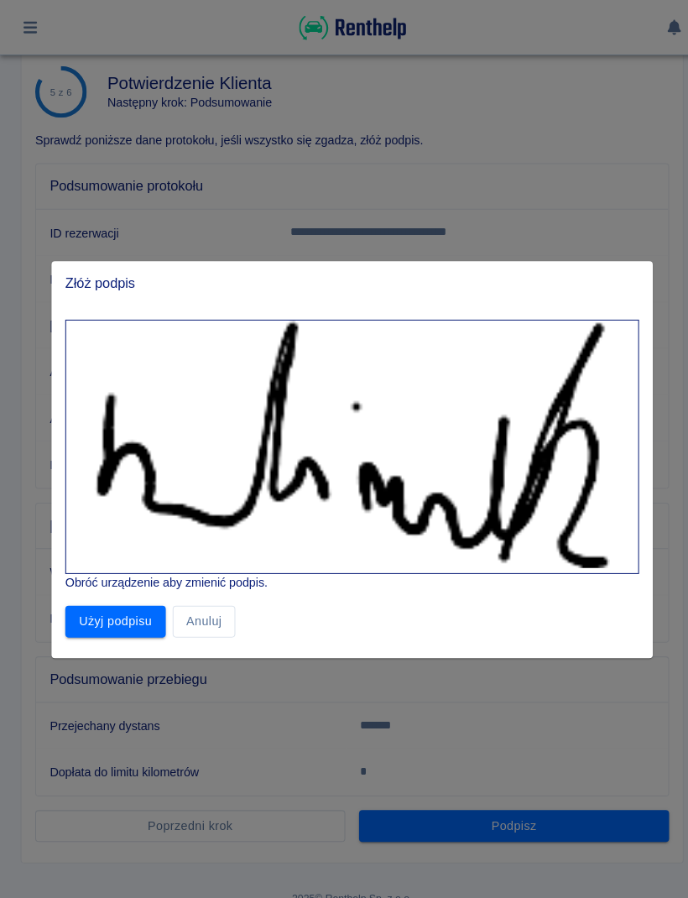
click at [154, 595] on button "Użyj podpisu" at bounding box center [113, 607] width 98 height 31
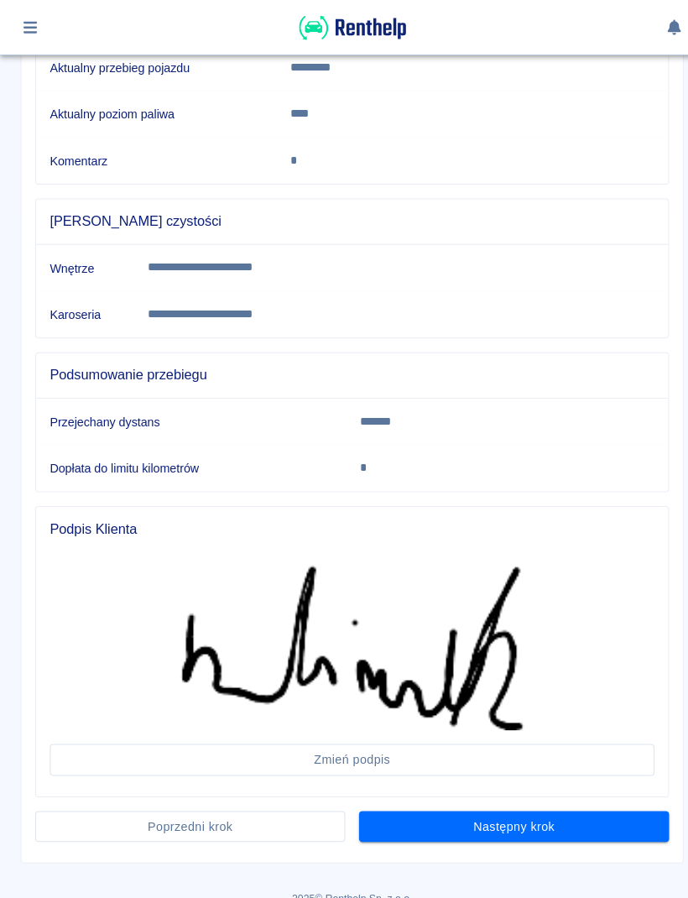
scroll to position [382, 0]
click at [567, 801] on button "Następny krok" at bounding box center [502, 808] width 303 height 31
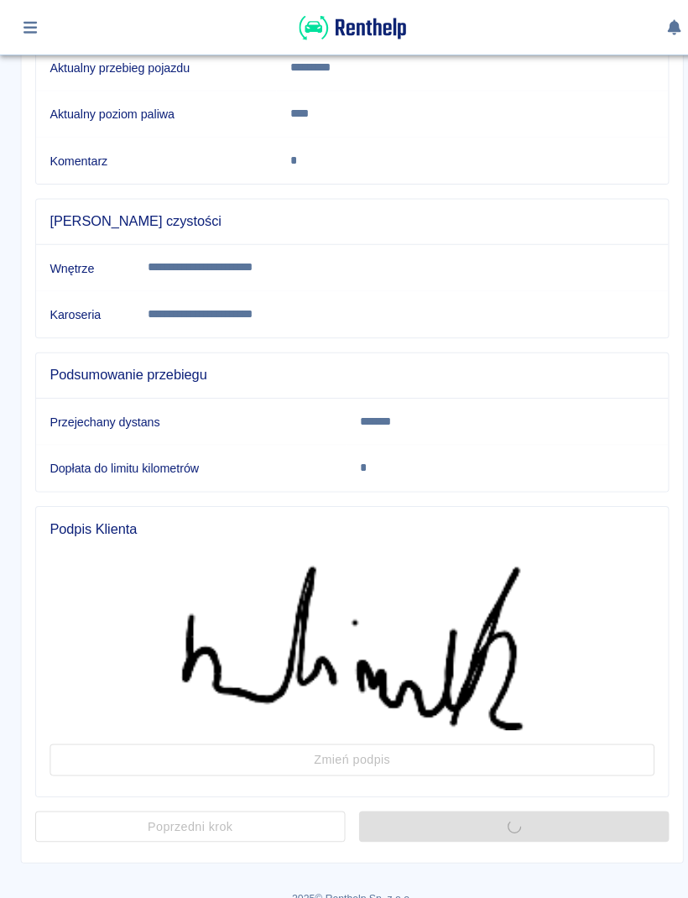
scroll to position [0, 0]
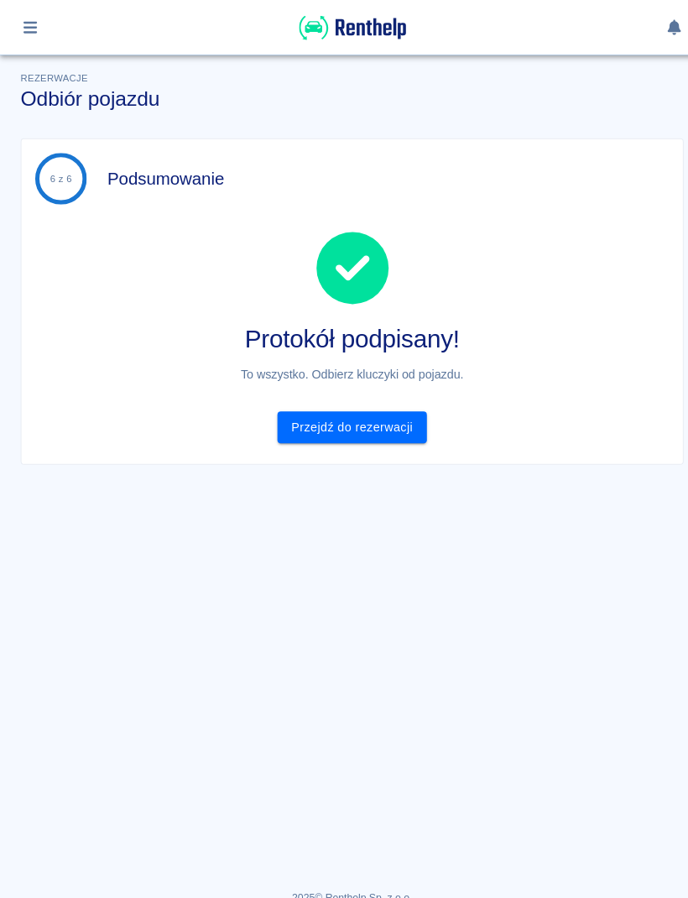
click at [610, 410] on div "Protokół podpisany! To wszystko. Odbierz kluczyki od pojazdu. Przejdź do rezerw…" at bounding box center [337, 316] width 633 height 233
click at [396, 419] on link "Przejdź do rezerwacji" at bounding box center [343, 417] width 145 height 31
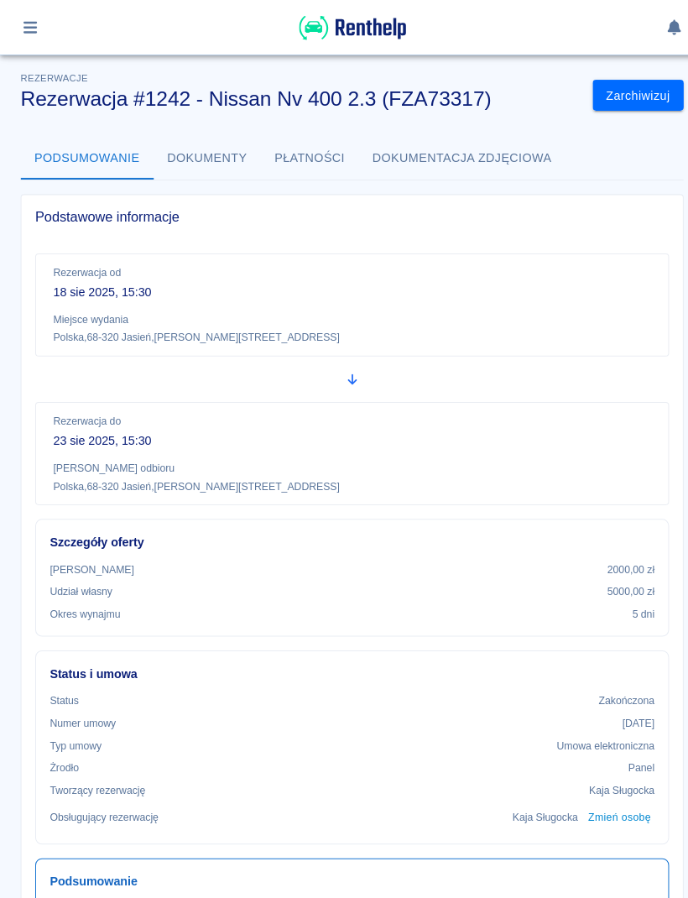
click at [32, 24] on icon "button" at bounding box center [29, 26] width 19 height 15
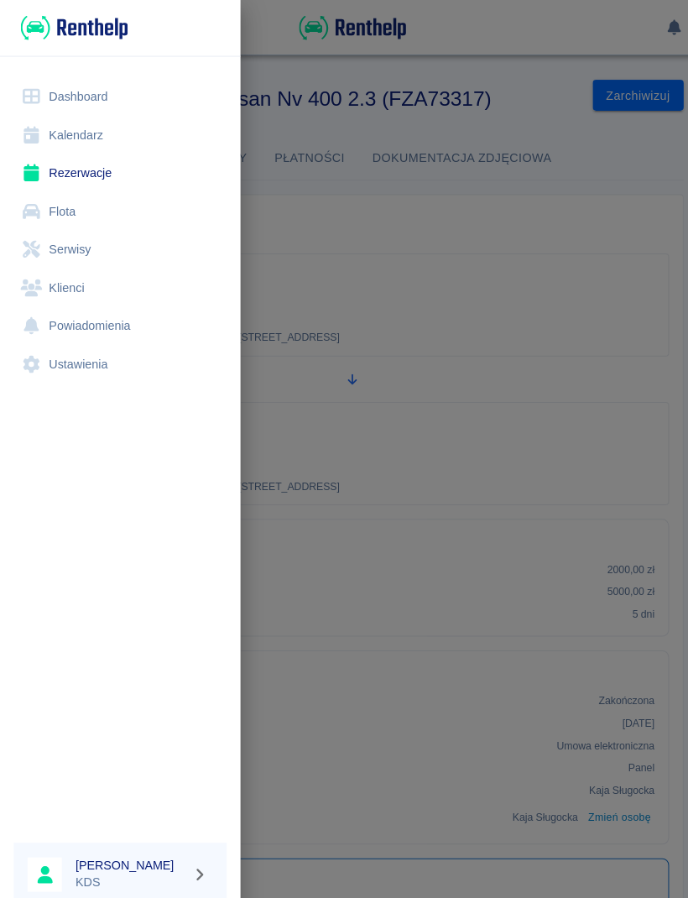
click at [93, 134] on link "Kalendarz" at bounding box center [117, 132] width 208 height 38
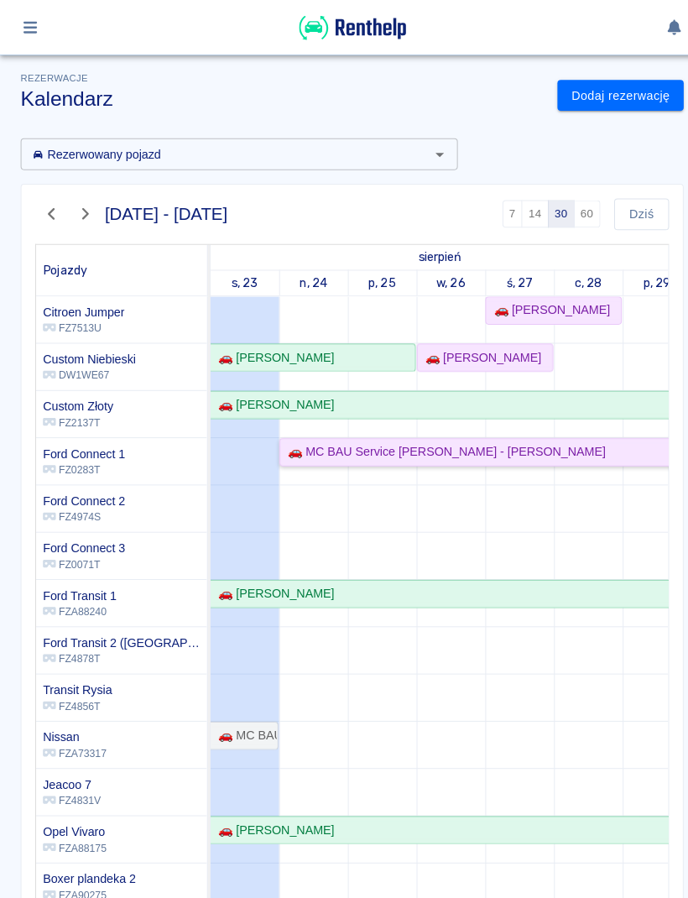
click at [592, 442] on div "🚗 MC BAU Service [PERSON_NAME] - [PERSON_NAME]" at bounding box center [474, 442] width 399 height 18
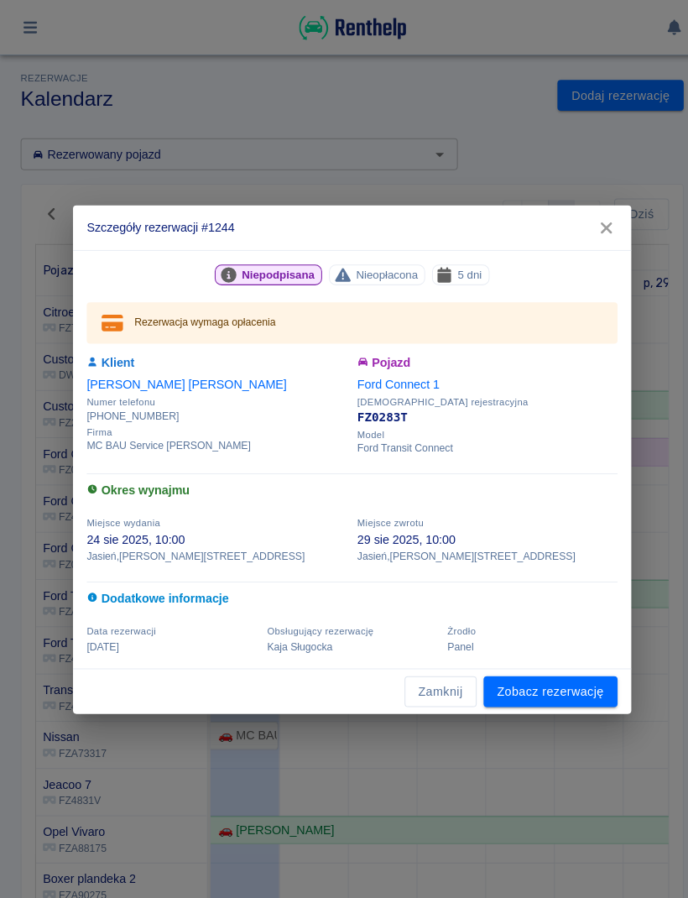
click at [576, 680] on link "Zobacz rezerwację" at bounding box center [538, 676] width 131 height 31
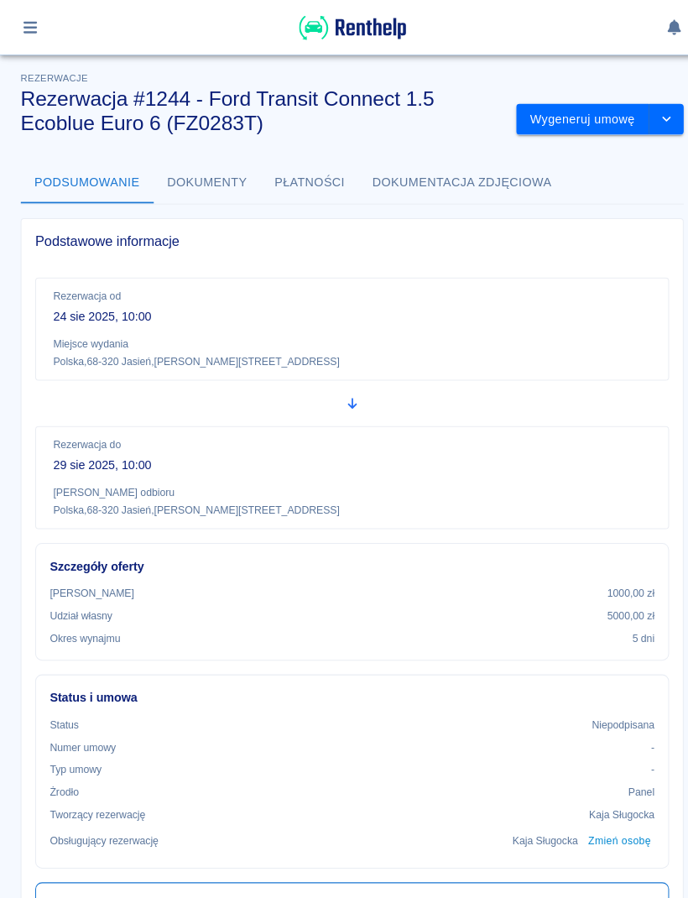
click at [596, 112] on button "Wygeneruj umowę" at bounding box center [570, 117] width 130 height 31
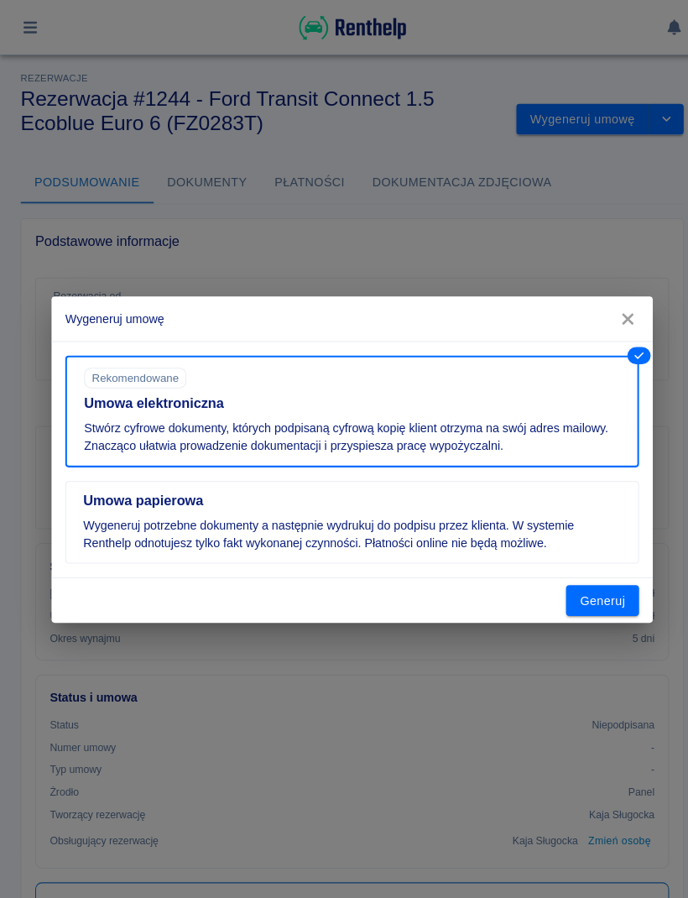
click at [604, 587] on button "Generuj" at bounding box center [588, 587] width 71 height 31
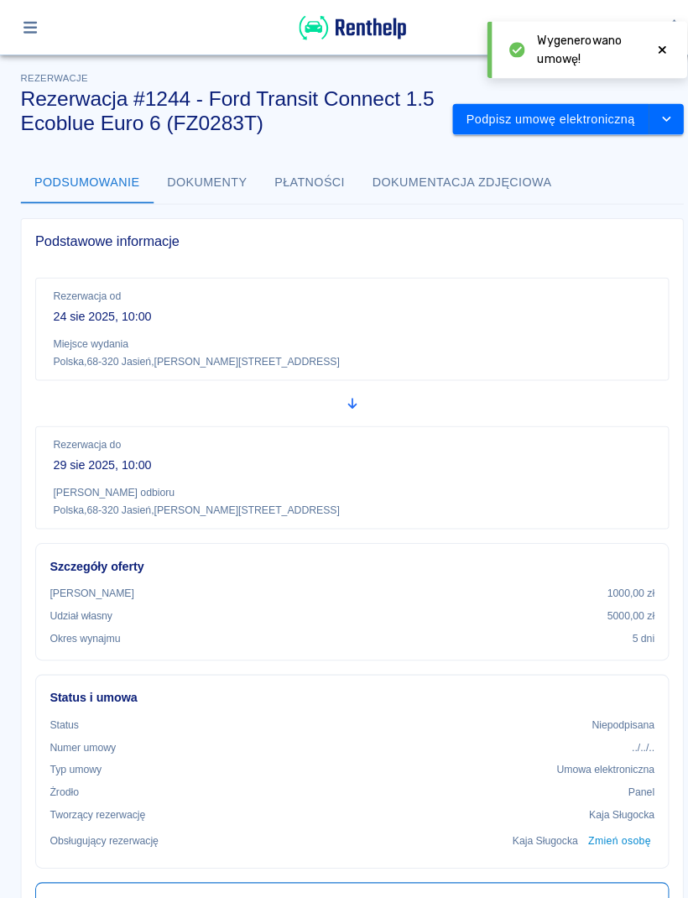
click at [574, 113] on button "Podpisz umowę elektroniczną" at bounding box center [538, 117] width 192 height 31
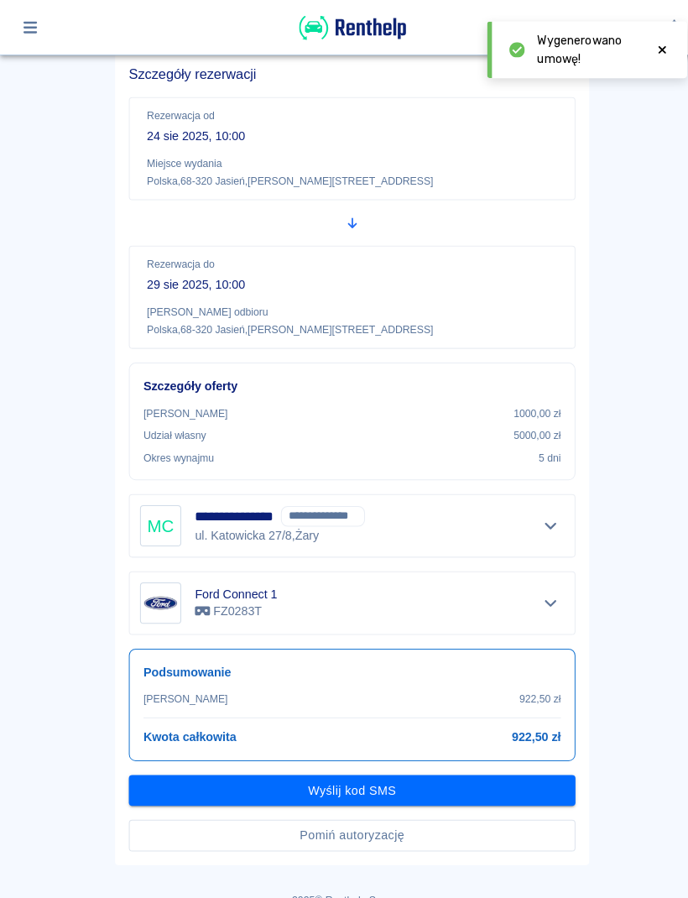
click at [461, 823] on button "Pomiń autoryzację" at bounding box center [344, 816] width 437 height 31
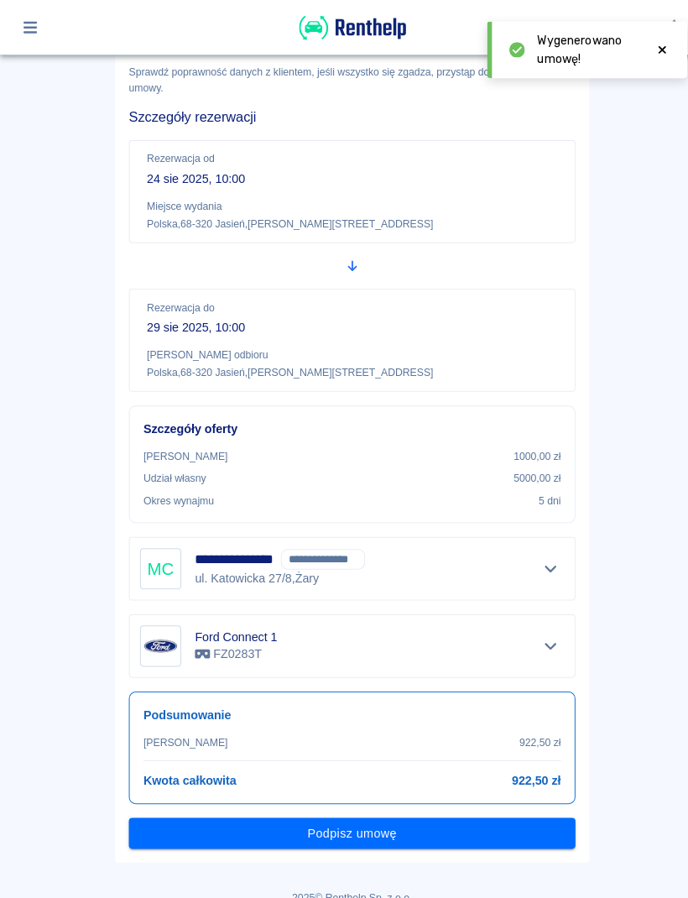
scroll to position [84, 0]
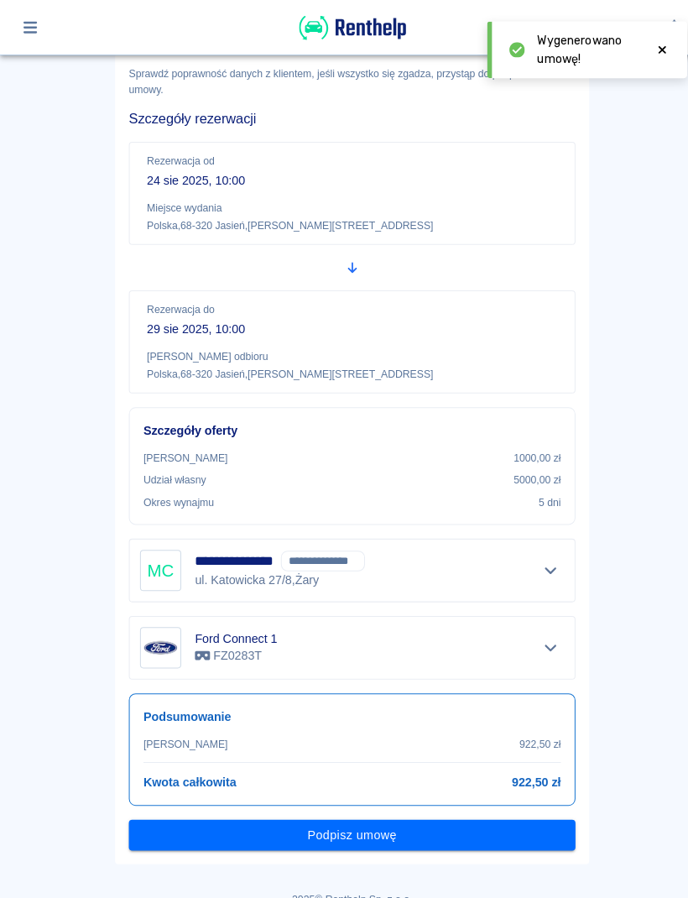
click at [491, 811] on button "Podpisz umowę" at bounding box center [344, 816] width 437 height 31
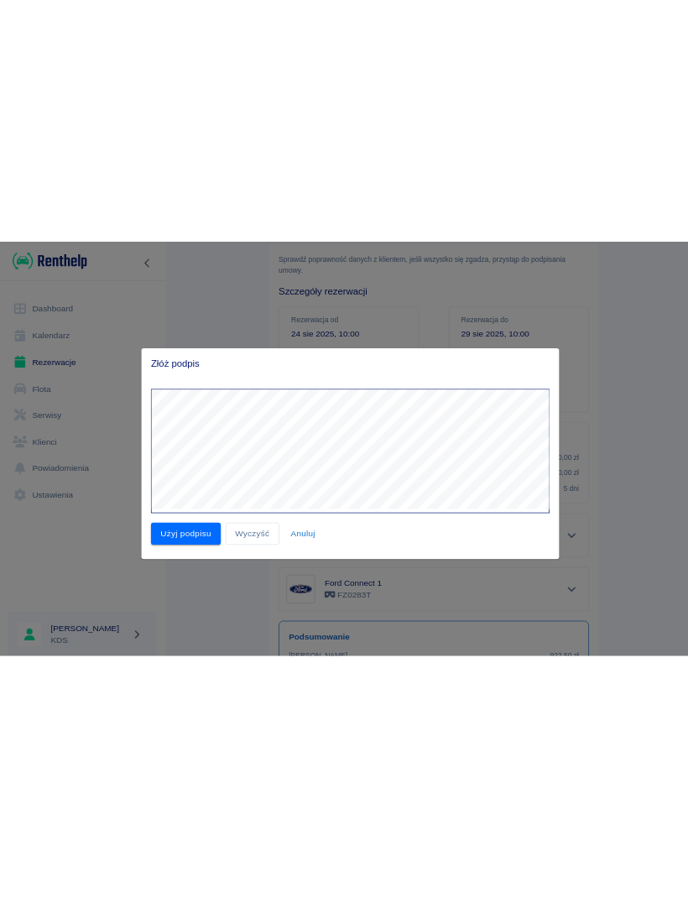
scroll to position [0, 0]
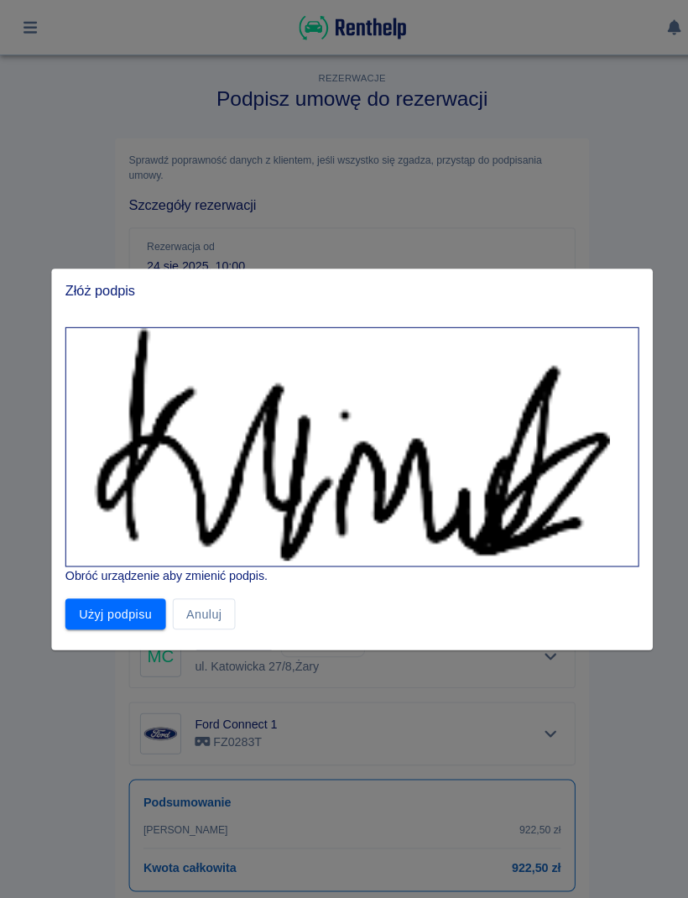
click at [144, 625] on div "Obróć urządzenie aby zmienić podpis. Użyj podpisu Anuluj" at bounding box center [344, 470] width 588 height 329
click at [144, 608] on button "Użyj podpisu" at bounding box center [113, 600] width 98 height 31
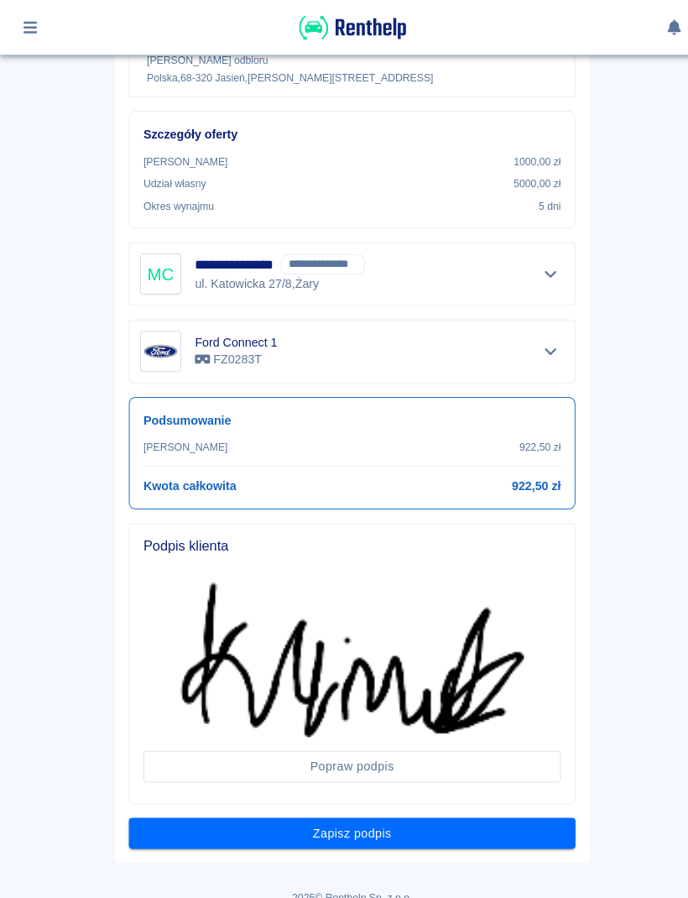
scroll to position [372, 0]
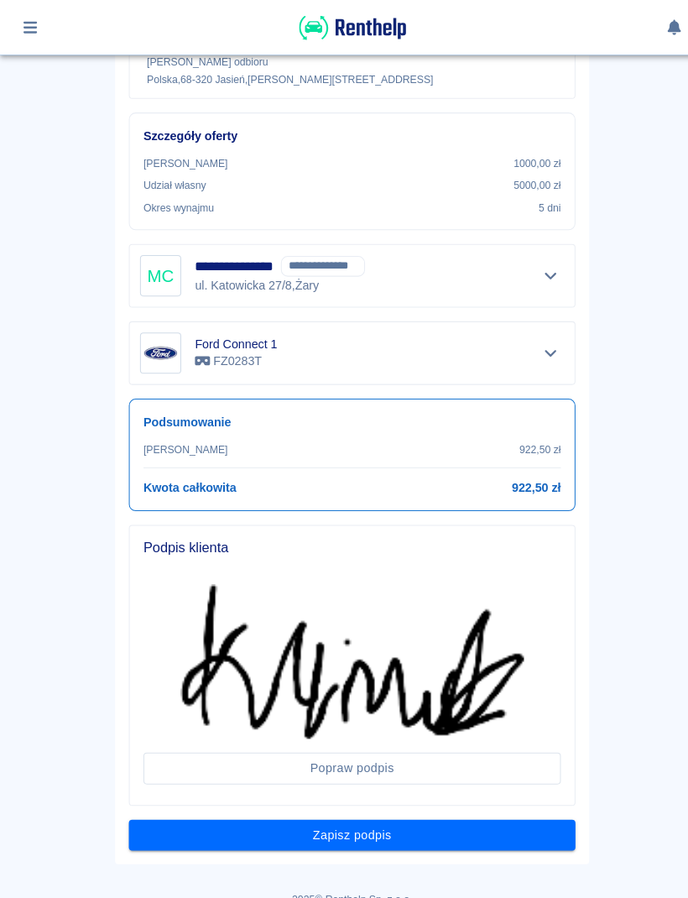
click at [501, 828] on button "Zapisz podpis" at bounding box center [344, 816] width 437 height 31
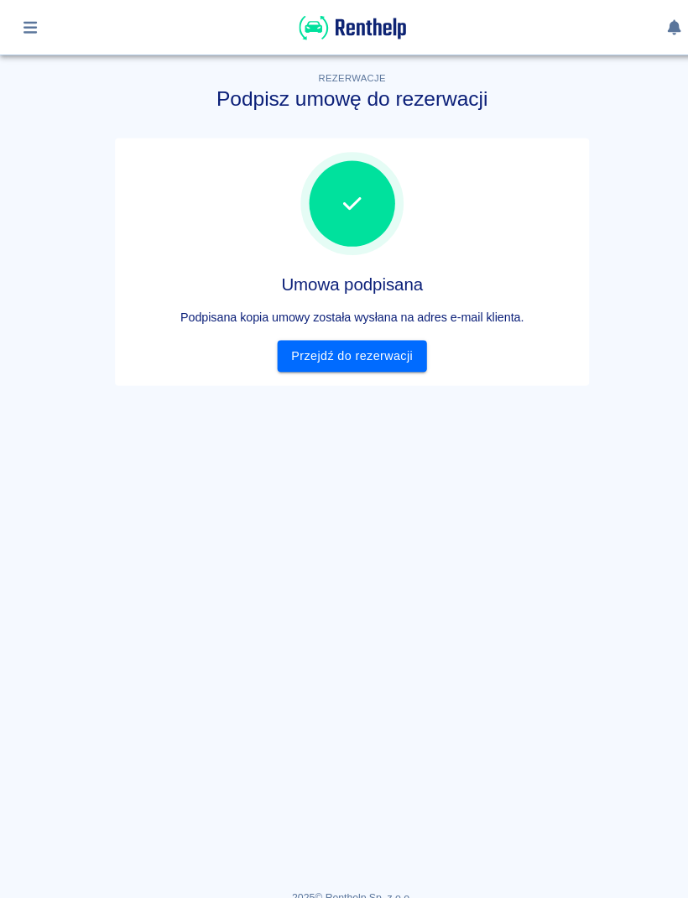
scroll to position [0, 0]
click at [395, 360] on link "Przejdź do rezerwacji" at bounding box center [343, 347] width 145 height 31
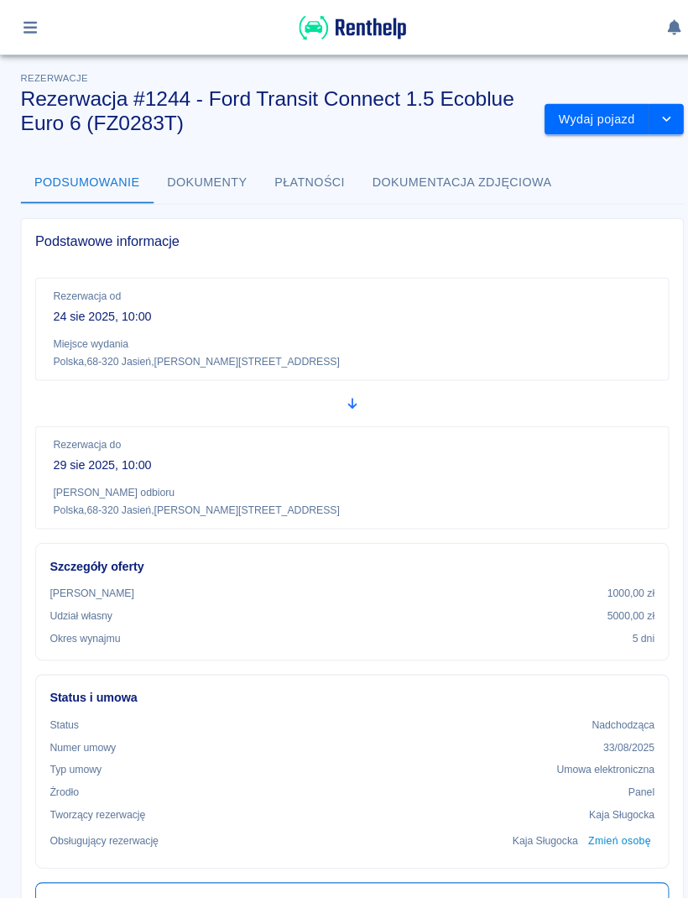
click at [585, 107] on button "Wydaj pojazd" at bounding box center [583, 117] width 102 height 31
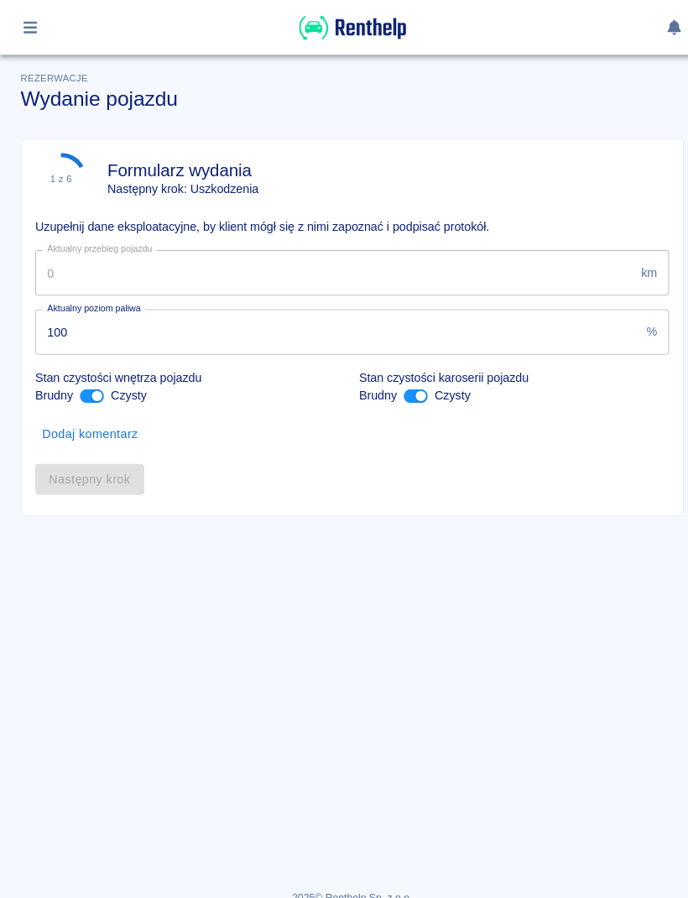
type input "79482"
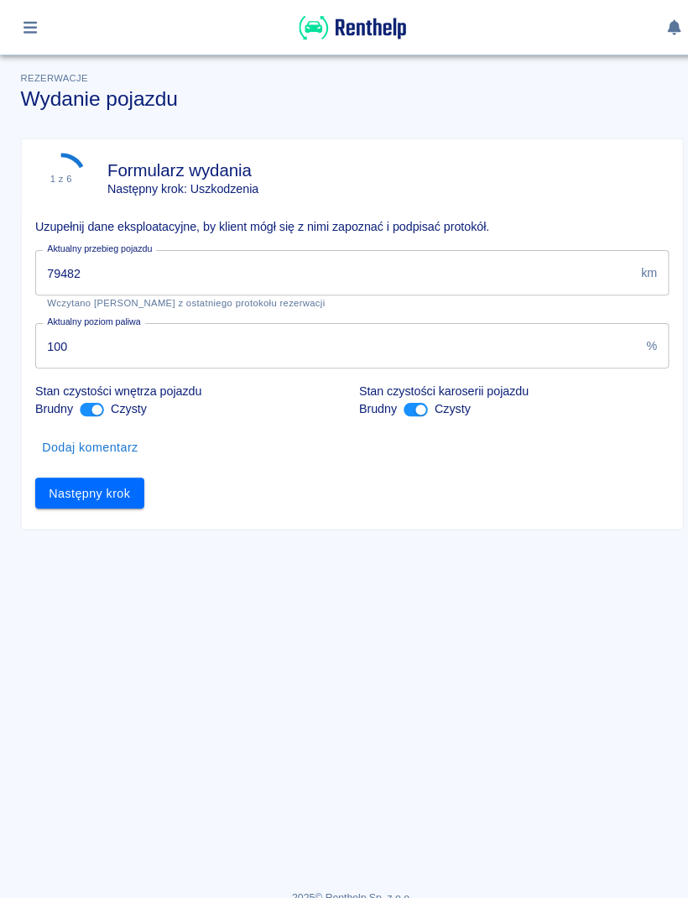
click at [117, 478] on button "Następny krok" at bounding box center [87, 482] width 107 height 31
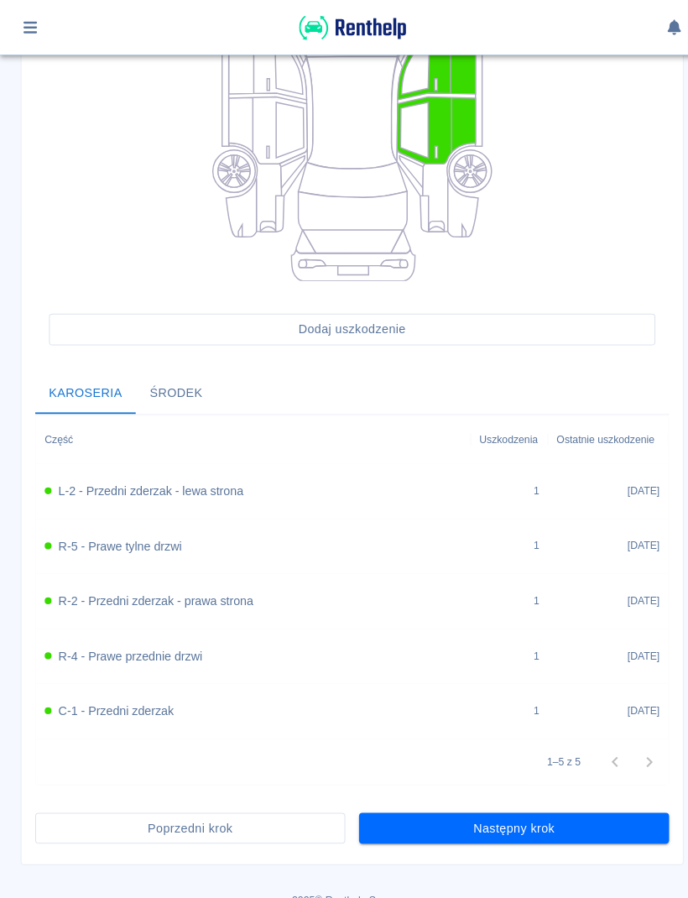
scroll to position [332, 0]
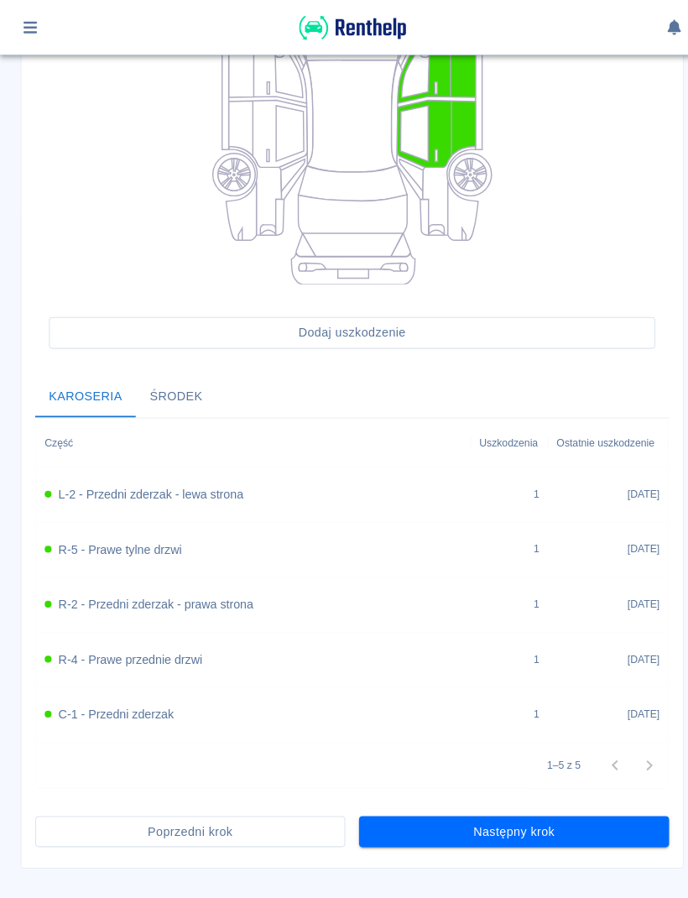
click at [588, 808] on button "Następny krok" at bounding box center [502, 813] width 303 height 31
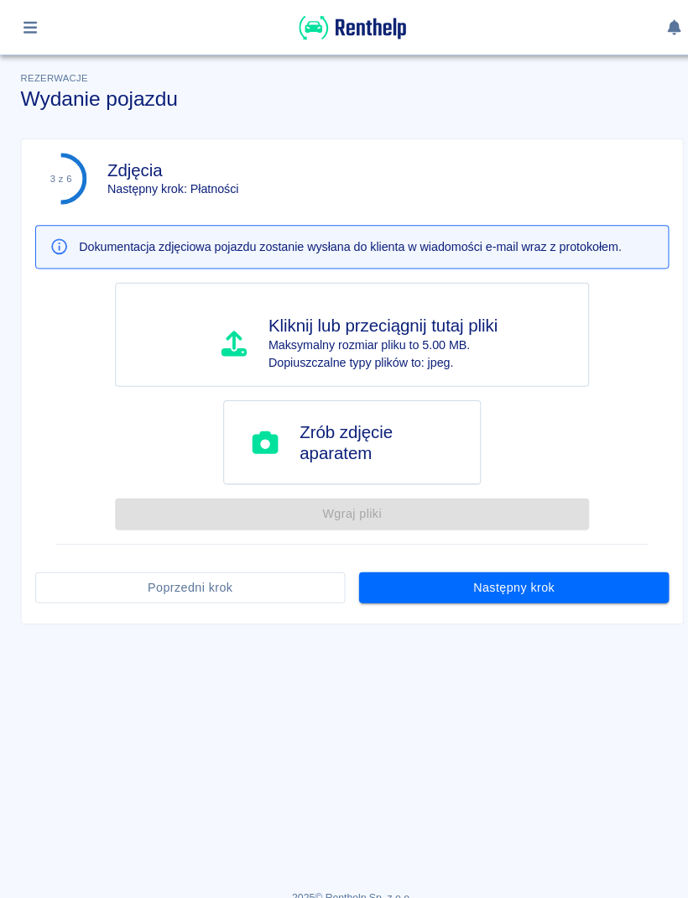
click at [546, 583] on button "Następny krok" at bounding box center [502, 574] width 303 height 31
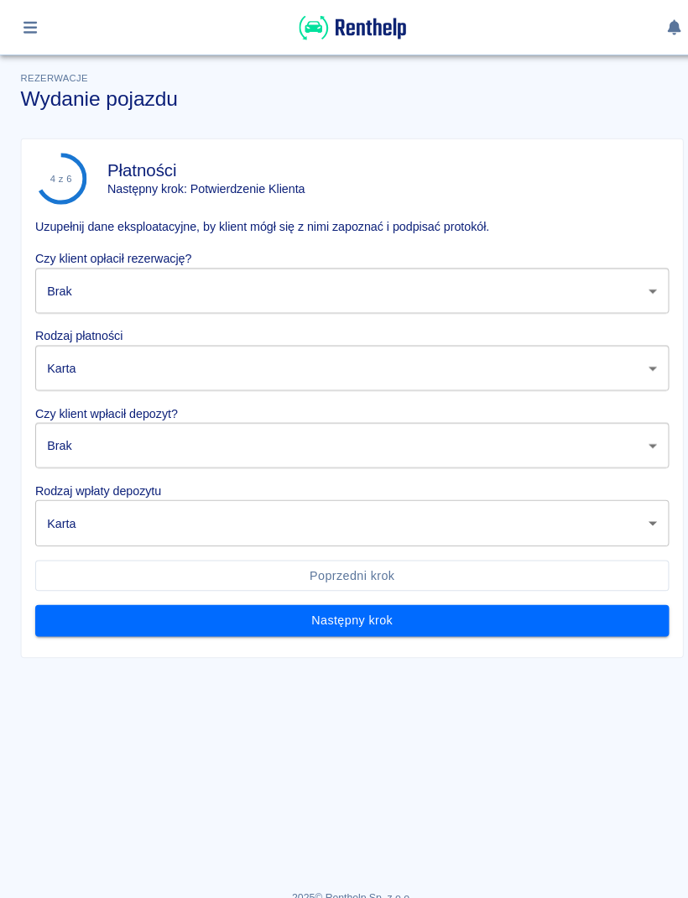
click at [535, 289] on body "Używamy plików Cookies, by zapewnić Ci najlepsze możliwe doświadczenie. Aby dow…" at bounding box center [344, 449] width 688 height 898
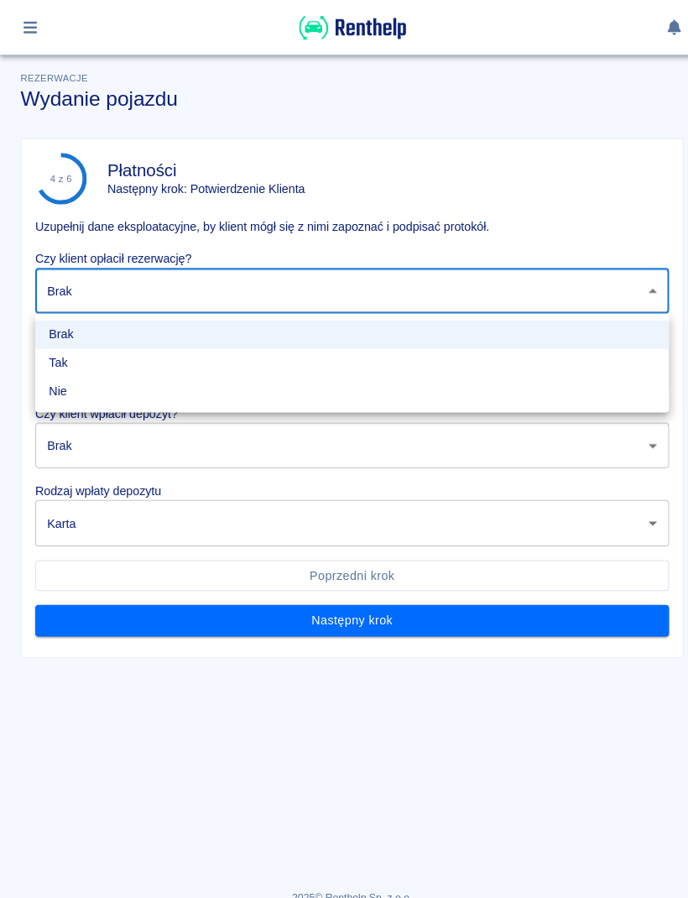
click at [169, 362] on li "Tak" at bounding box center [344, 355] width 620 height 28
type input "true"
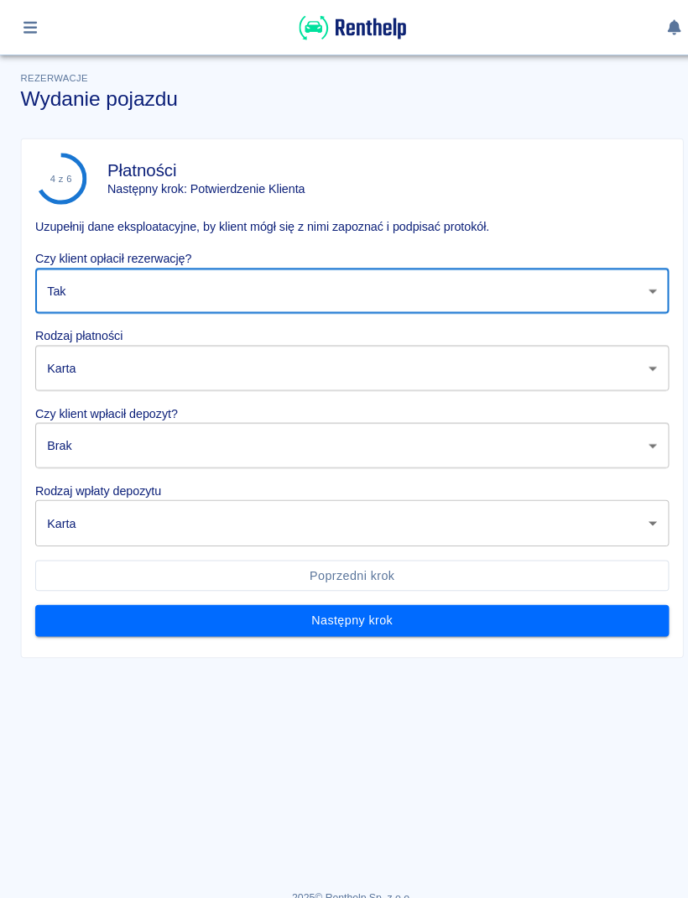
click at [213, 361] on body "Używamy plików Cookies, by zapewnić Ci najlepsze możliwe doświadczenie. Aby dow…" at bounding box center [344, 449] width 688 height 898
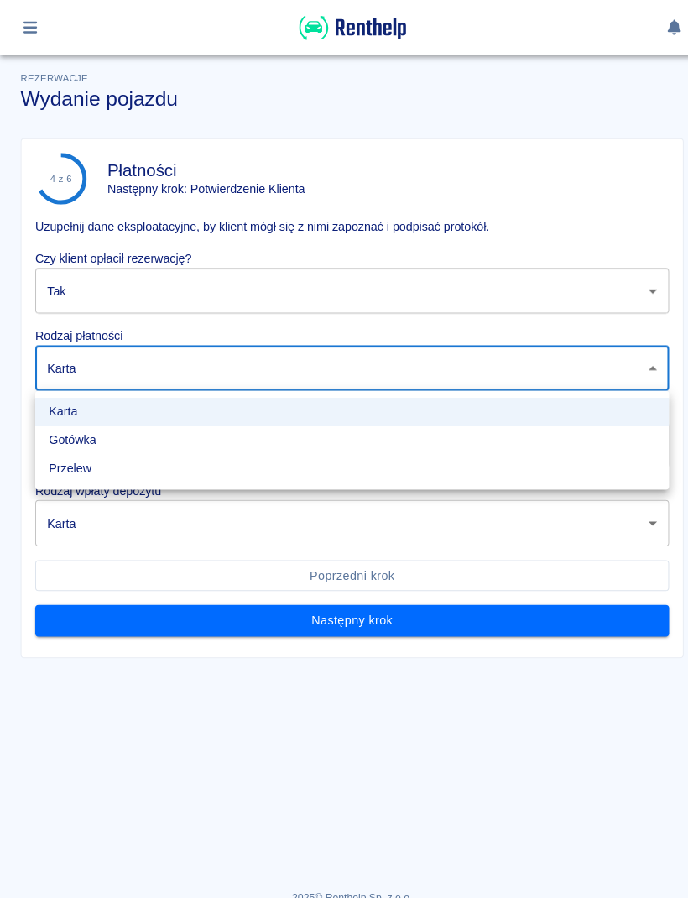
click at [113, 464] on li "Przelew" at bounding box center [344, 458] width 620 height 28
type input "bank_transfer"
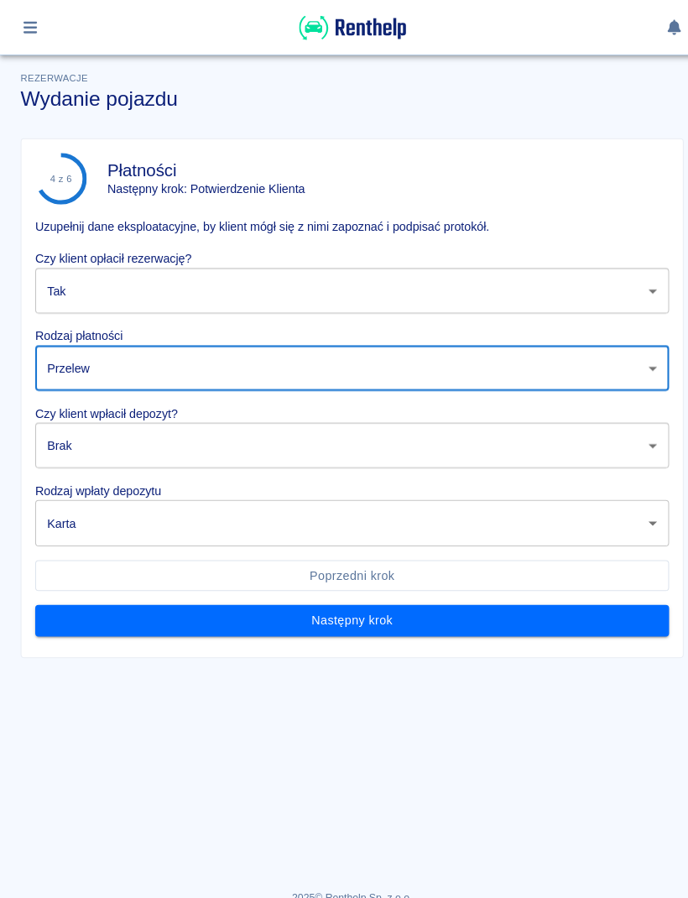
click at [210, 441] on body "Używamy plików Cookies, by zapewnić Ci najlepsze możliwe doświadczenie. Aby dow…" at bounding box center [344, 449] width 688 height 898
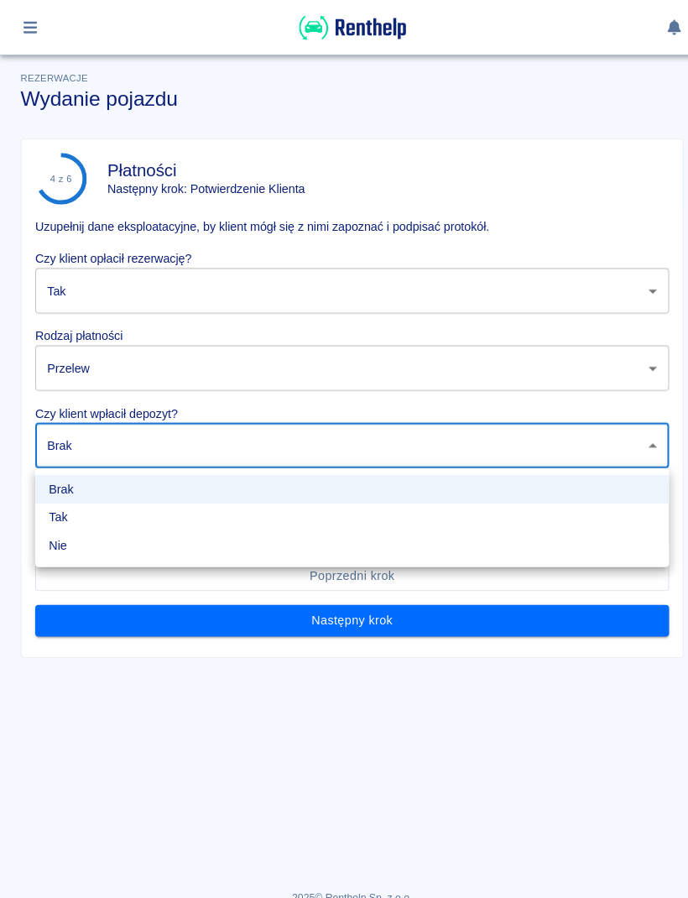
click at [119, 505] on li "Tak" at bounding box center [344, 506] width 620 height 28
type input "true"
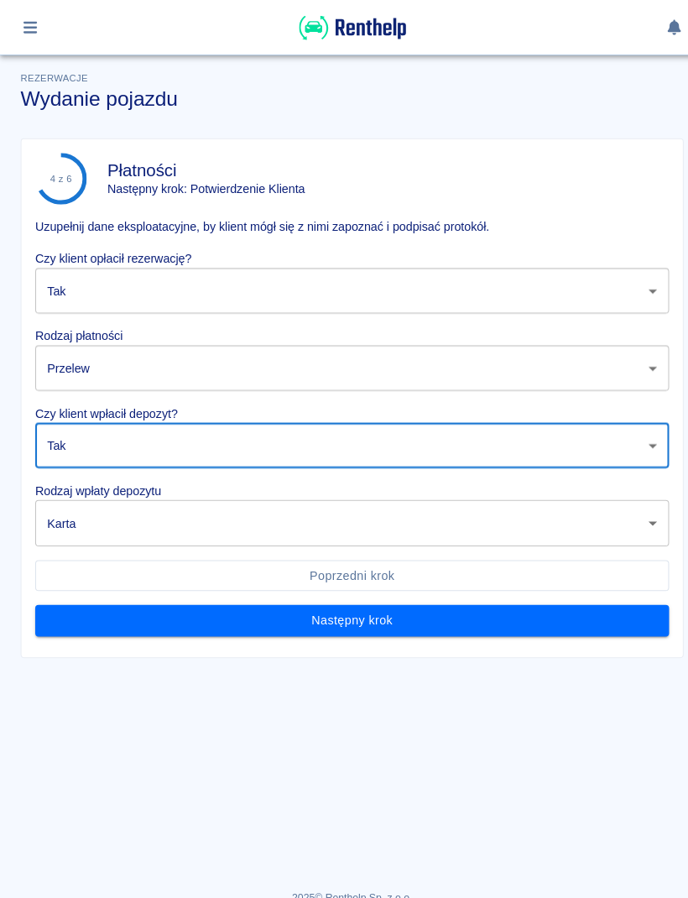
click at [182, 550] on button "Poprzedni krok" at bounding box center [344, 562] width 620 height 31
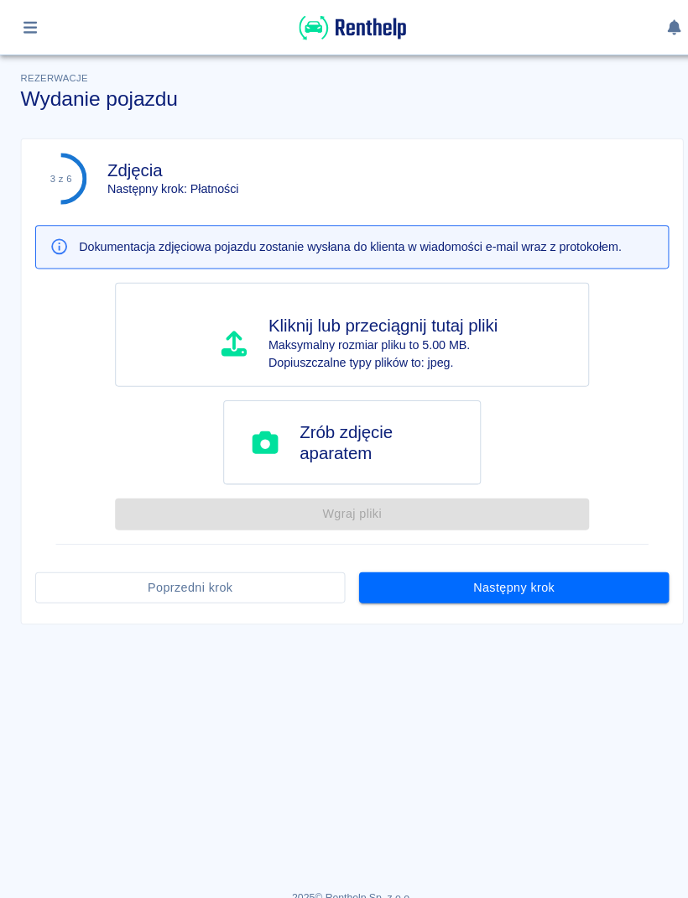
click at [509, 573] on button "Następny krok" at bounding box center [502, 574] width 303 height 31
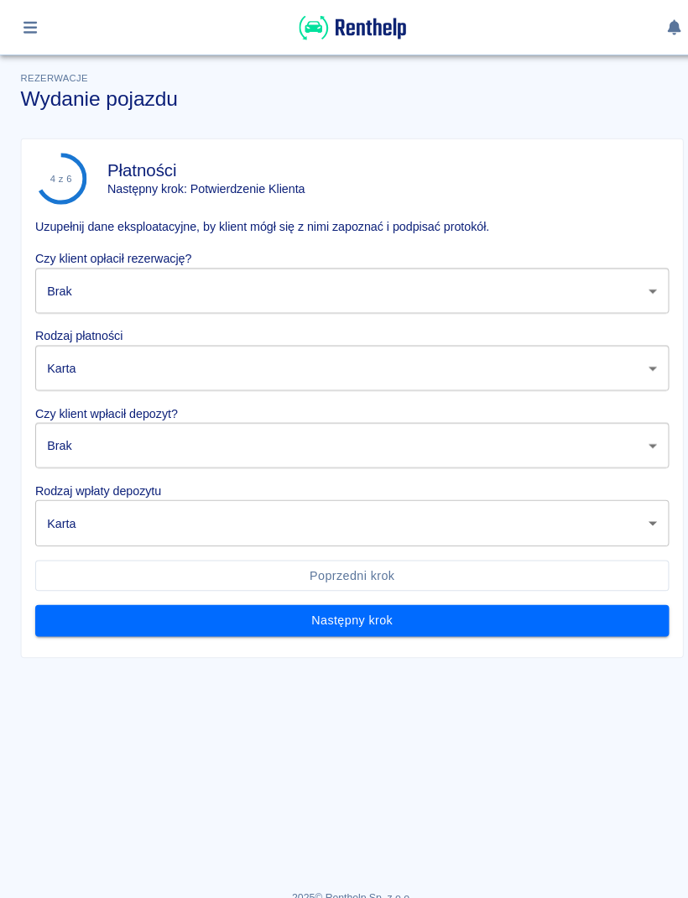
click at [288, 280] on body "Używamy plików Cookies, by zapewnić Ci najlepsze możliwe doświadczenie. Aby dow…" at bounding box center [344, 449] width 688 height 898
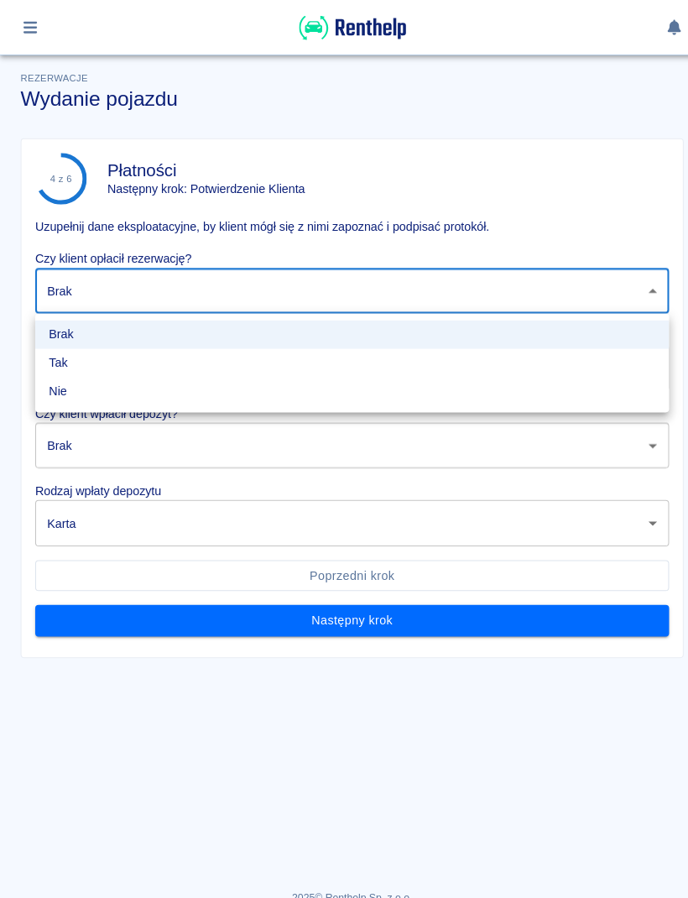
click at [144, 360] on li "Tak" at bounding box center [344, 355] width 620 height 28
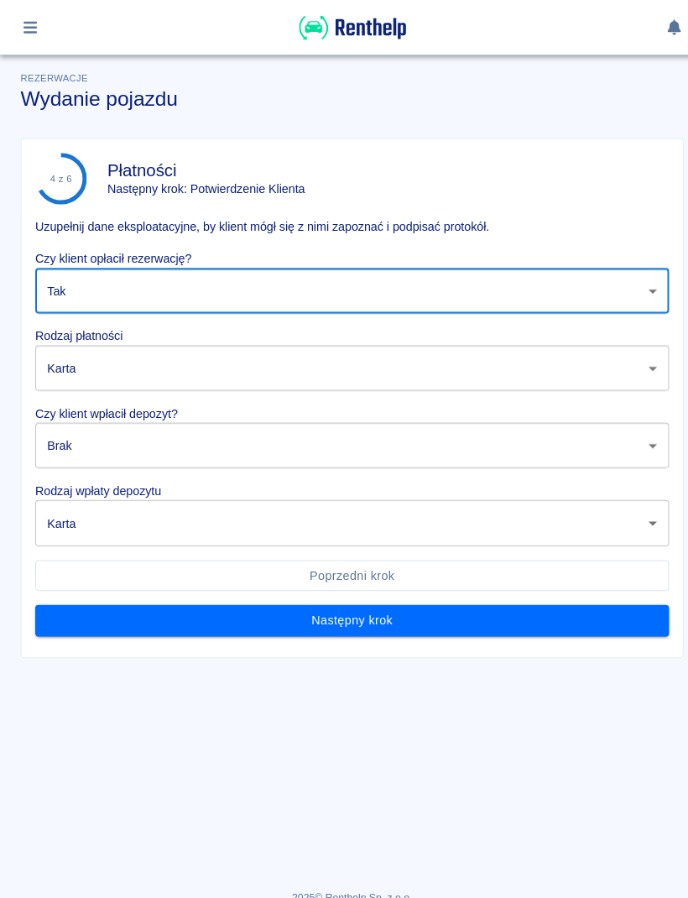
type input "true"
click at [176, 358] on body "Używamy plików Cookies, by zapewnić Ci najlepsze możliwe doświadczenie. Aby dow…" at bounding box center [344, 449] width 688 height 898
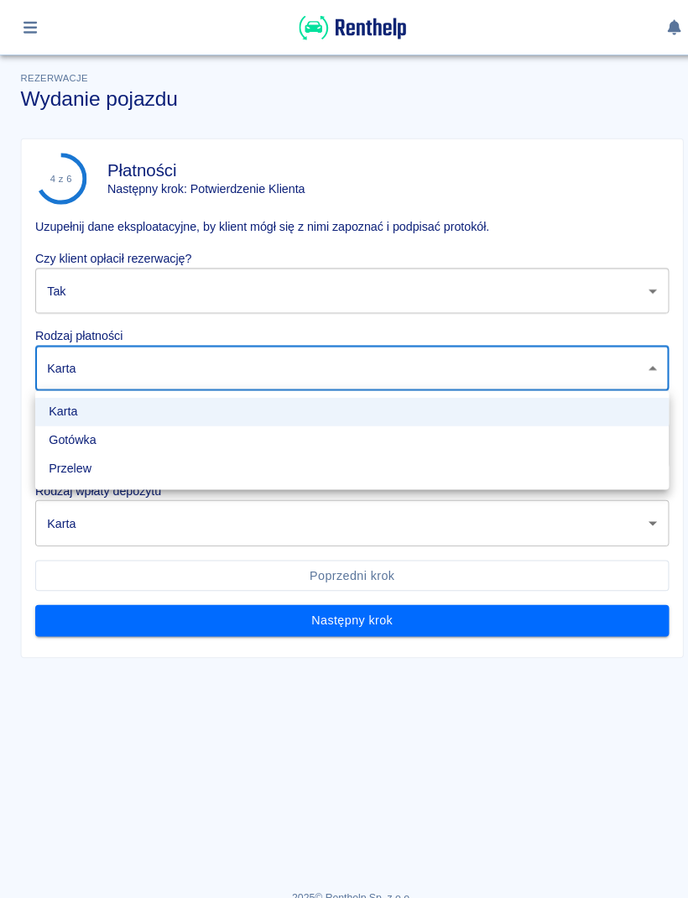
click at [107, 463] on li "Przelew" at bounding box center [344, 458] width 620 height 28
type input "bank_transfer"
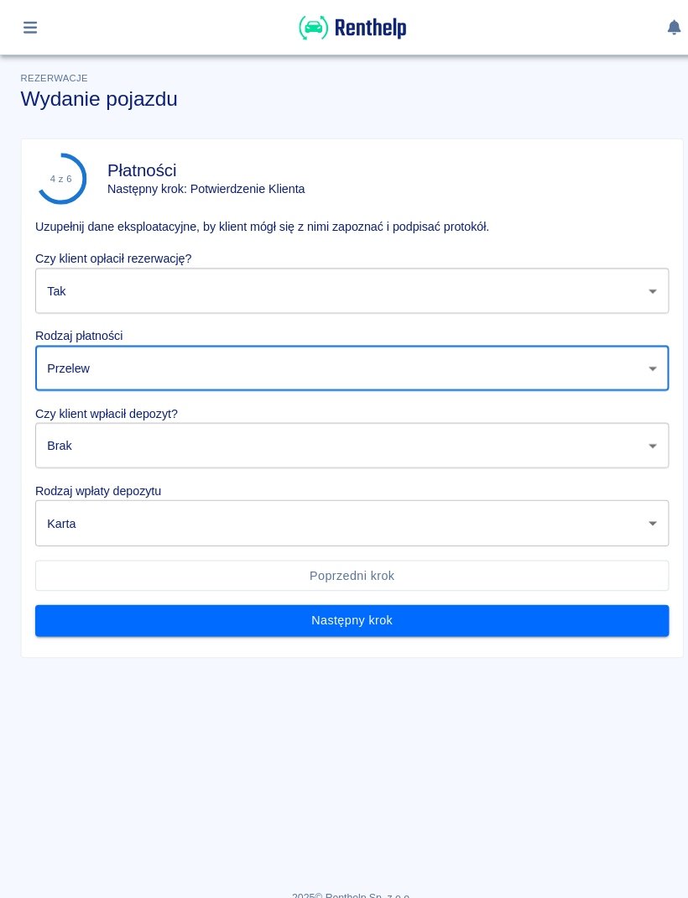
click at [191, 435] on body "Używamy plików Cookies, by zapewnić Ci najlepsze możliwe doświadczenie. Aby dow…" at bounding box center [344, 449] width 688 height 898
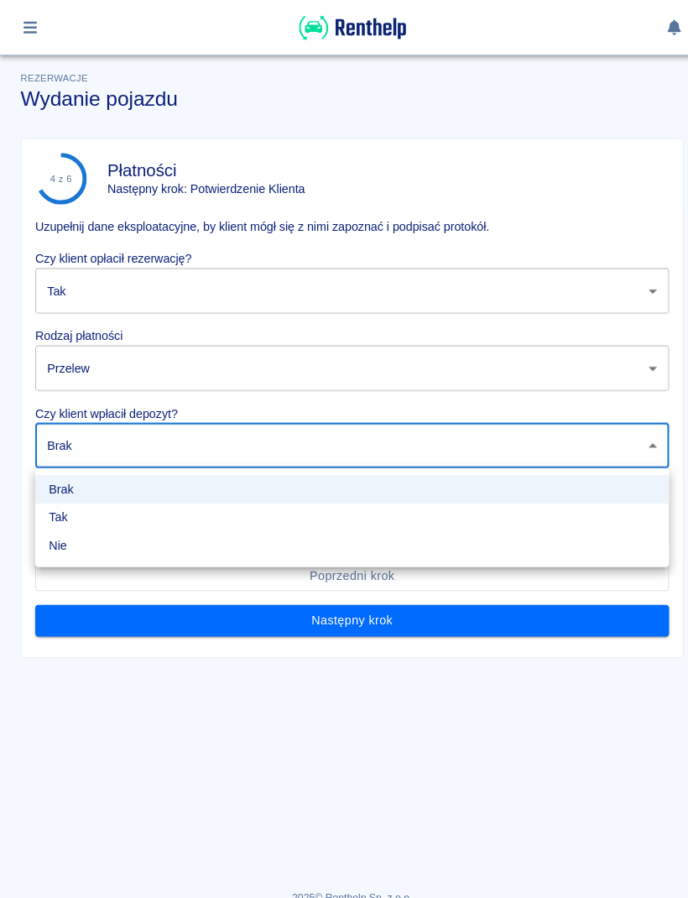
click at [117, 505] on li "Tak" at bounding box center [344, 506] width 620 height 28
type input "true"
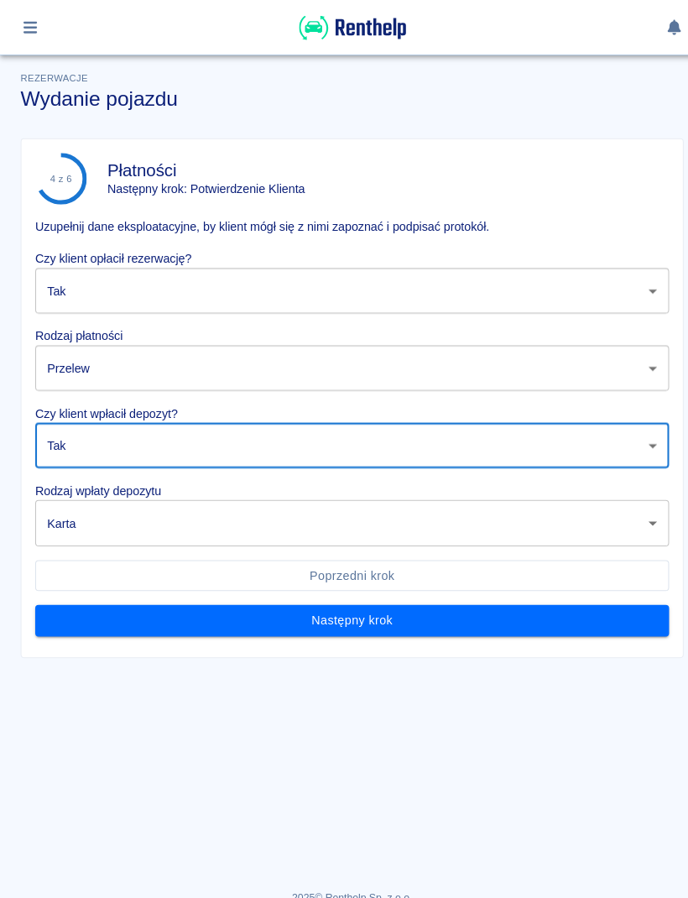
click at [175, 518] on body "Używamy plików Cookies, by zapewnić Ci najlepsze możliwe doświadczenie. Aby dow…" at bounding box center [344, 449] width 688 height 898
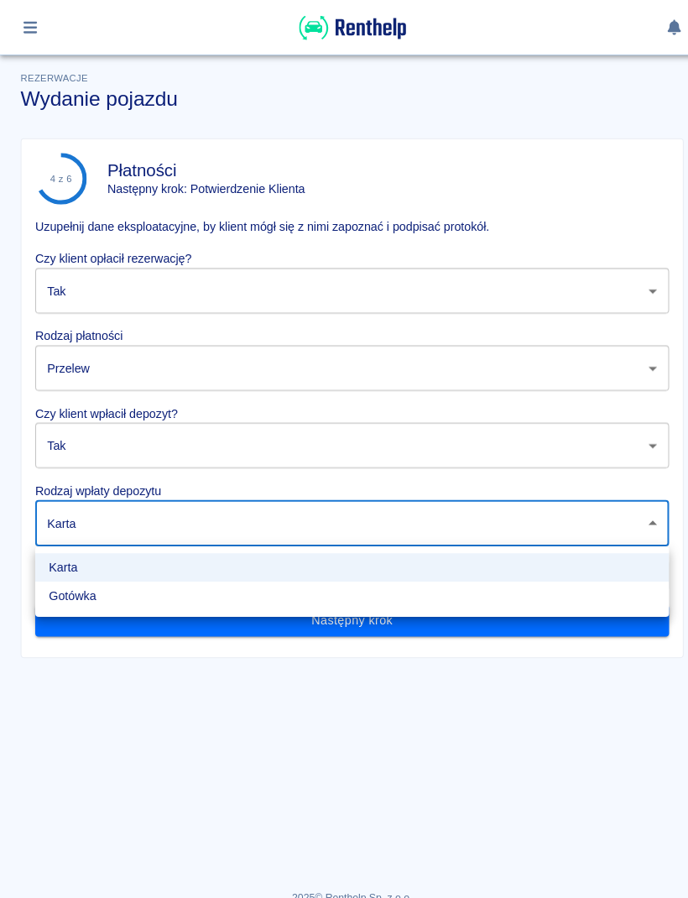
click at [122, 584] on li "Gotówka" at bounding box center [344, 582] width 620 height 28
type input "cash"
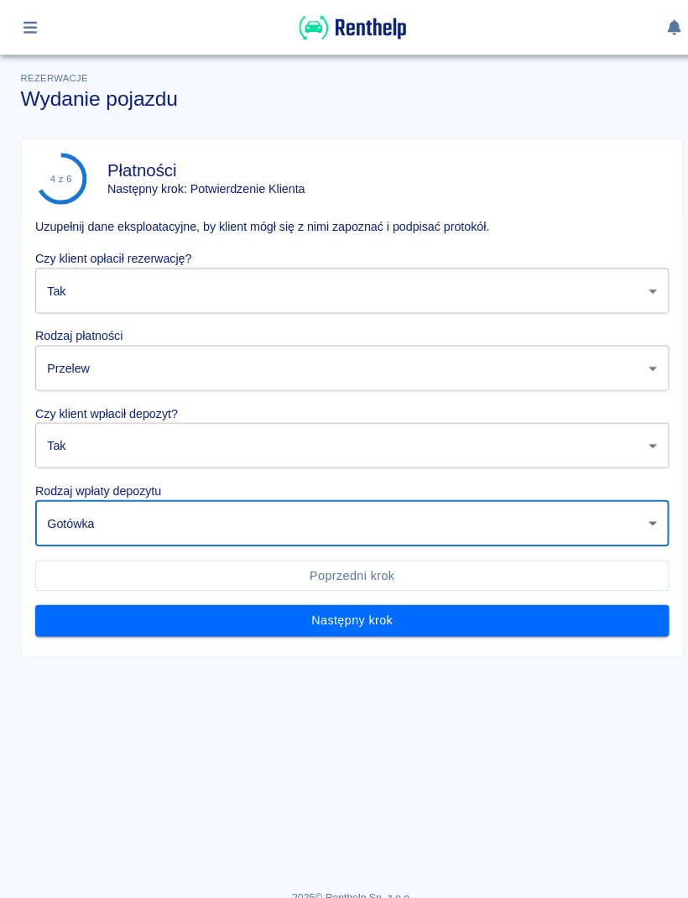
click at [455, 613] on button "Następny krok" at bounding box center [344, 606] width 620 height 31
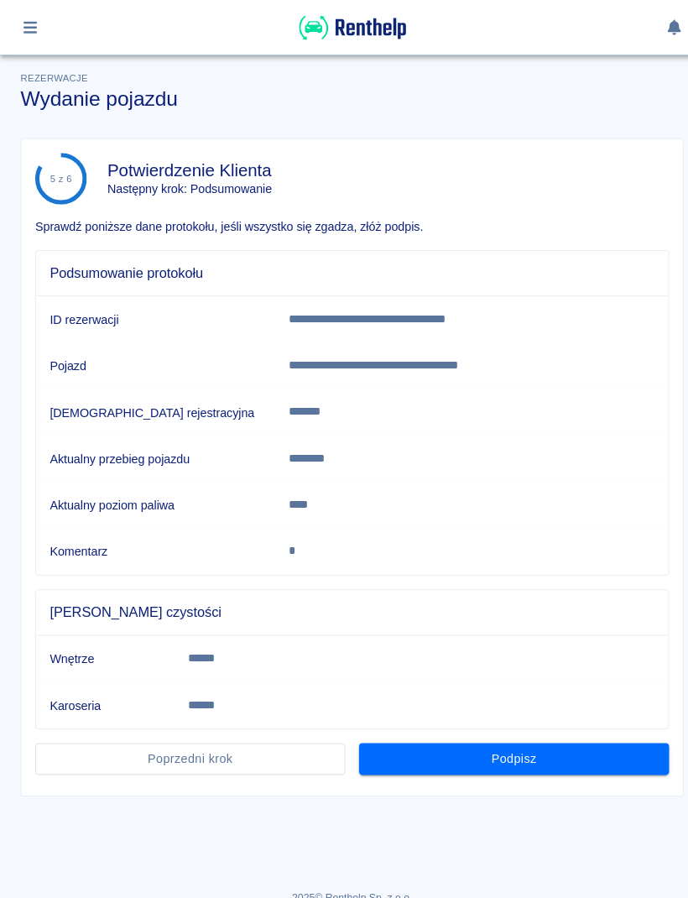
click at [597, 754] on button "Podpisz" at bounding box center [502, 741] width 303 height 31
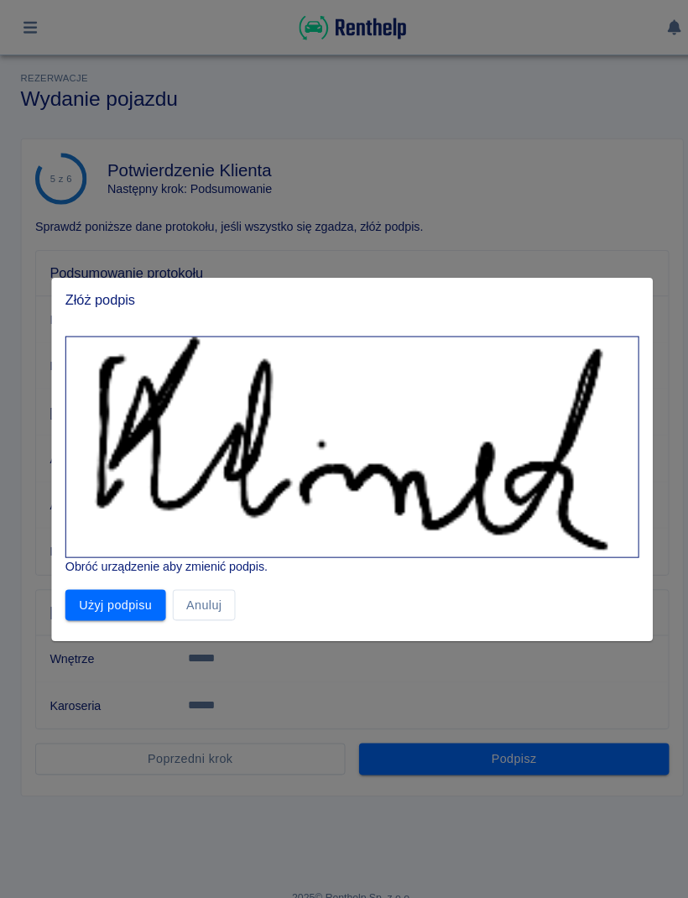
click at [108, 605] on button "Użyj podpisu" at bounding box center [113, 591] width 98 height 31
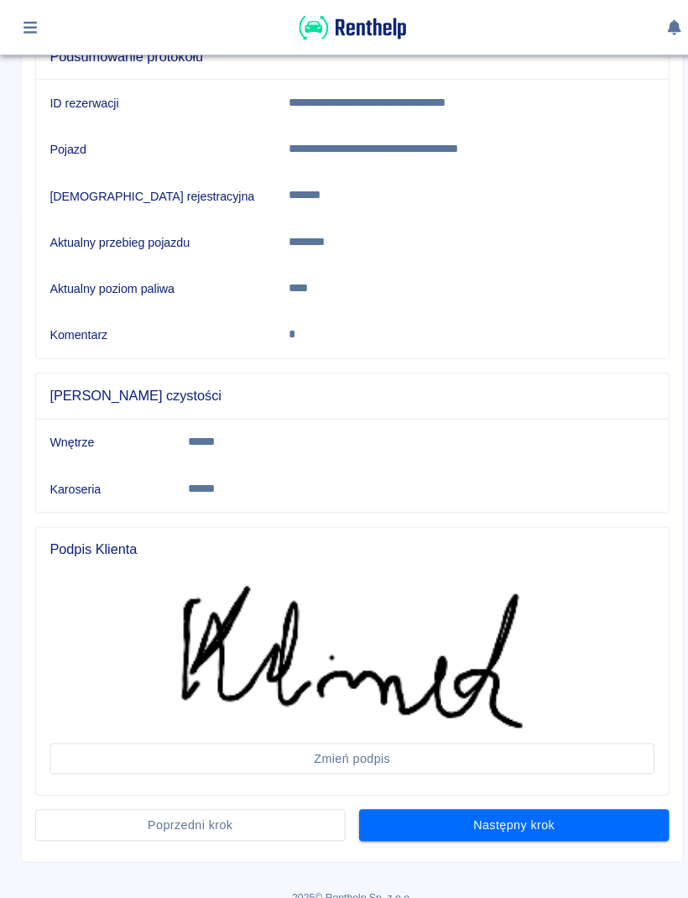
scroll to position [211, 0]
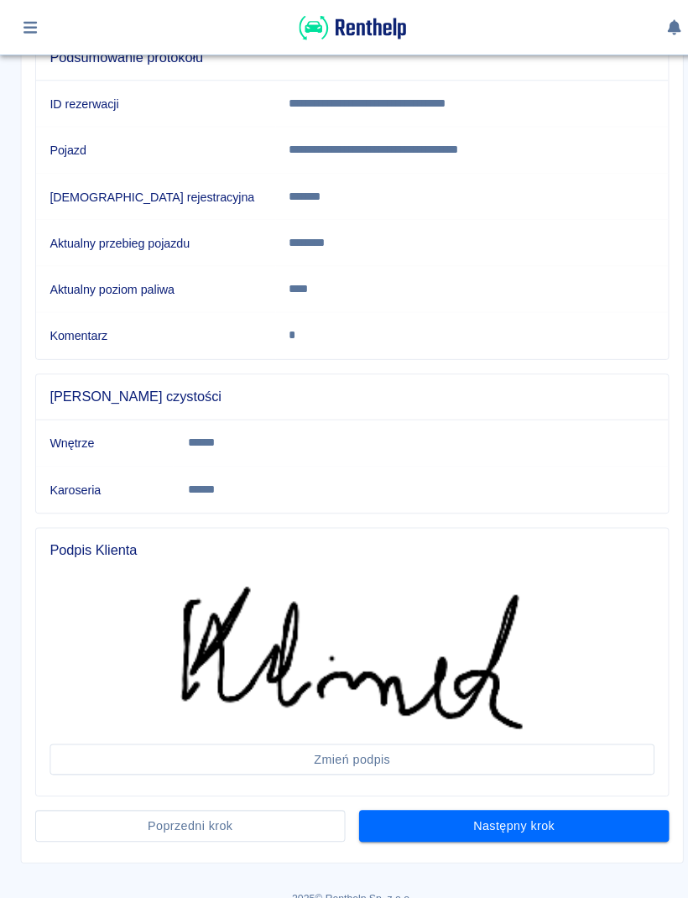
click at [575, 820] on button "Następny krok" at bounding box center [502, 807] width 303 height 31
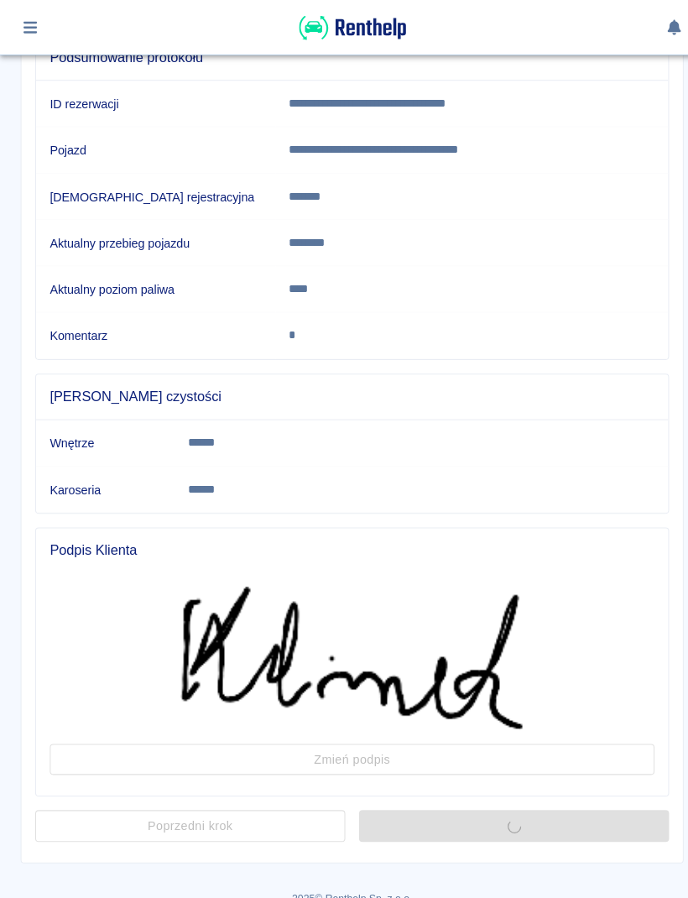
scroll to position [0, 0]
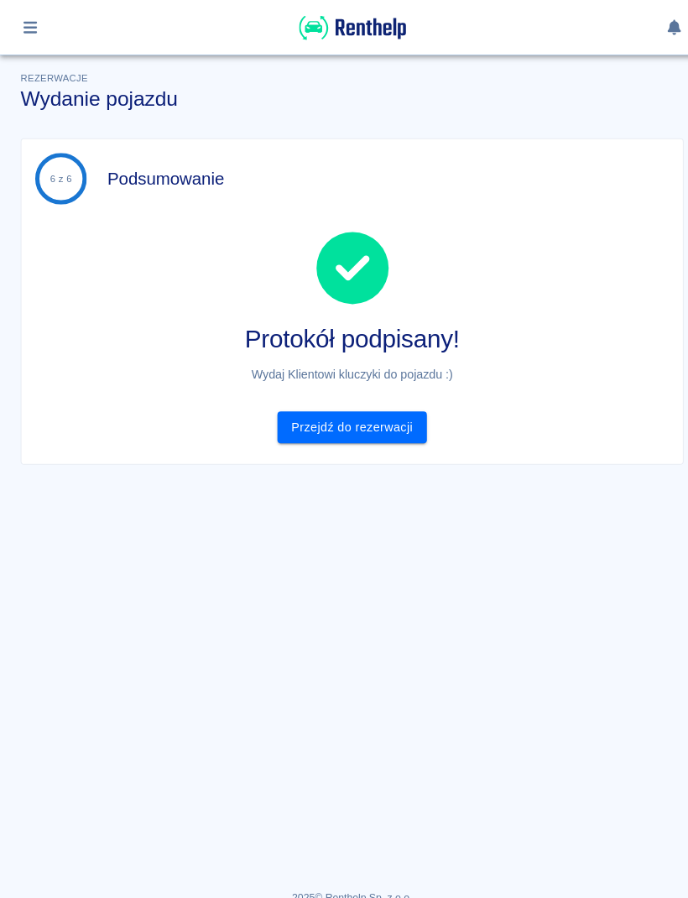
click at [395, 414] on link "Przejdź do rezerwacji" at bounding box center [343, 417] width 145 height 31
